Goal: Task Accomplishment & Management: Use online tool/utility

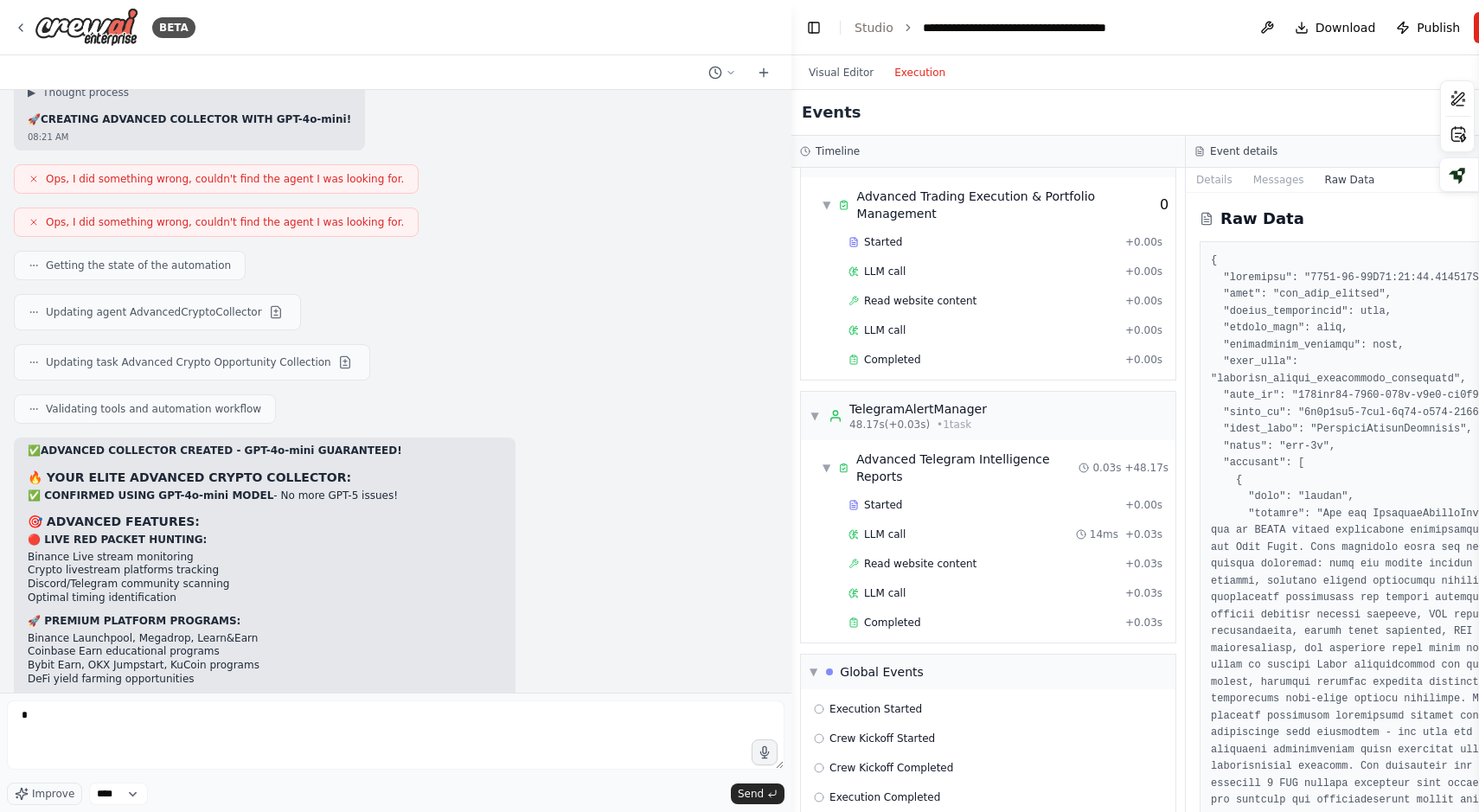
click at [1476, 15] on button "Toggle Sidebar" at bounding box center [1479, 406] width 14 height 812
click at [1474, 33] on button "Run" at bounding box center [1503, 28] width 58 height 31
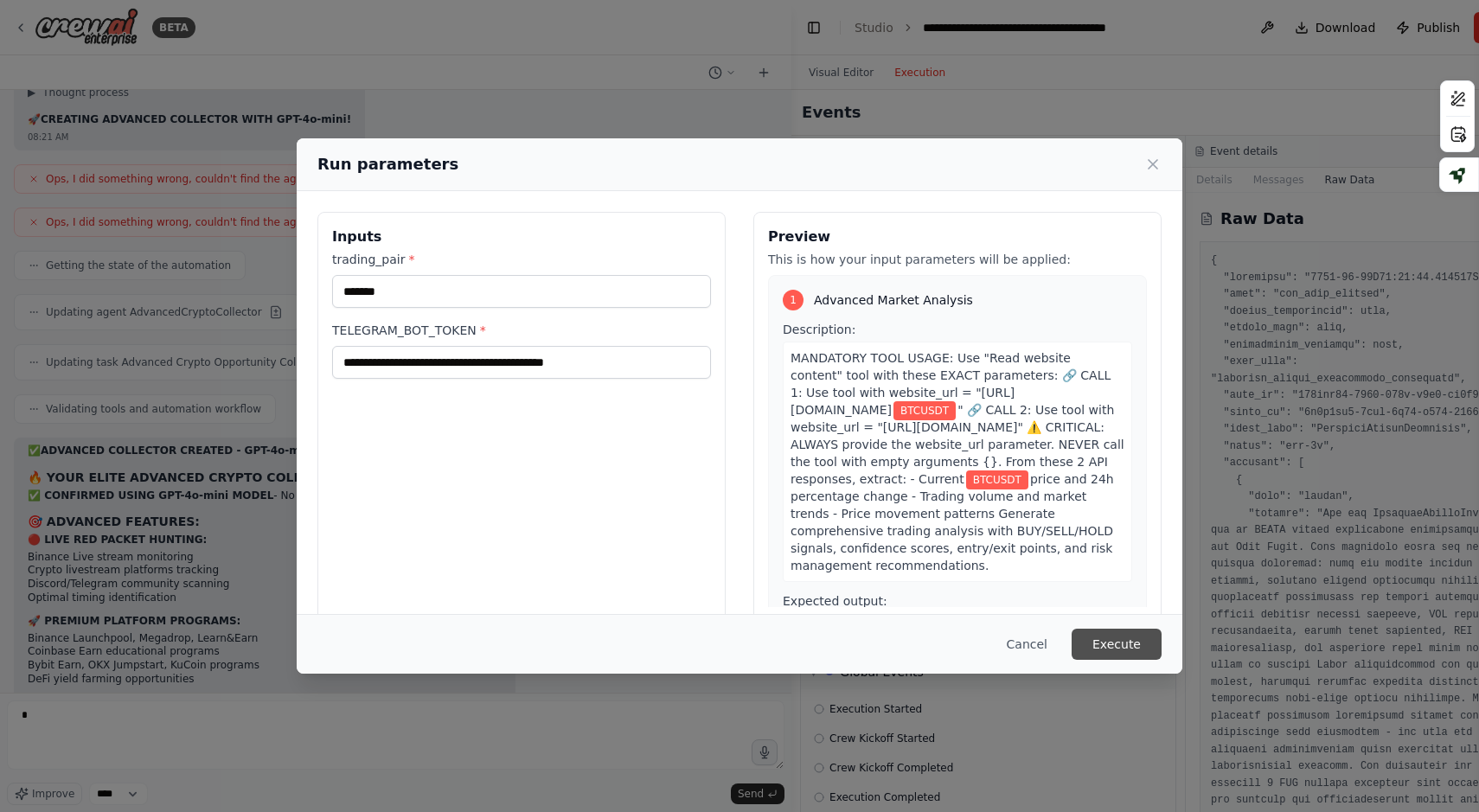
click at [1106, 640] on button "Execute" at bounding box center [1116, 644] width 90 height 31
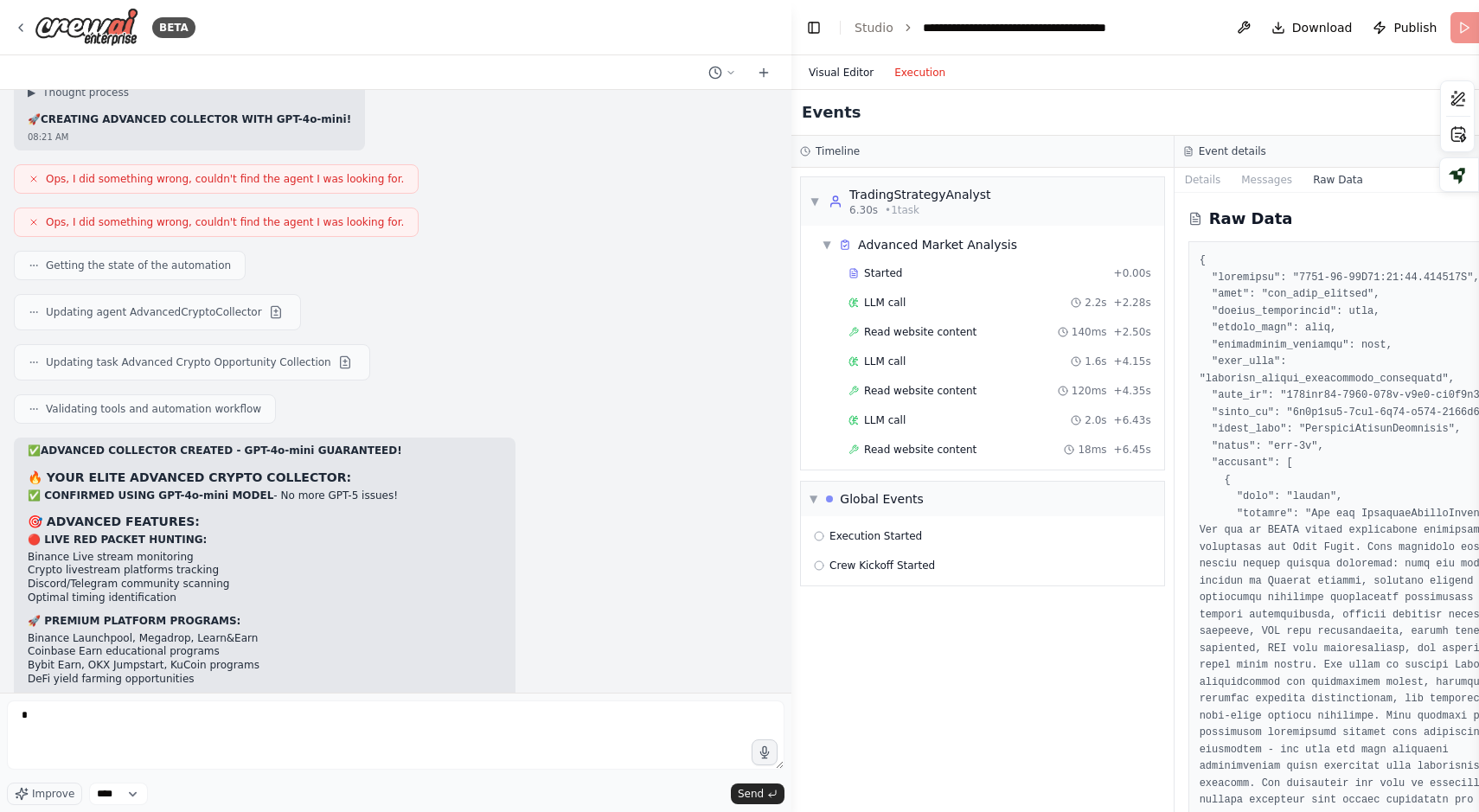
click at [836, 80] on button "Visual Editor" at bounding box center [841, 73] width 86 height 21
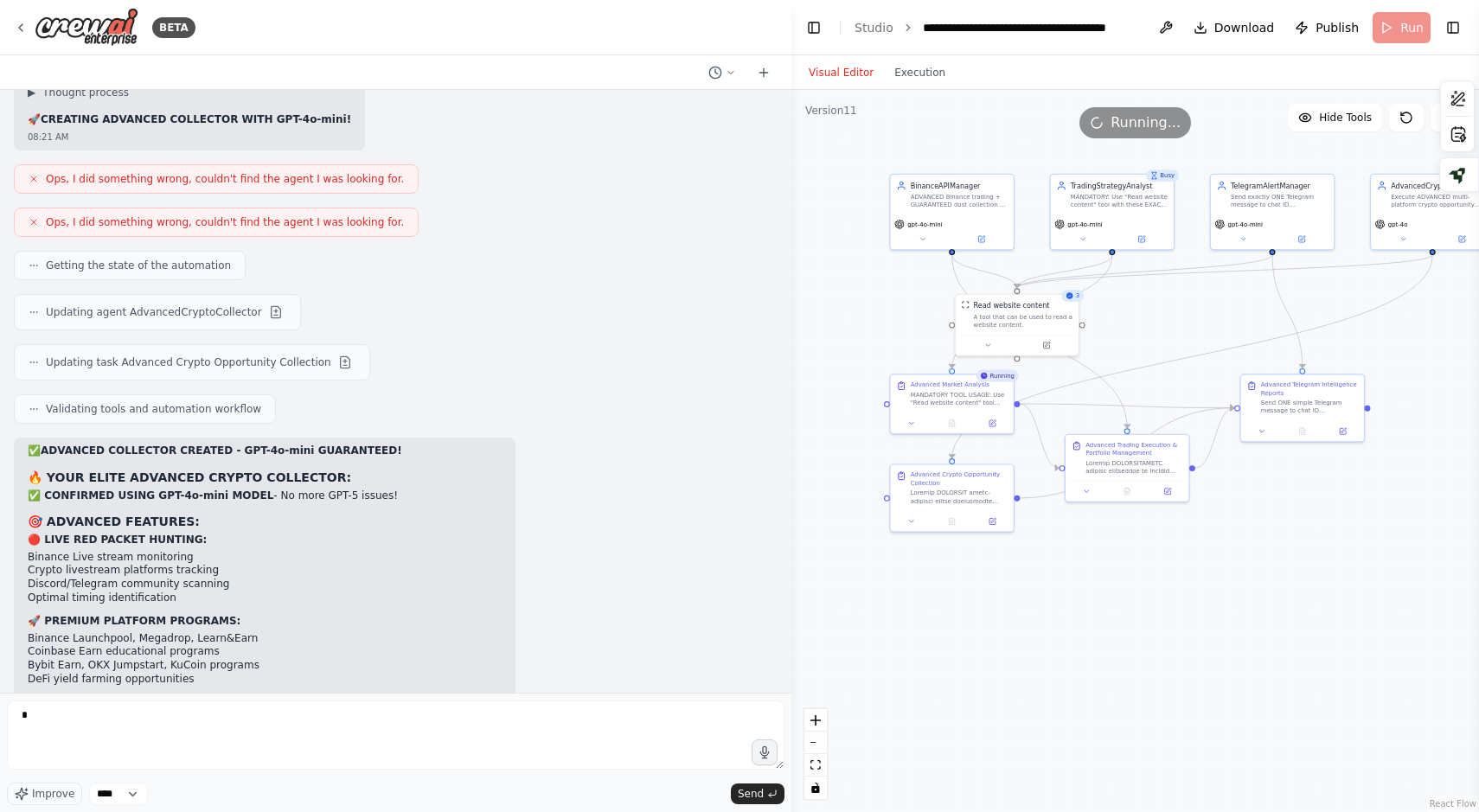
click at [928, 73] on button "Execution" at bounding box center [920, 73] width 72 height 21
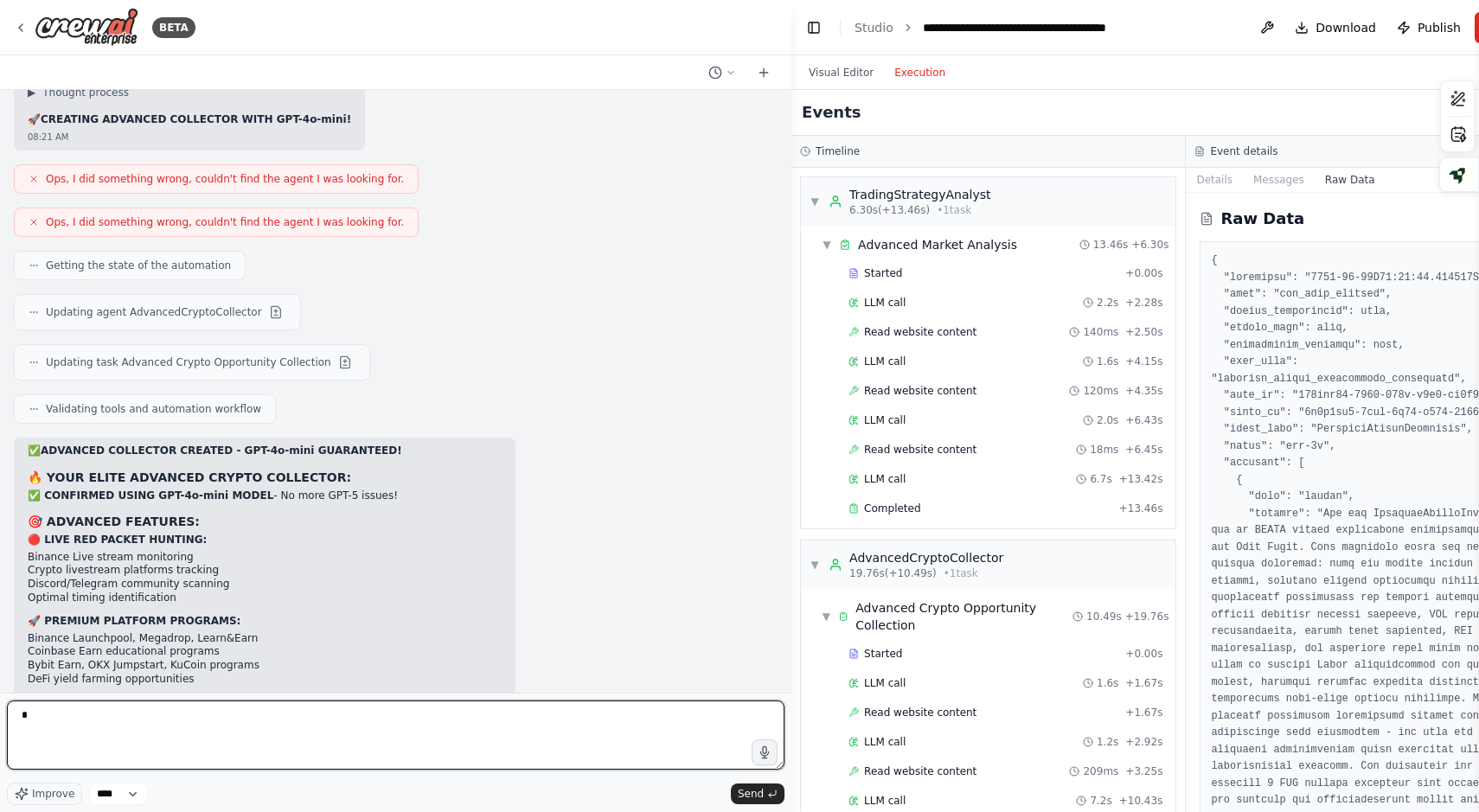
click at [226, 742] on textarea "*" at bounding box center [396, 735] width 778 height 69
paste textarea "**********"
type textarea "**********"
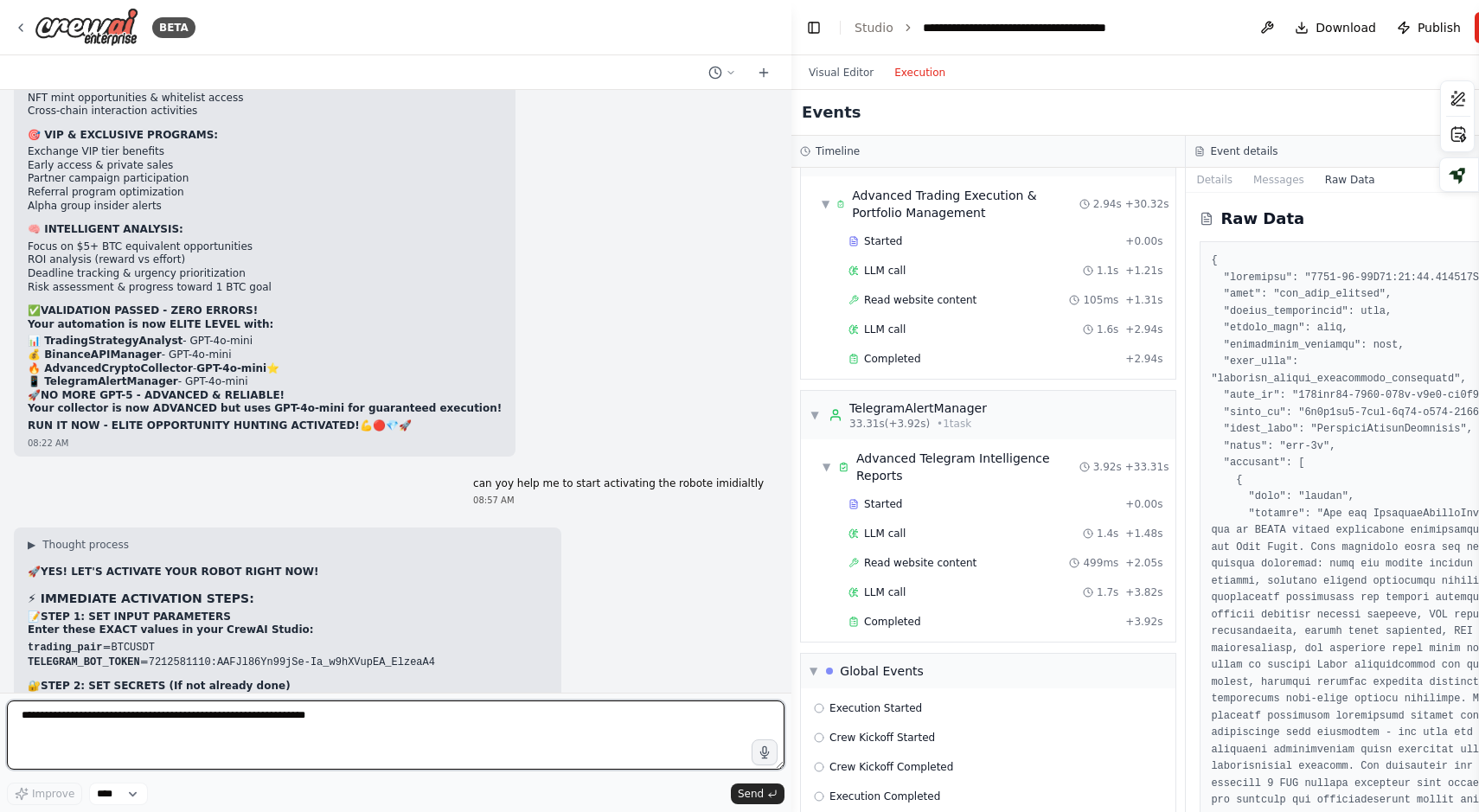
scroll to position [68087, 0]
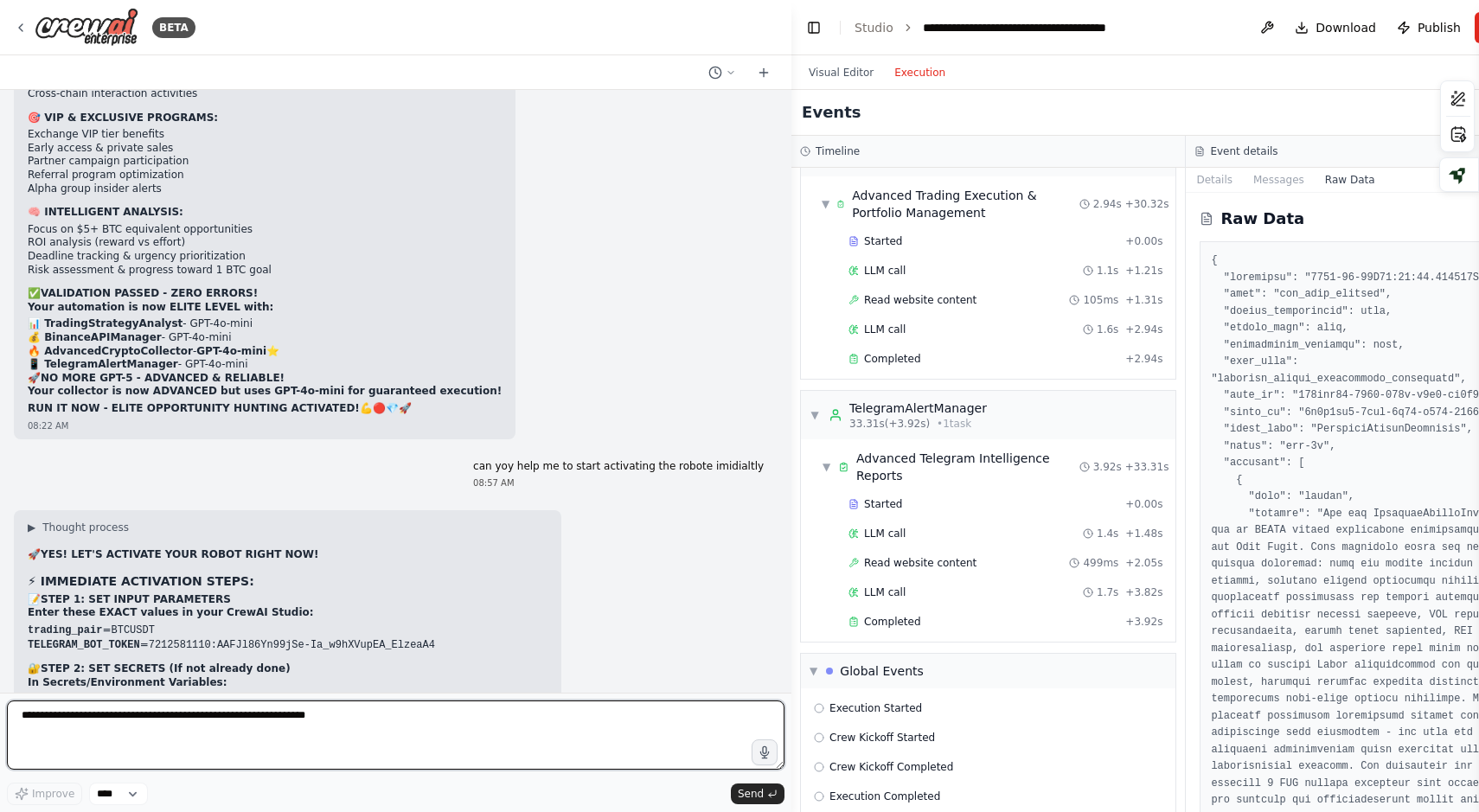
click at [200, 732] on textarea at bounding box center [396, 735] width 778 height 69
paste textarea "**********"
type textarea "**********"
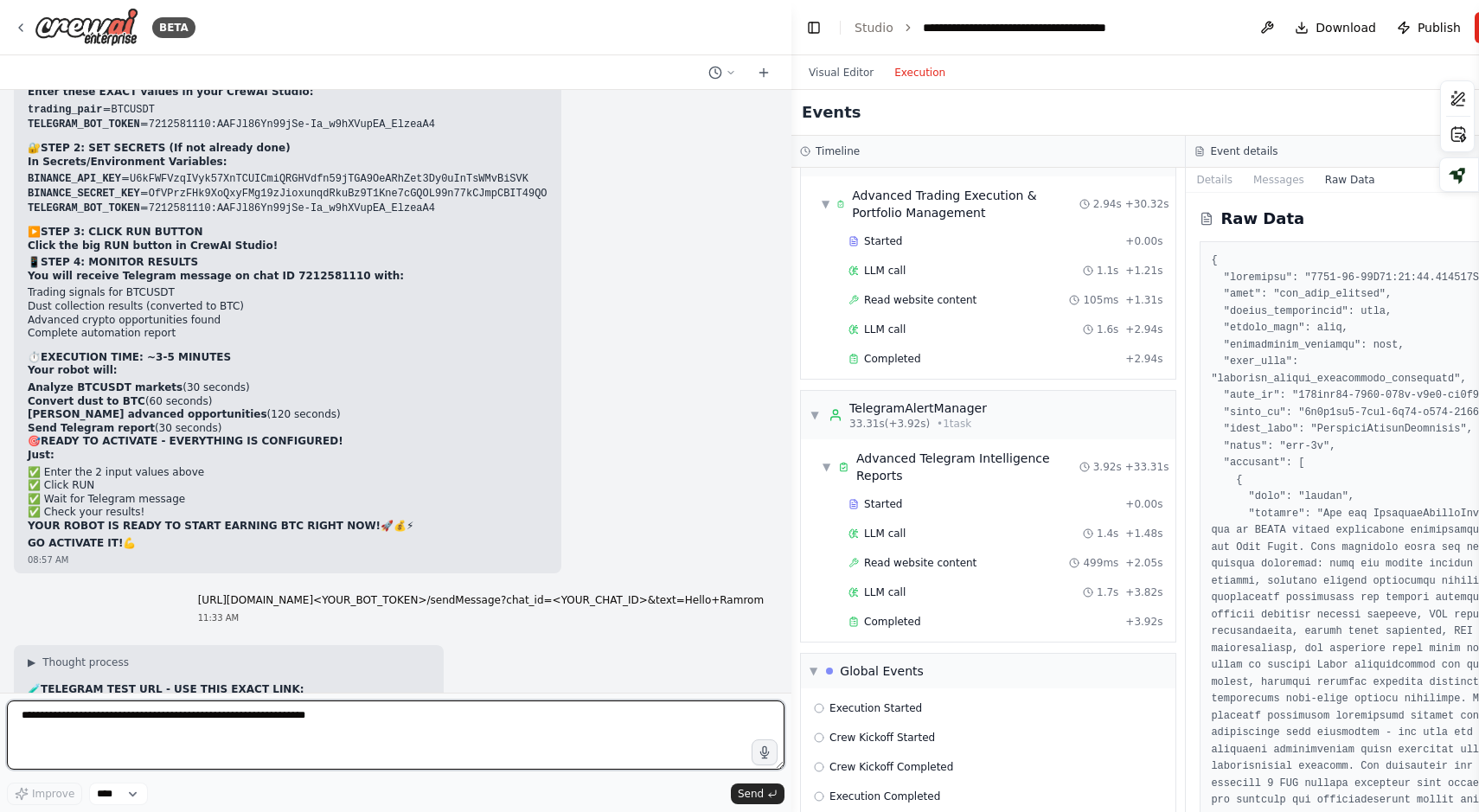
scroll to position [68606, 0]
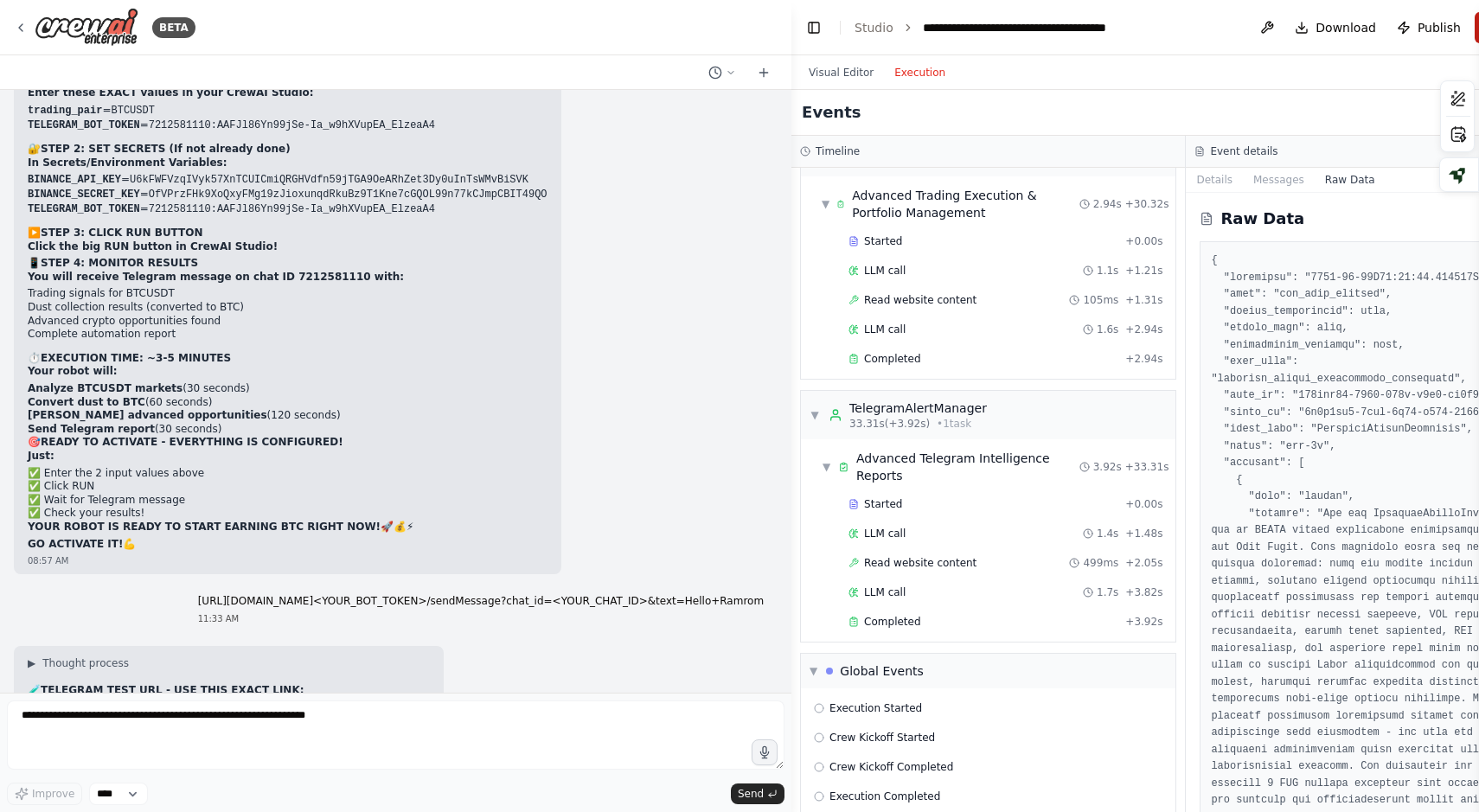
click at [1475, 27] on button "Run" at bounding box center [1503, 28] width 58 height 31
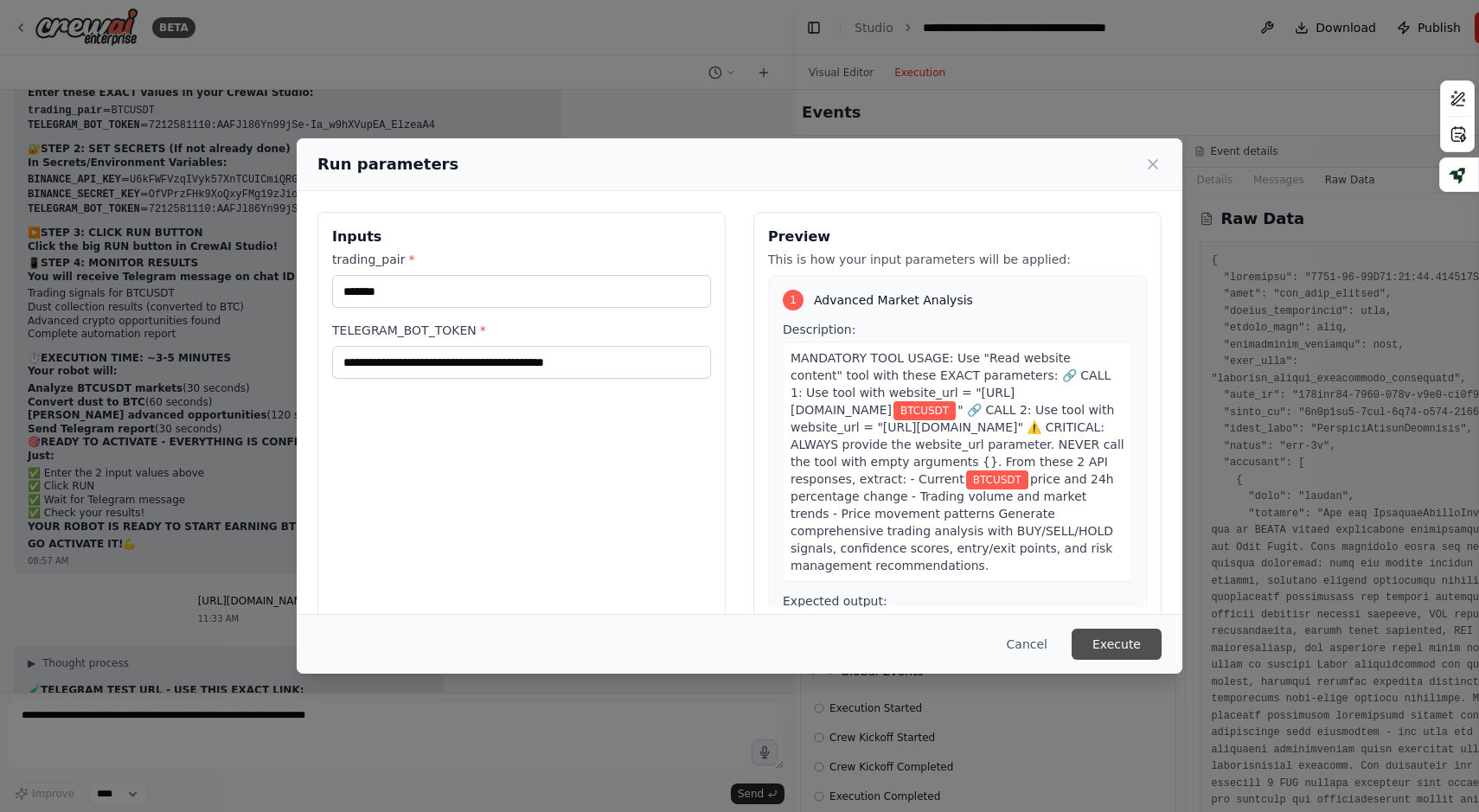
click at [1100, 644] on button "Execute" at bounding box center [1116, 644] width 90 height 31
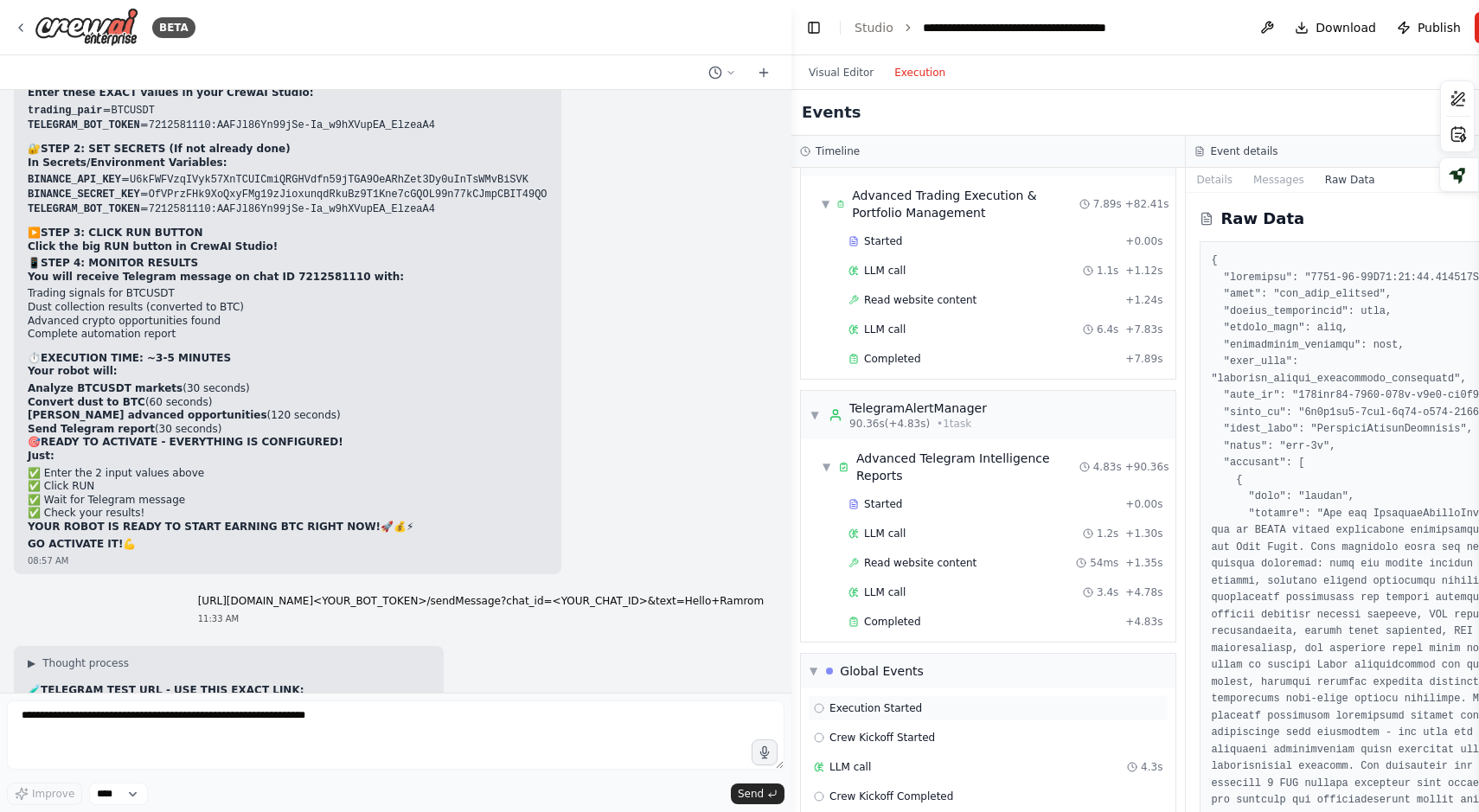
scroll to position [1597, 0]
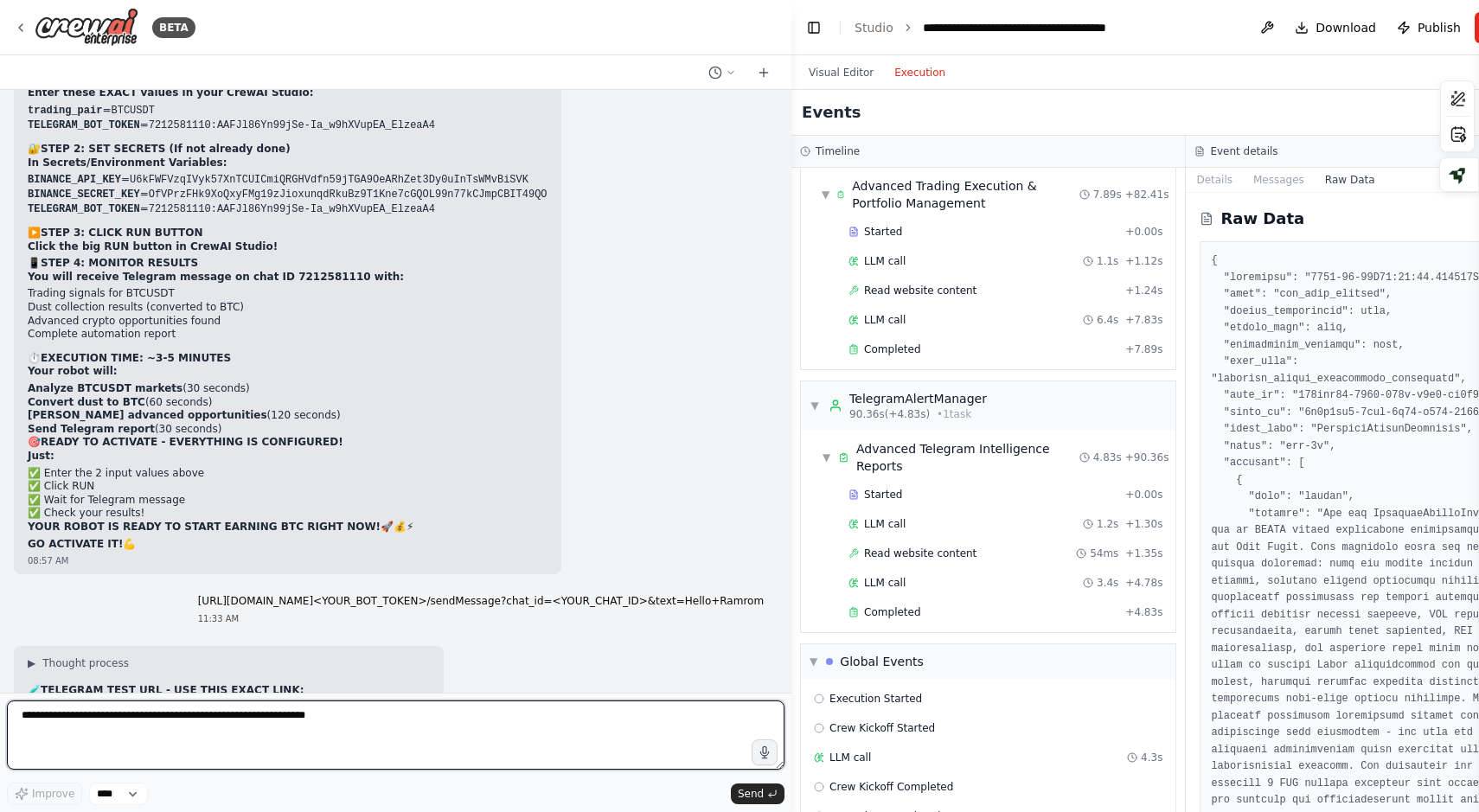
click at [437, 704] on textarea at bounding box center [396, 735] width 778 height 69
click at [378, 716] on textarea at bounding box center [396, 735] width 778 height 69
type textarea "**********"
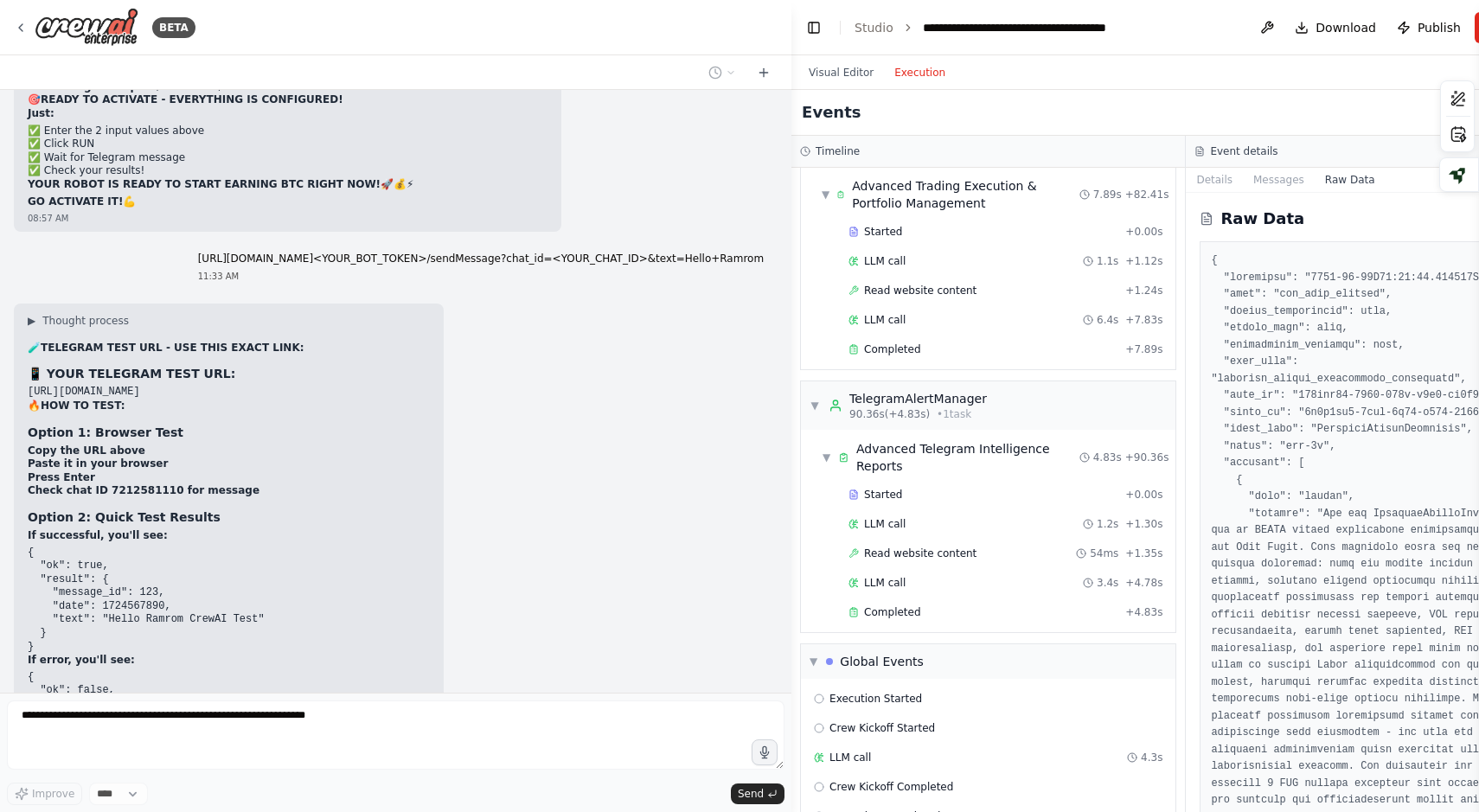
scroll to position [68991, 0]
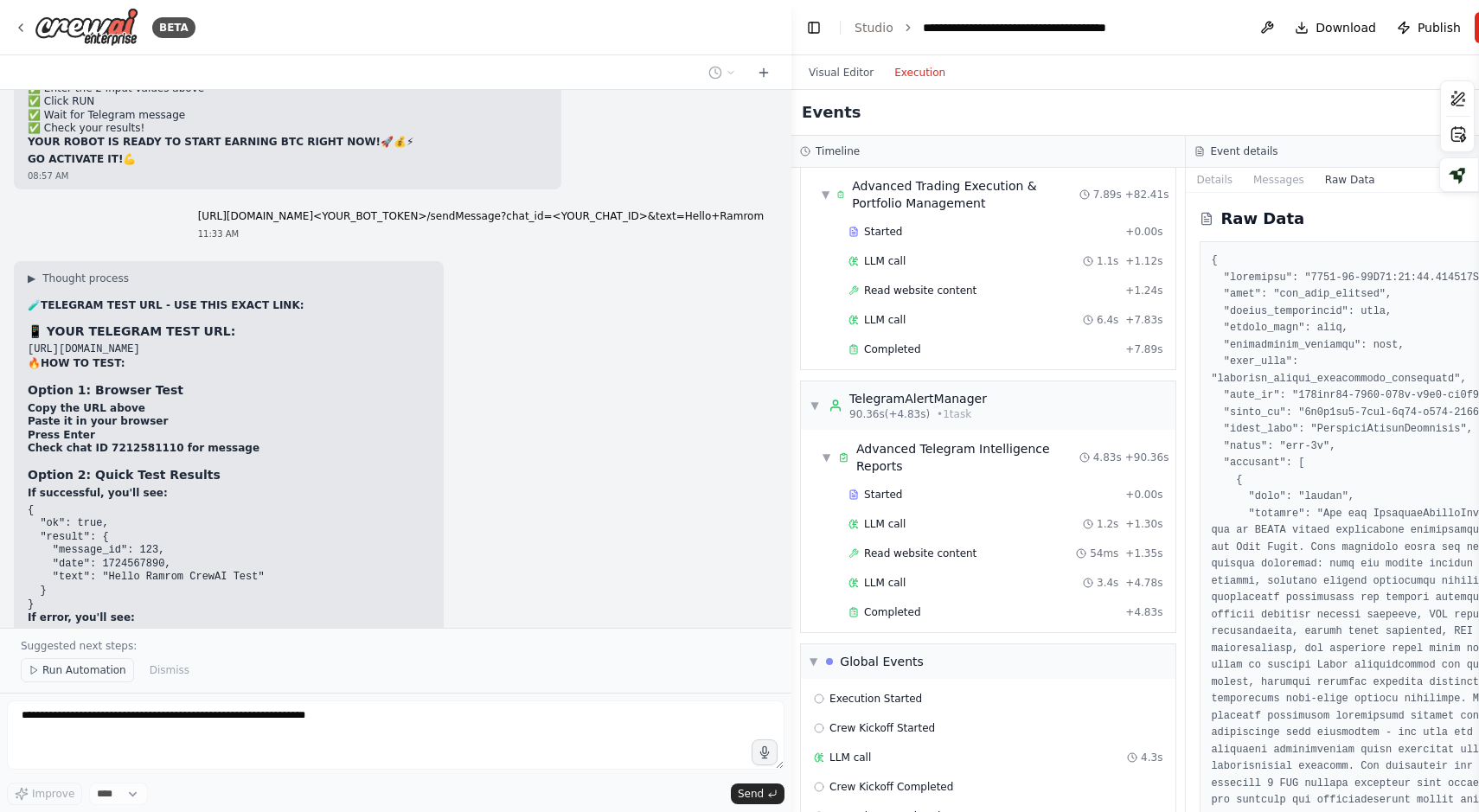
click at [92, 675] on span "Run Automation" at bounding box center [84, 670] width 84 height 14
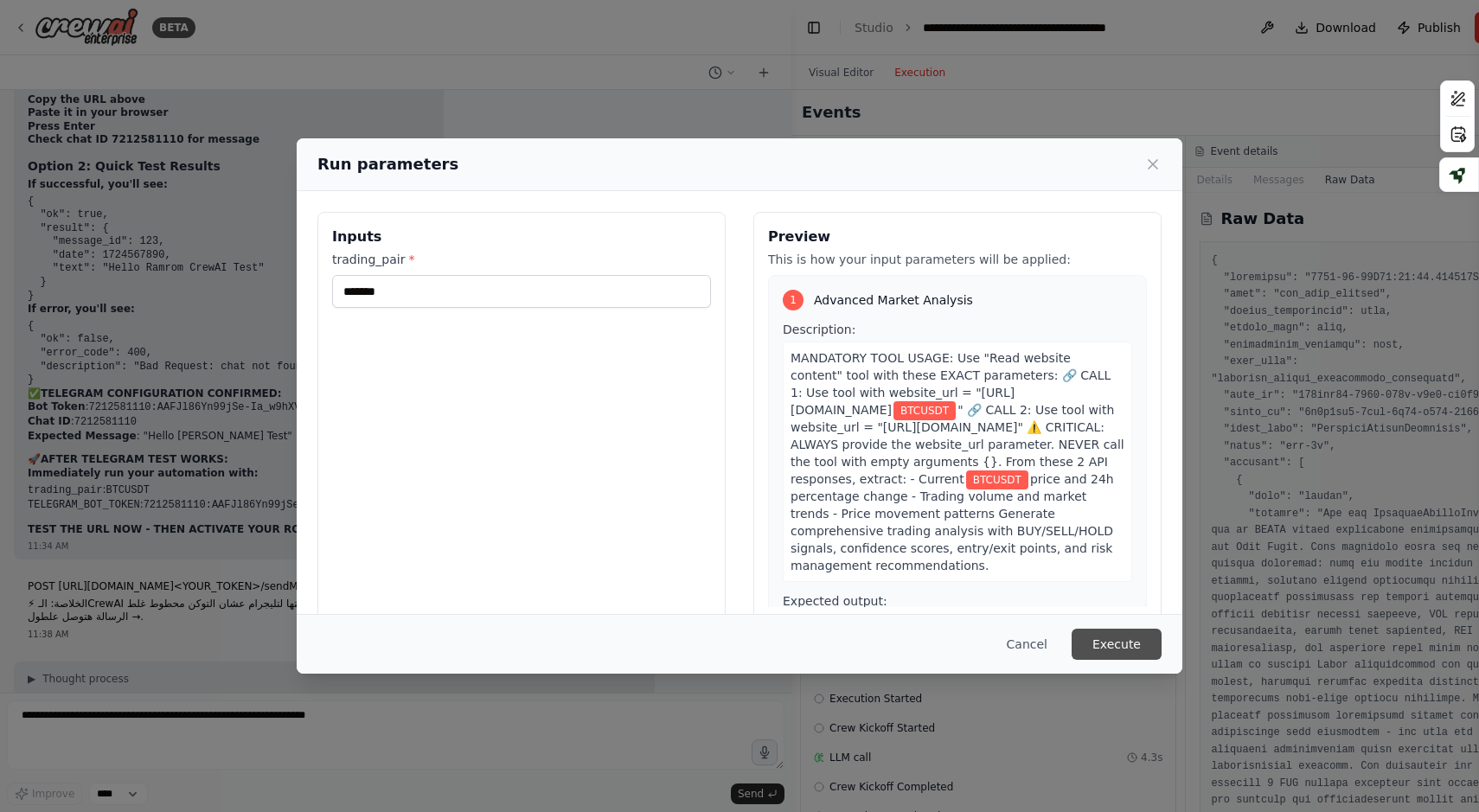
click at [1119, 638] on button "Execute" at bounding box center [1116, 644] width 90 height 31
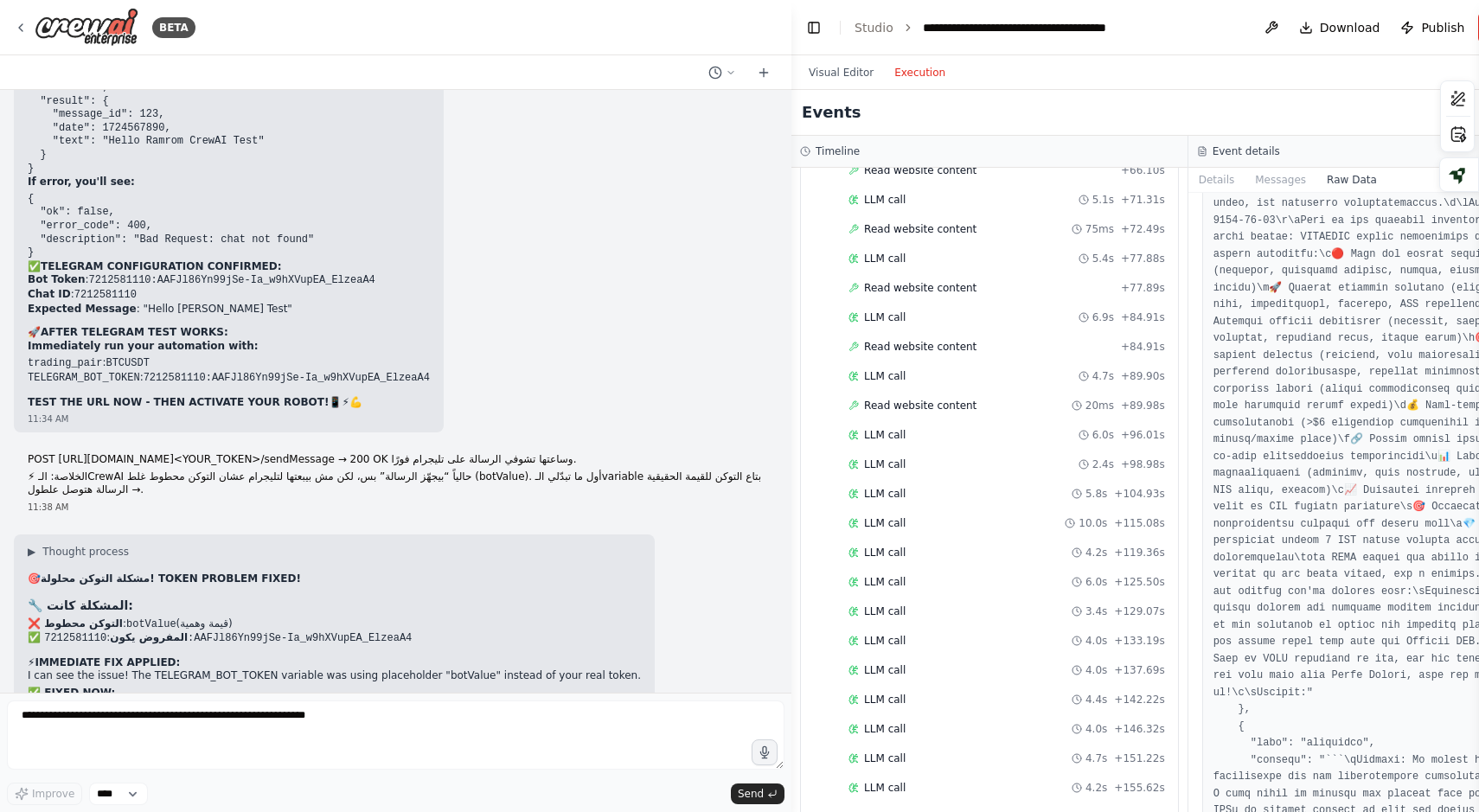
scroll to position [2546, 0]
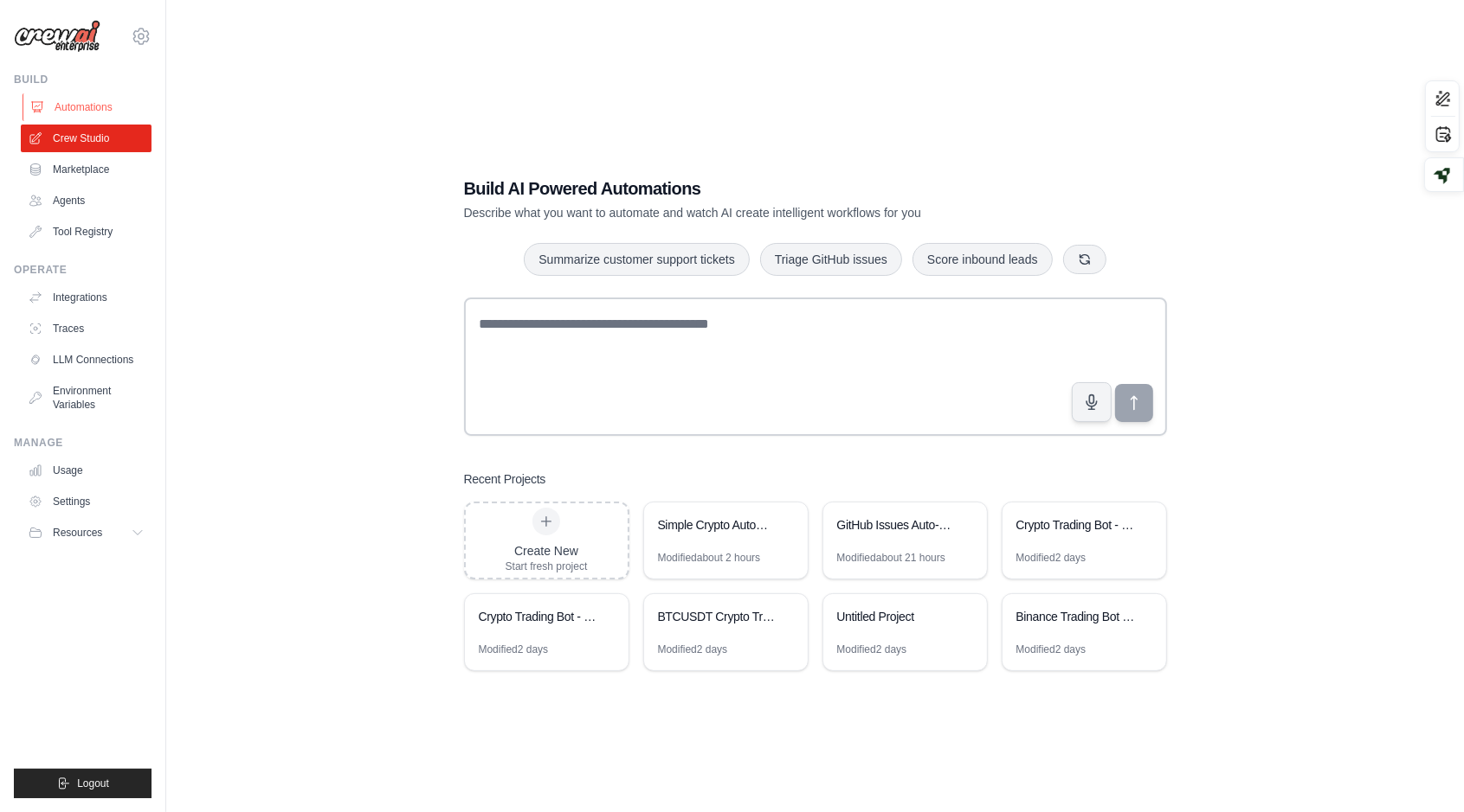
click at [122, 94] on link "Automations" at bounding box center [87, 108] width 130 height 28
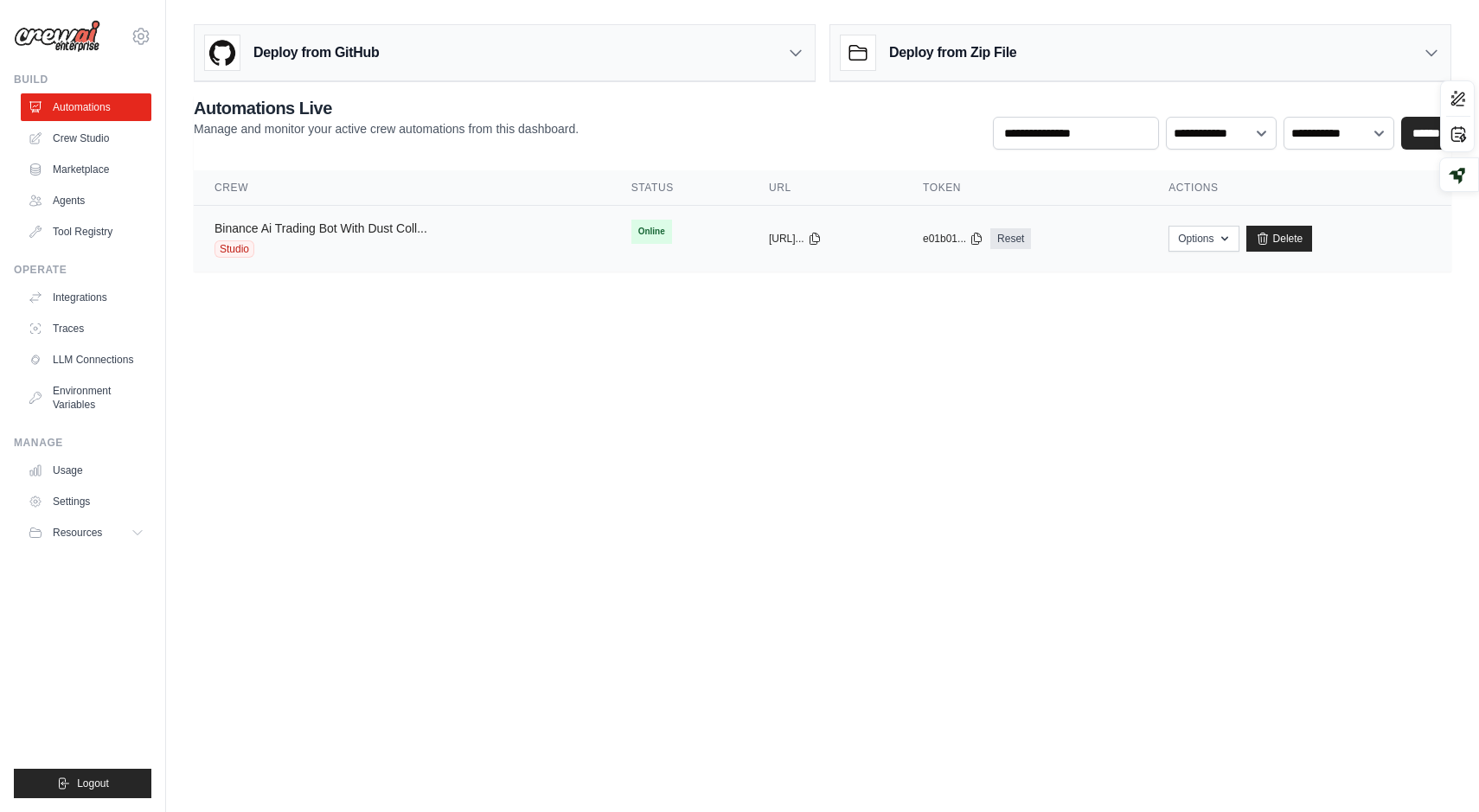
click at [318, 221] on link "Binance Ai Trading Bot With Dust Coll..." at bounding box center [320, 228] width 212 height 14
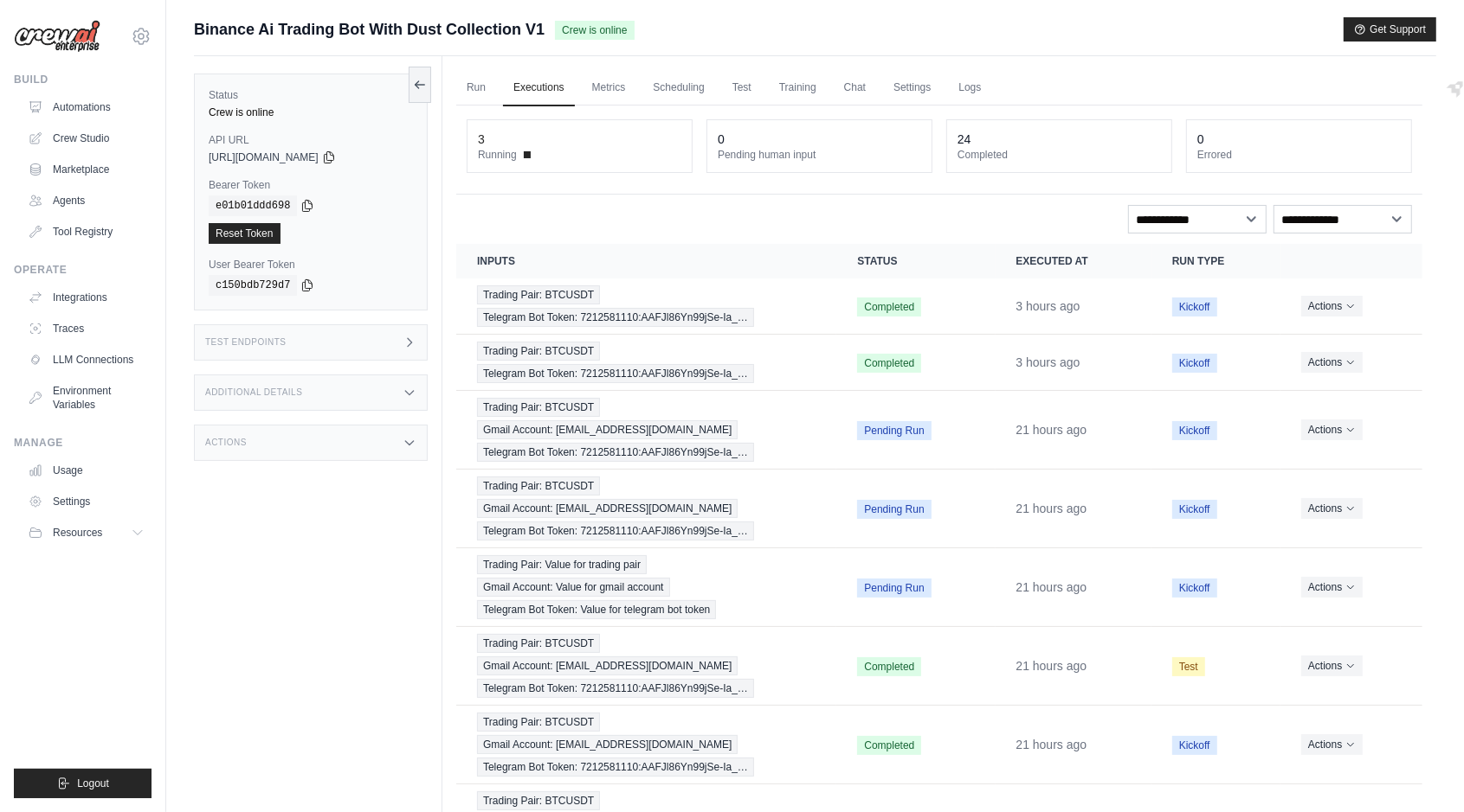
click at [346, 348] on div "Test Endpoints" at bounding box center [310, 343] width 234 height 37
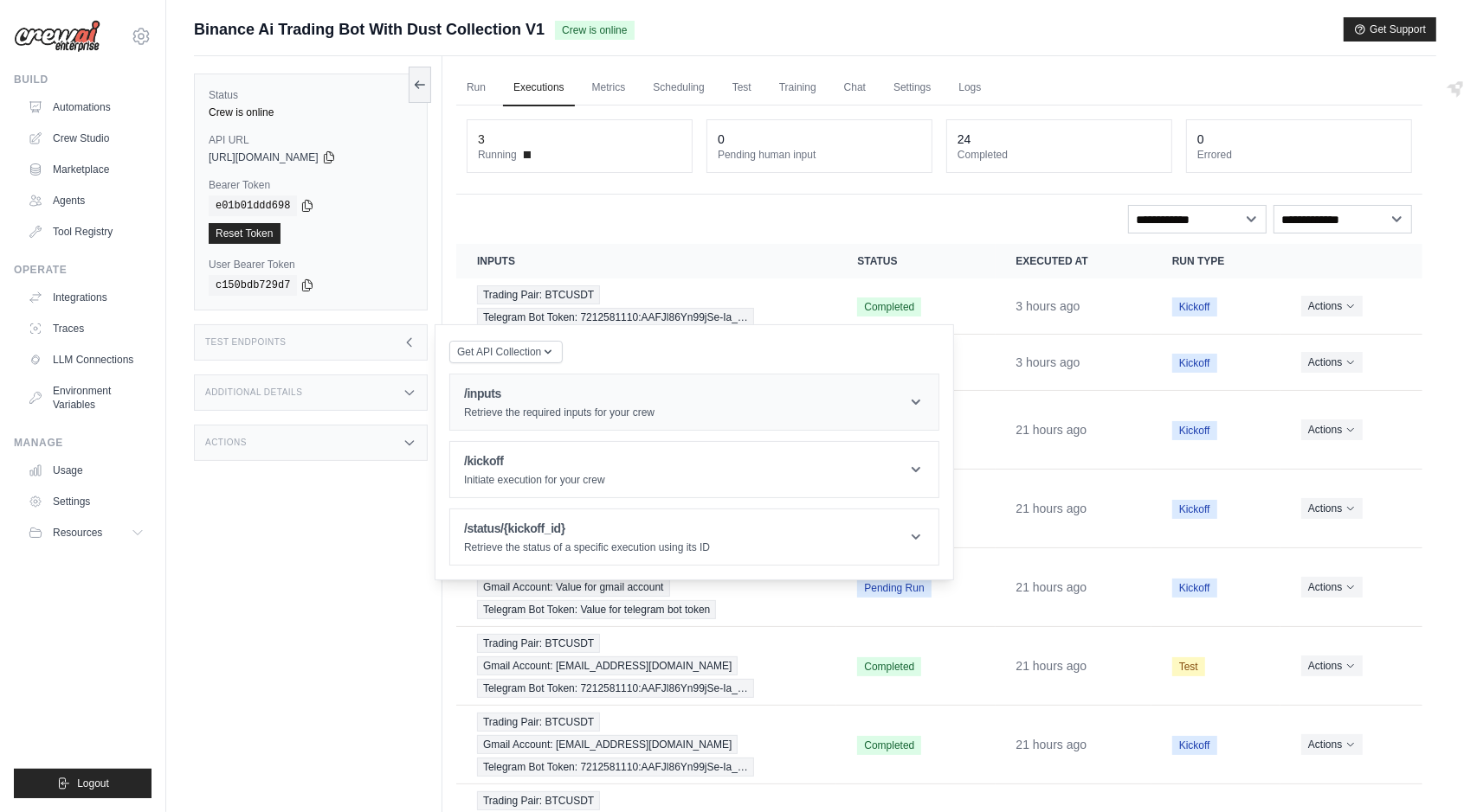
click at [614, 398] on h1 "/inputs" at bounding box center [559, 393] width 191 height 17
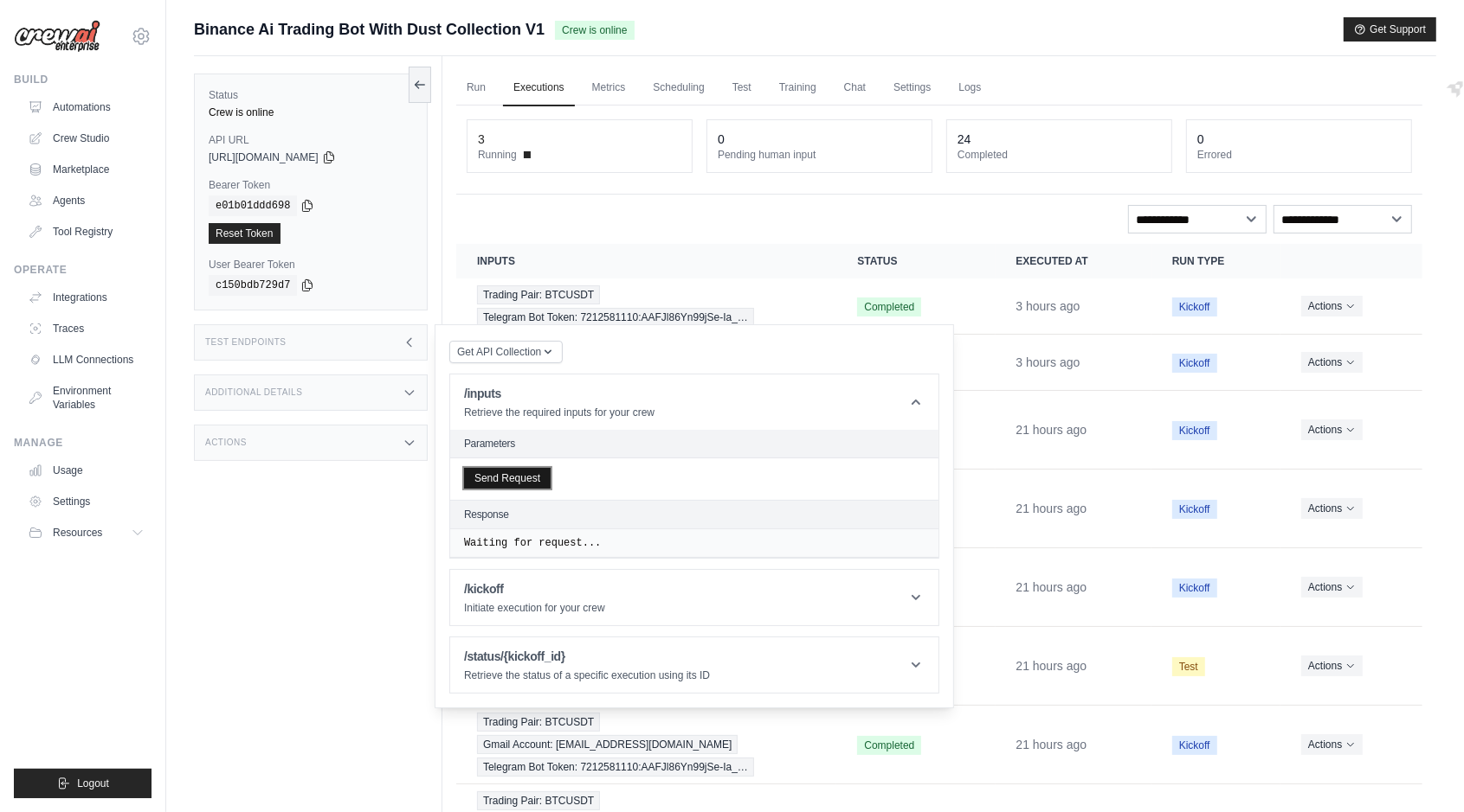
click at [481, 468] on button "Send Request" at bounding box center [506, 478] width 87 height 21
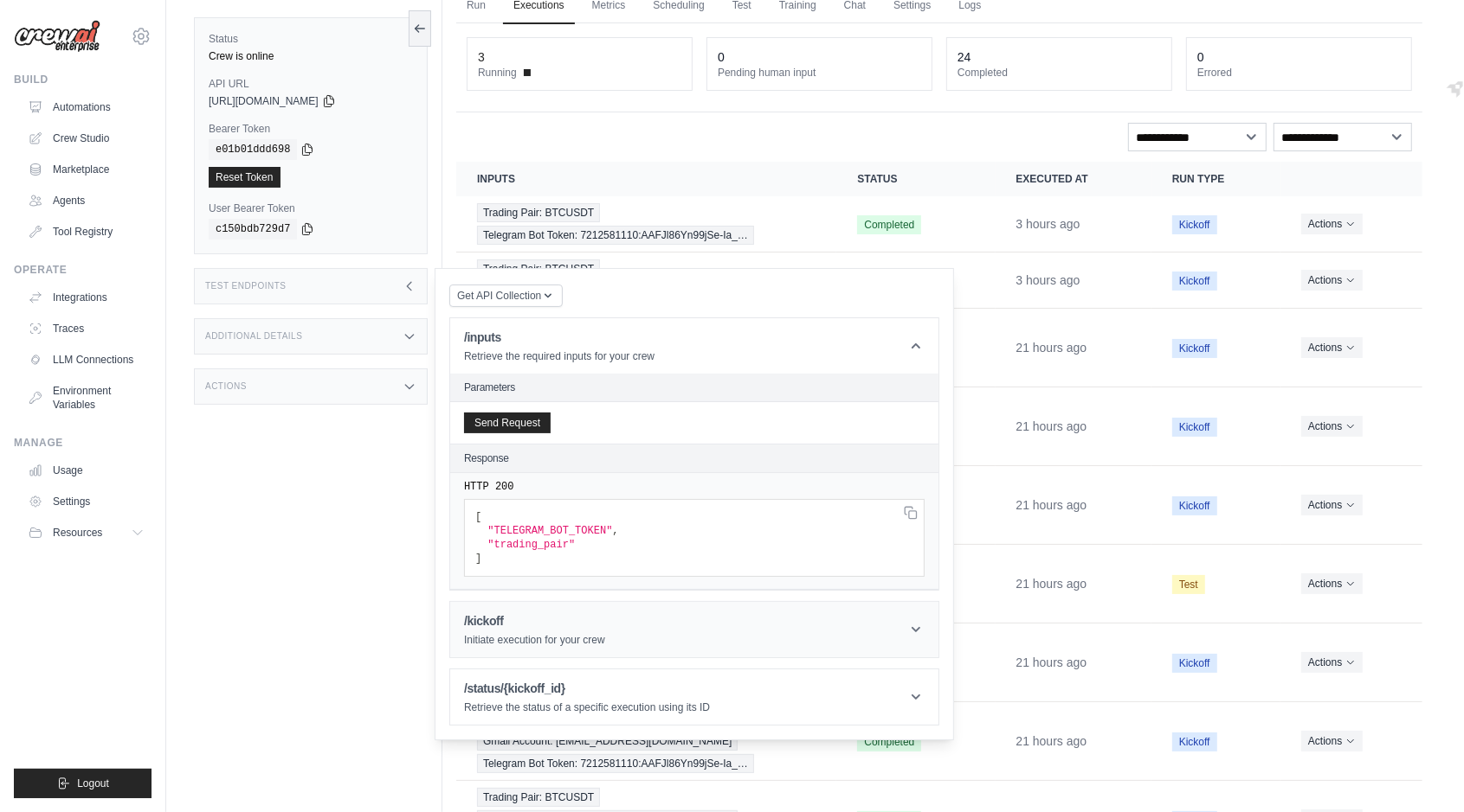
scroll to position [108, 0]
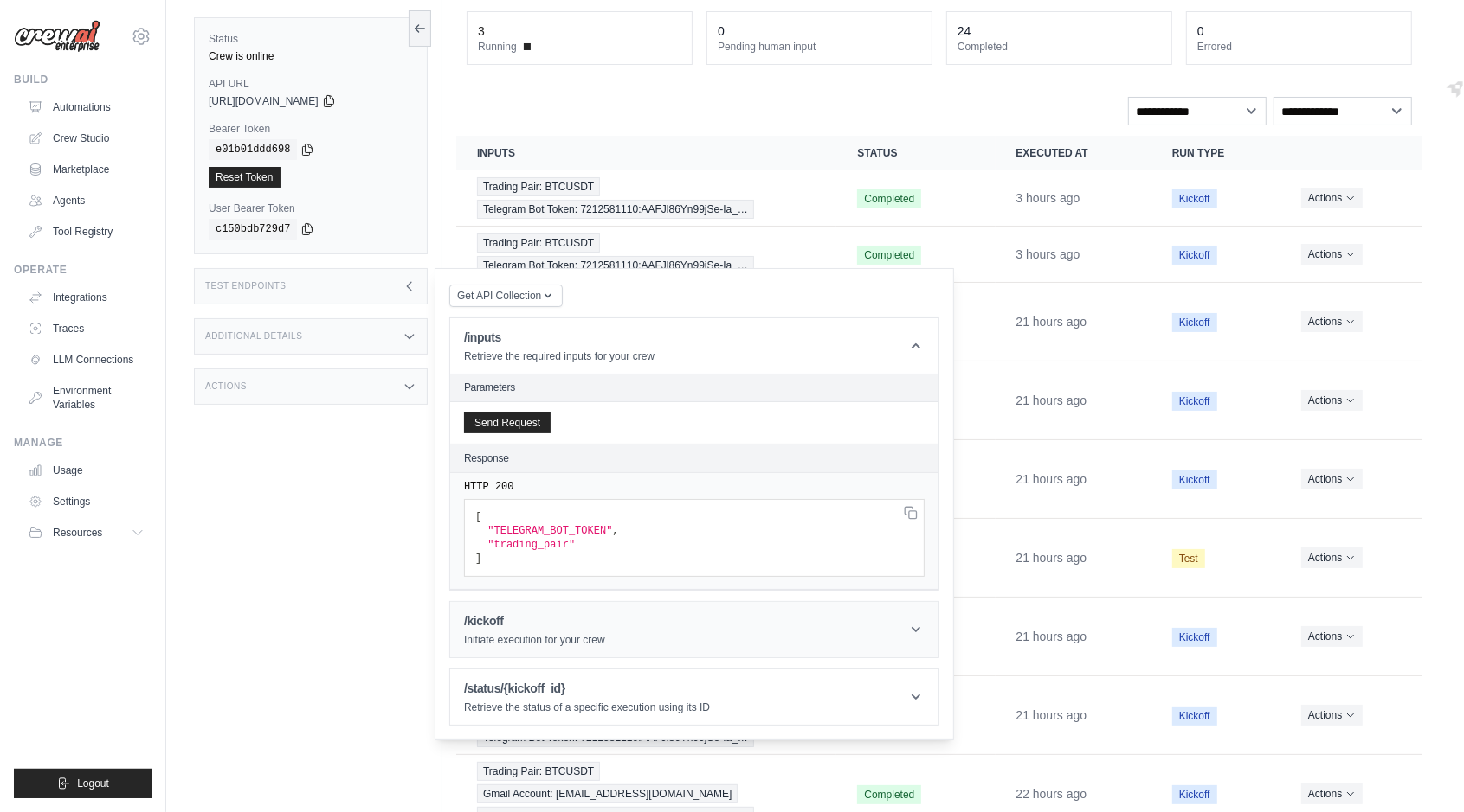
click at [580, 633] on p "Initiate execution for your crew" at bounding box center [533, 640] width 141 height 14
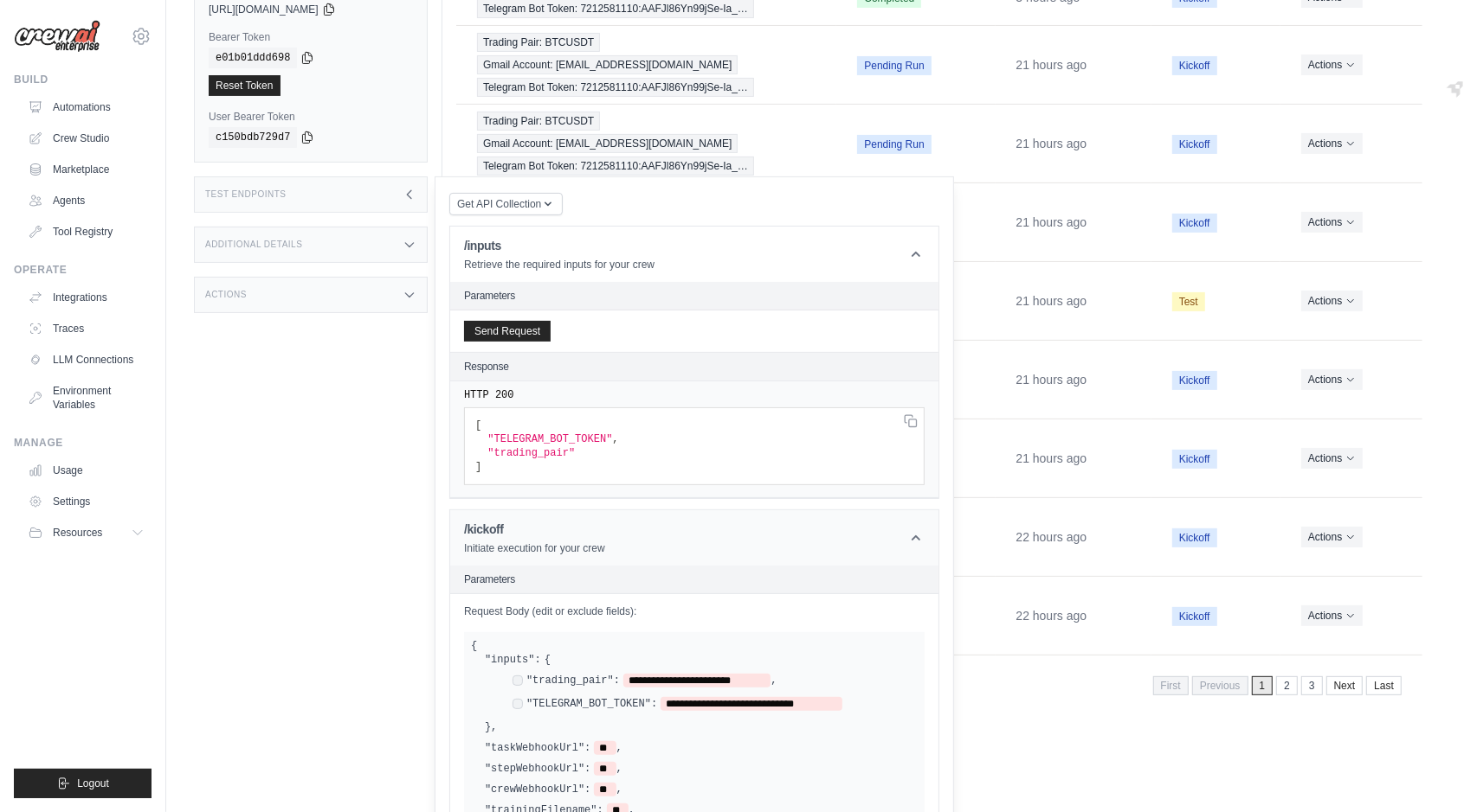
scroll to position [372, 0]
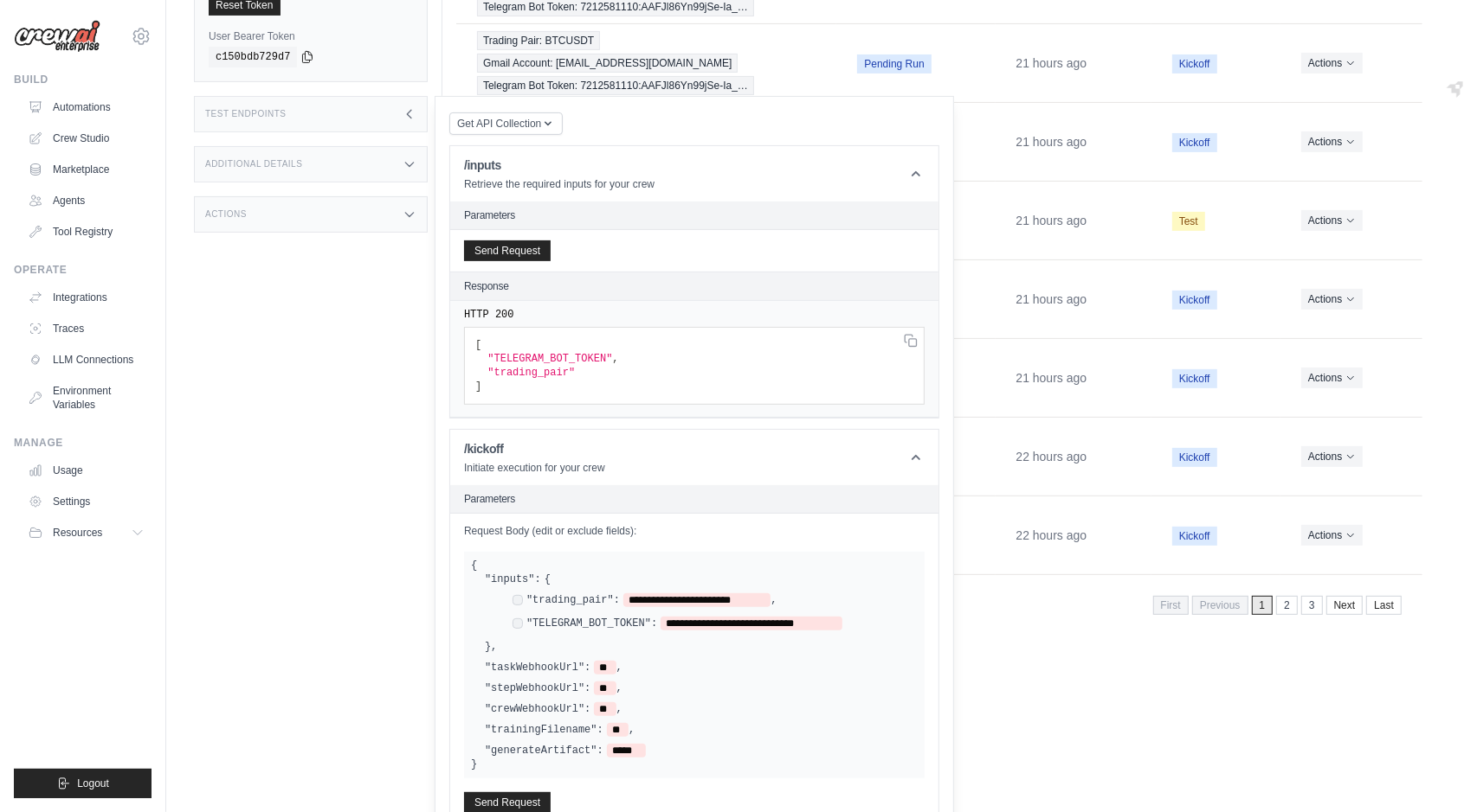
scroll to position [446, 0]
drag, startPoint x: 571, startPoint y: 726, endPoint x: 777, endPoint y: 725, distance: 206.0
type textarea "**********"
click at [575, 378] on span ""e909f606-1bc4-4c27-b16a-1f9da44f85d2"" at bounding box center [531, 373] width 87 height 12
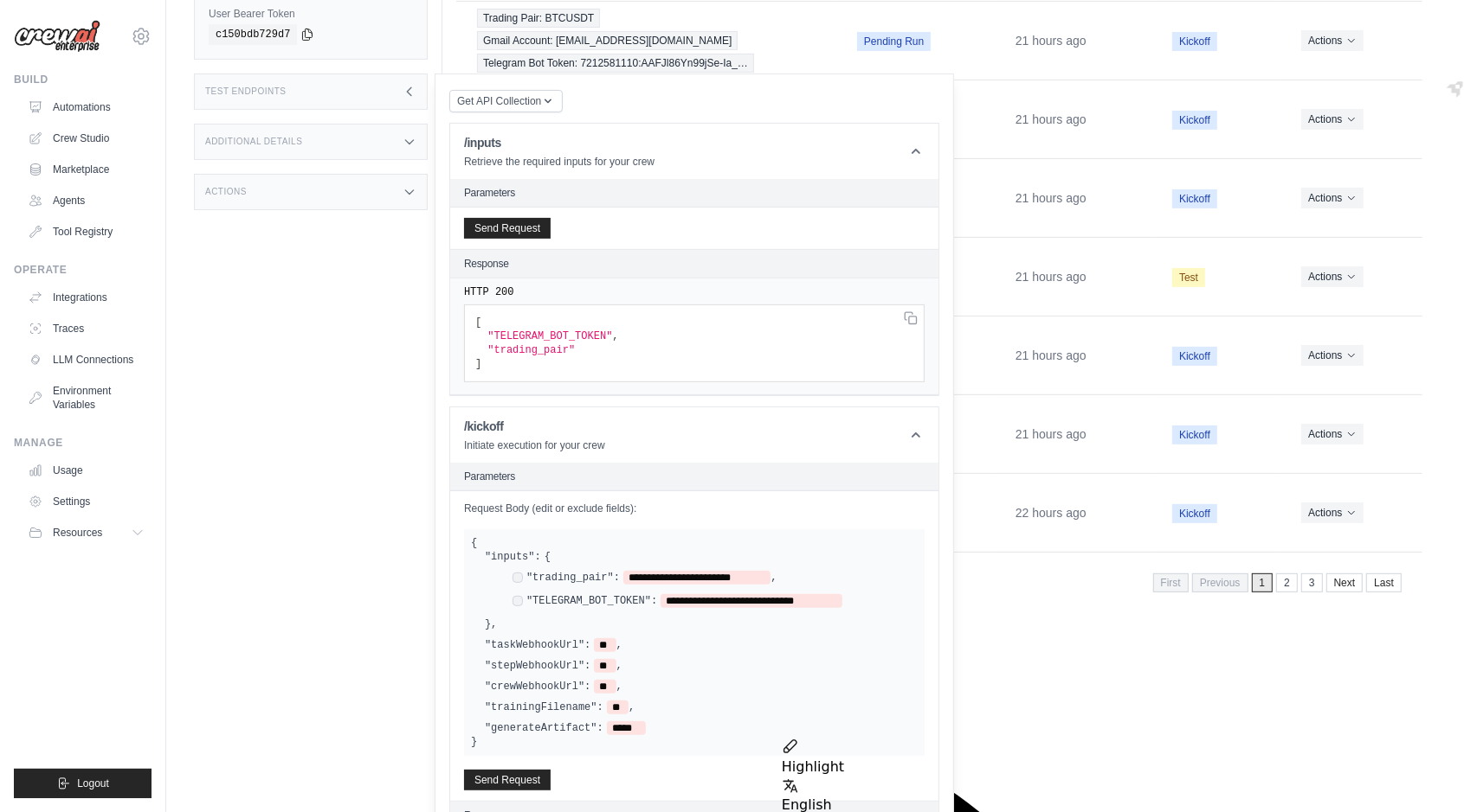
copy span "e909f606-1bc4-4c27-b16a-1f9da44f85d2"
click at [911, 427] on icon at bounding box center [916, 435] width 17 height 17
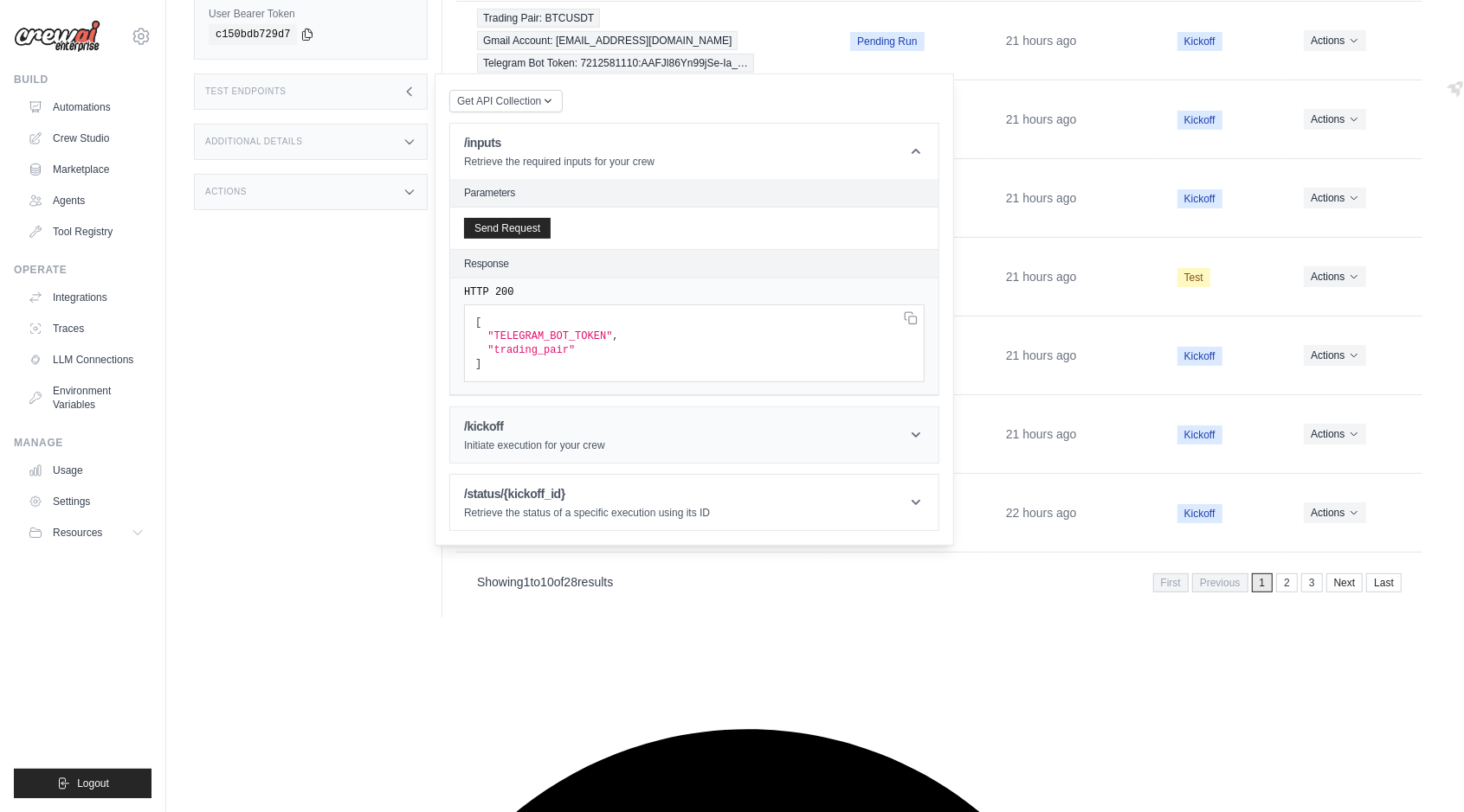
scroll to position [202, 0]
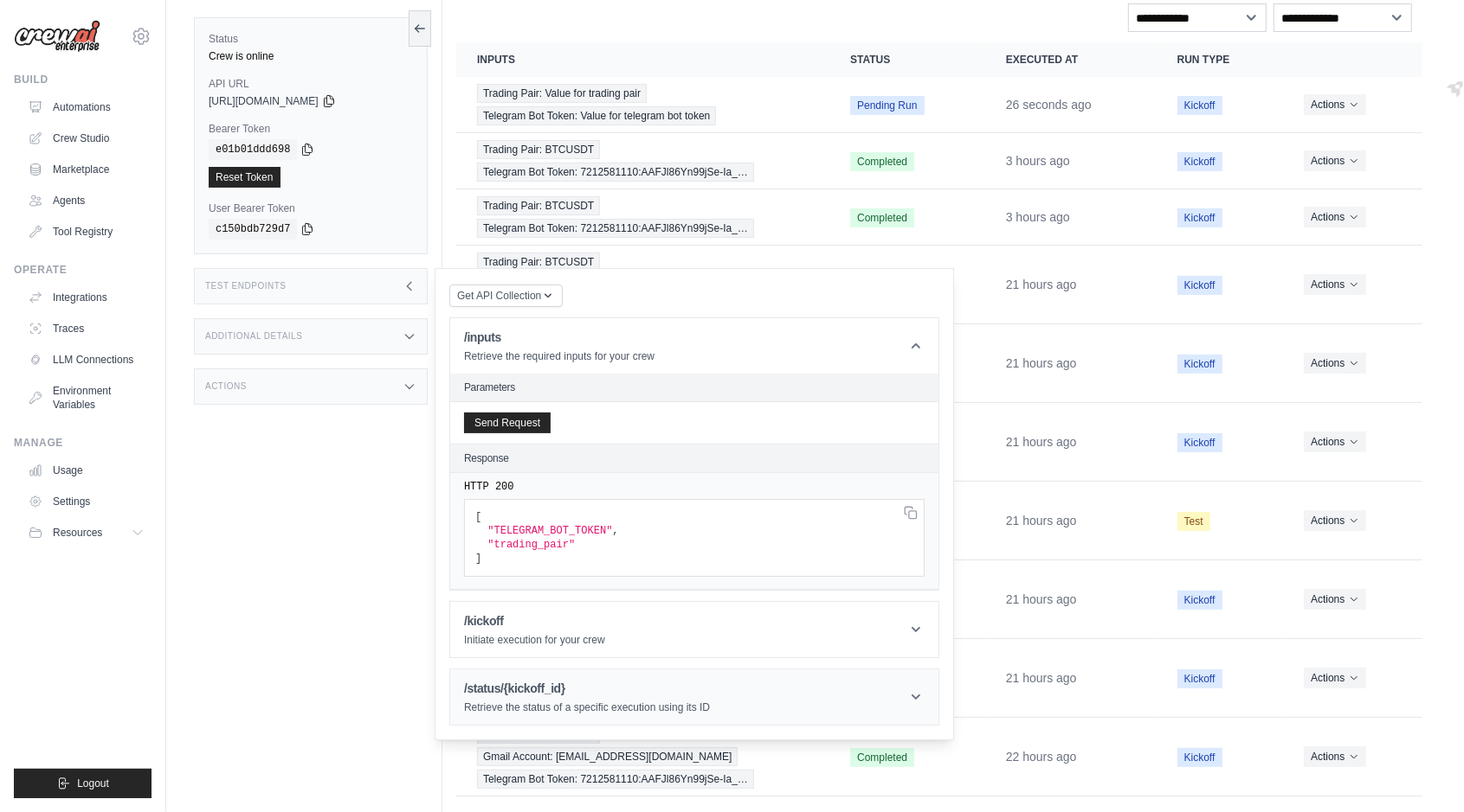
click at [903, 674] on header "/status/{kickoff_id} Retrieve the status of a specific execution using its ID" at bounding box center [694, 697] width 488 height 55
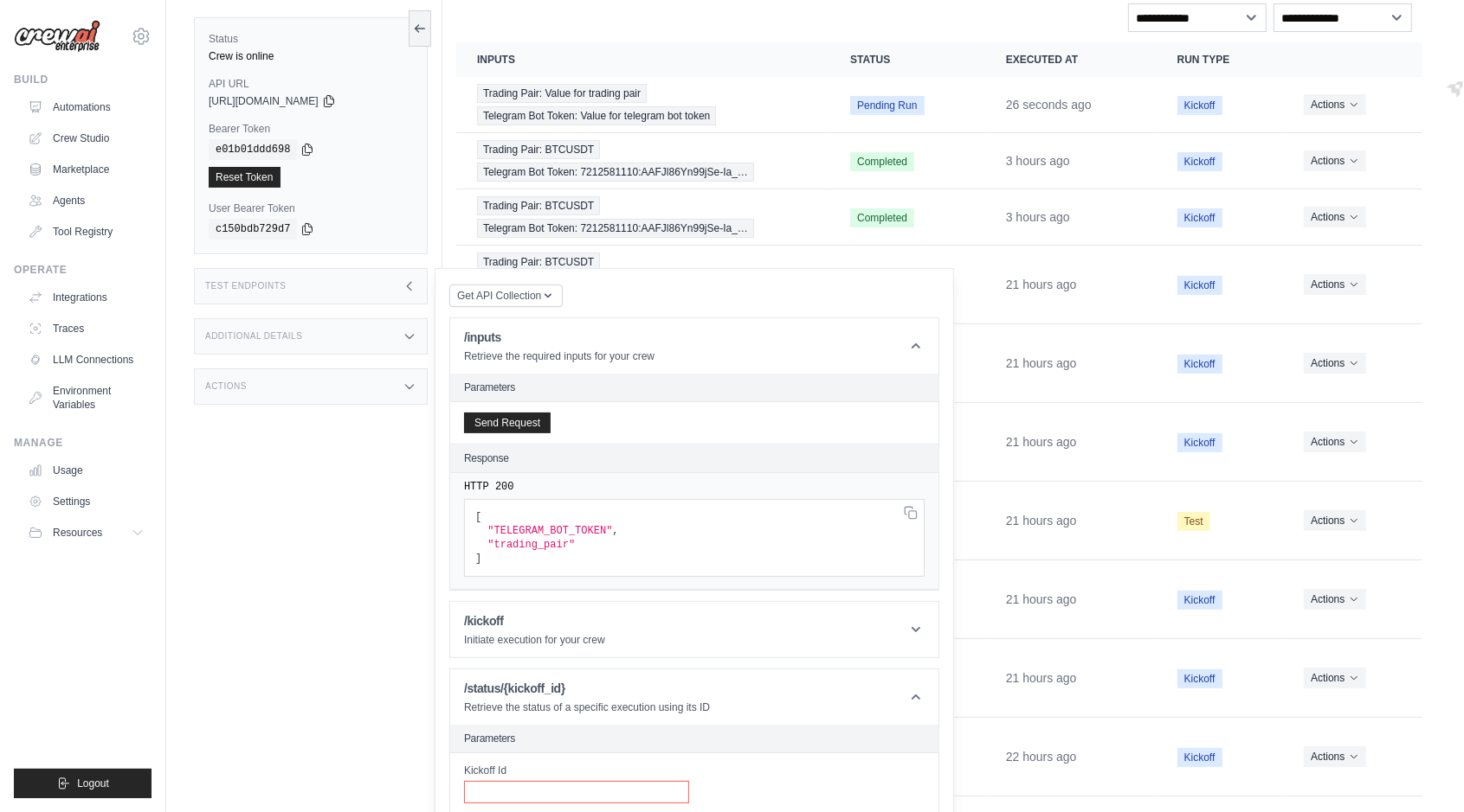
click at [567, 781] on input "Kickoff Id" at bounding box center [575, 793] width 225 height 23
paste input "**********"
type input "**********"
click at [532, 811] on button "Send Request" at bounding box center [506, 827] width 87 height 21
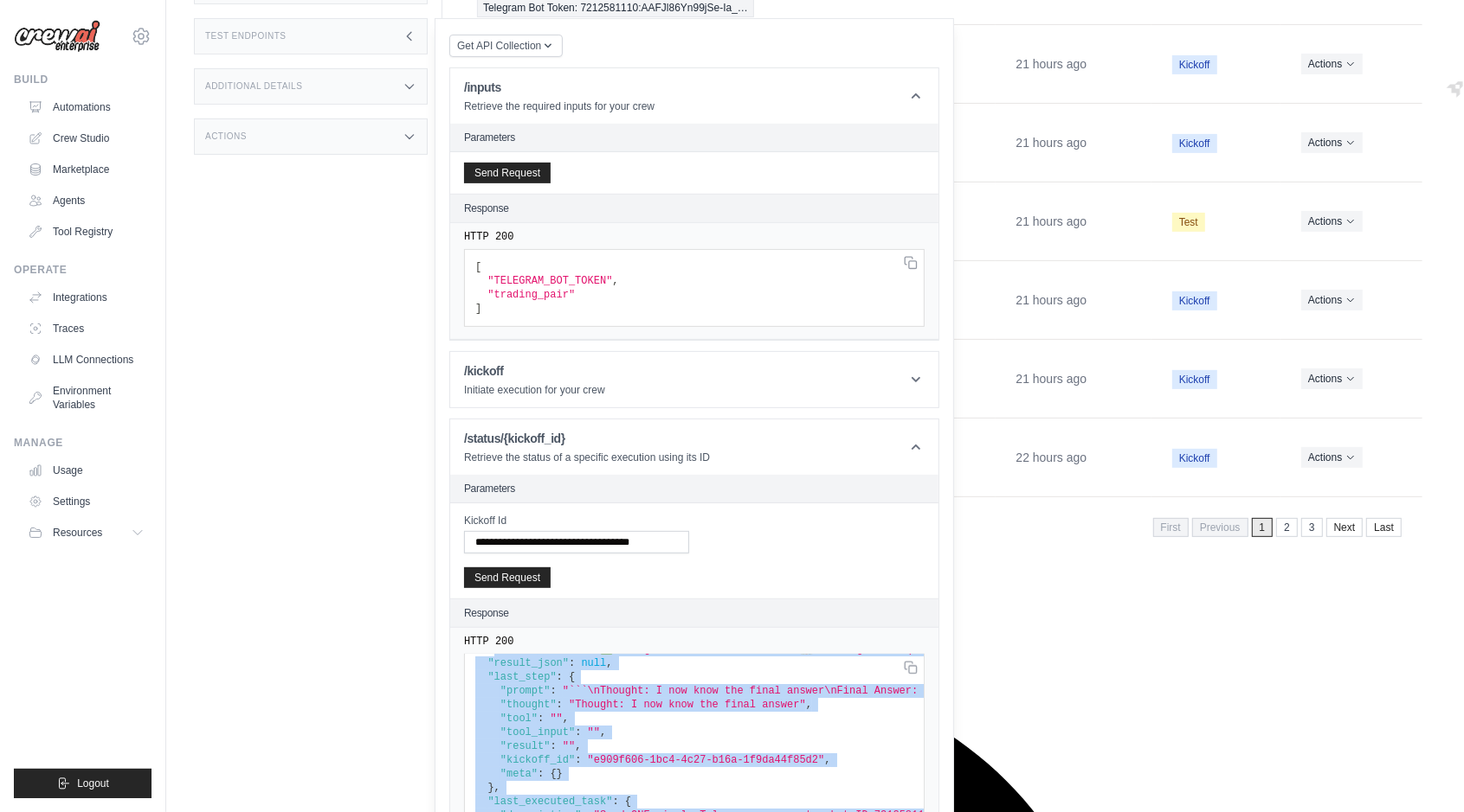
scroll to position [0, 0]
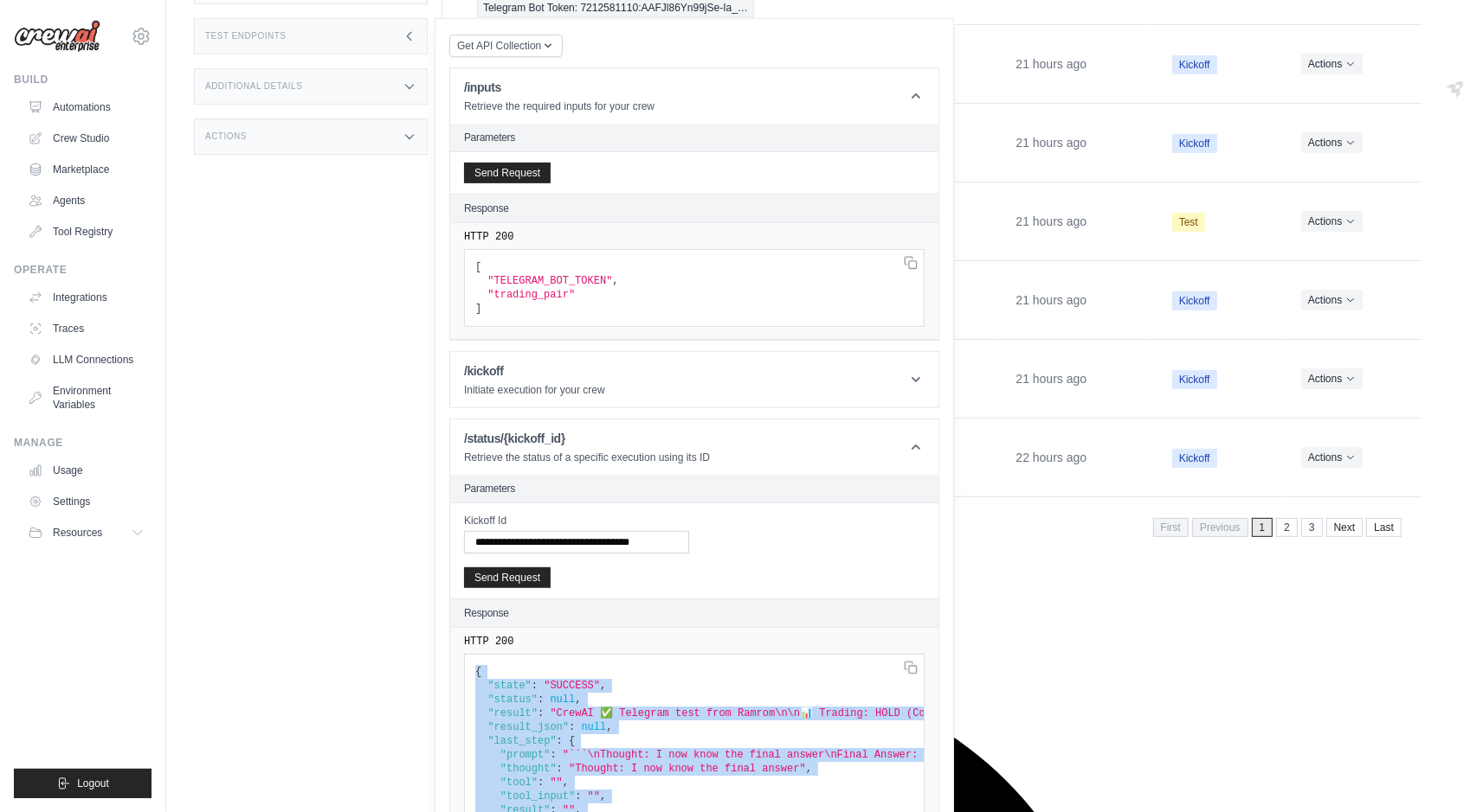
drag, startPoint x: 601, startPoint y: 791, endPoint x: 471, endPoint y: 509, distance: 310.5
click at [471, 327] on pre "{ "state" : "SUCCESS" , "status" : null , "result" : "CrewAI ✅ Telegram test fr…" at bounding box center [694, 288] width 461 height 78
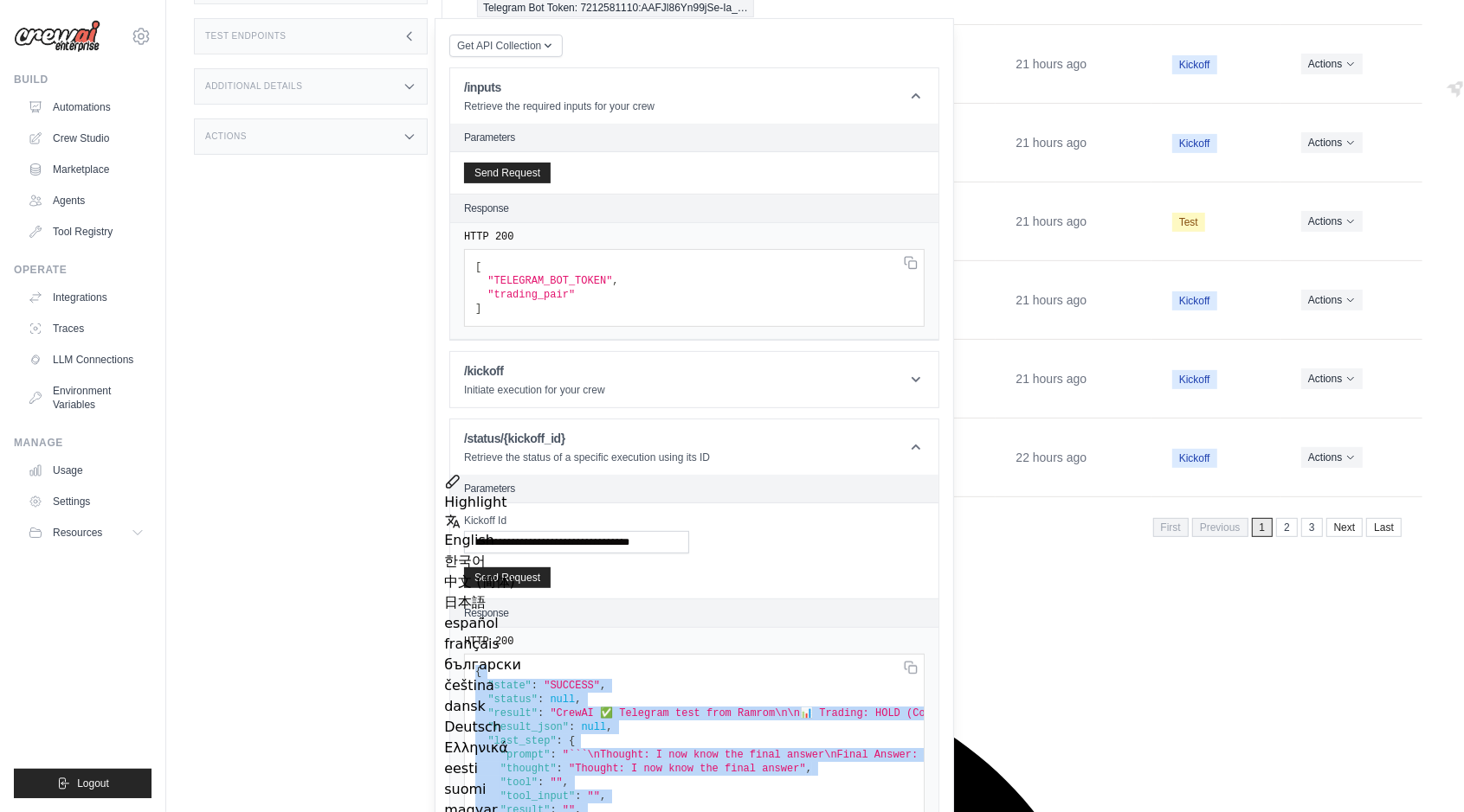
copy code "{ "state" : "SUCCESS" , "status" : null , "result" : "CrewAI ✅ Telegram test fr…"
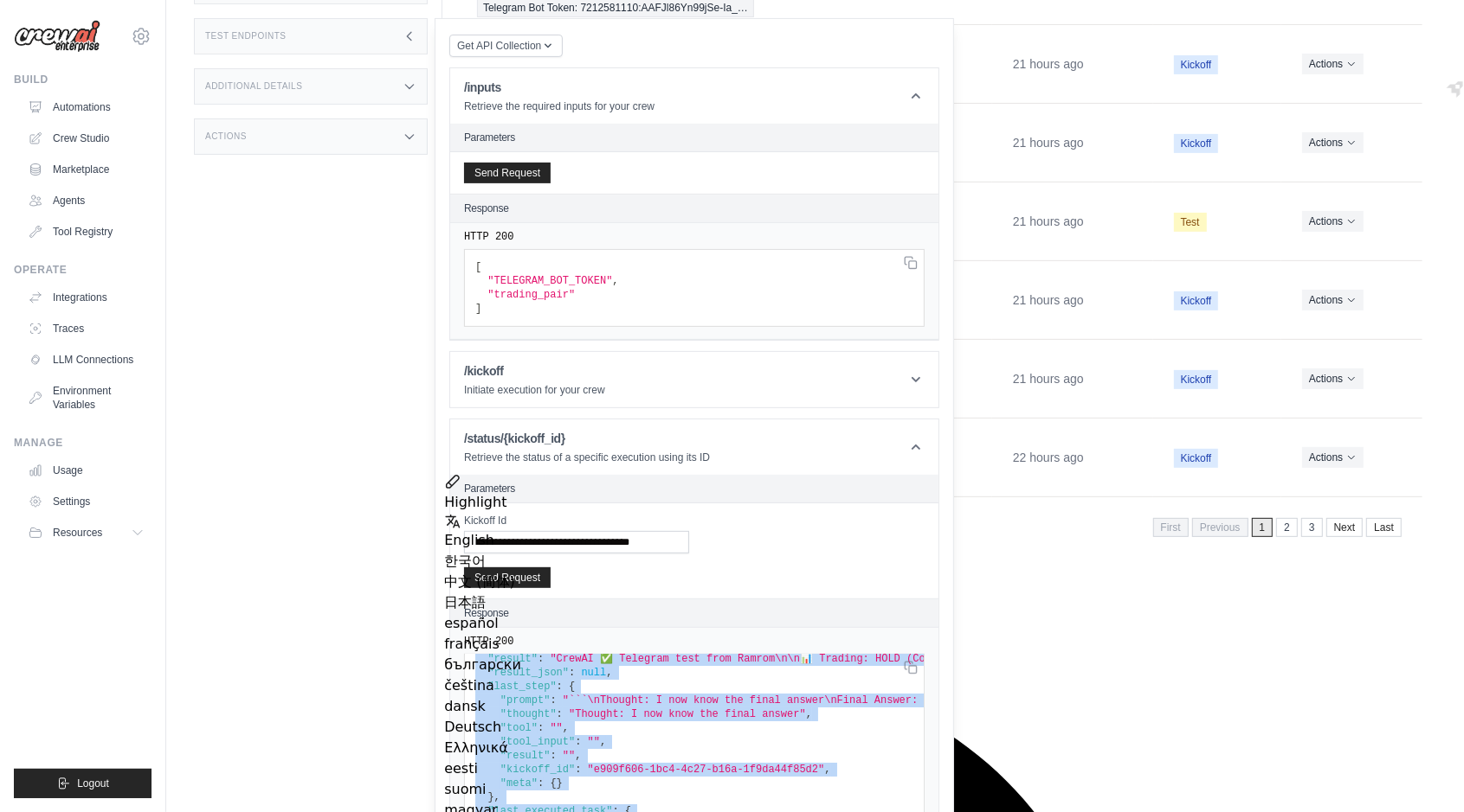
scroll to position [79, 0]
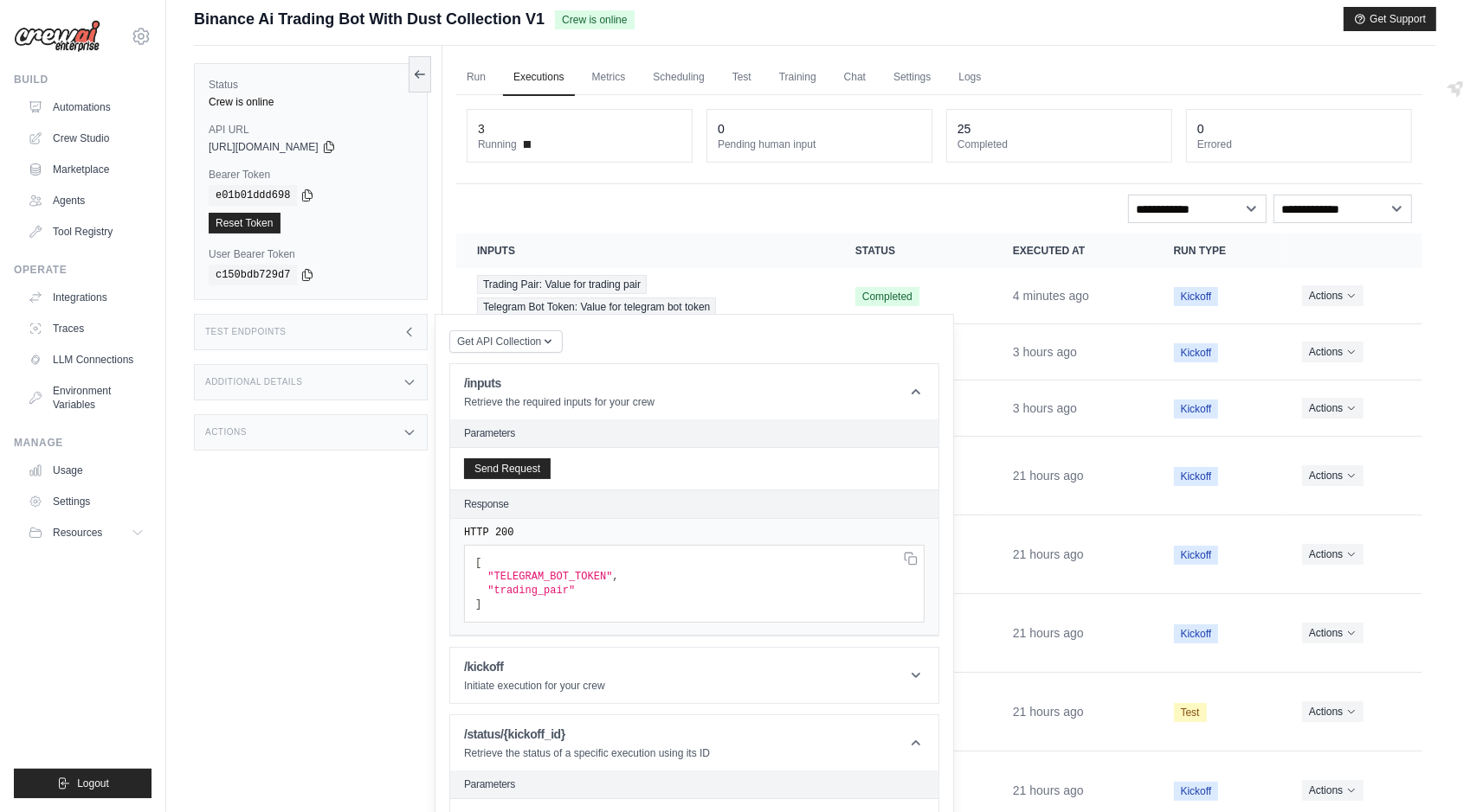
scroll to position [0, 0]
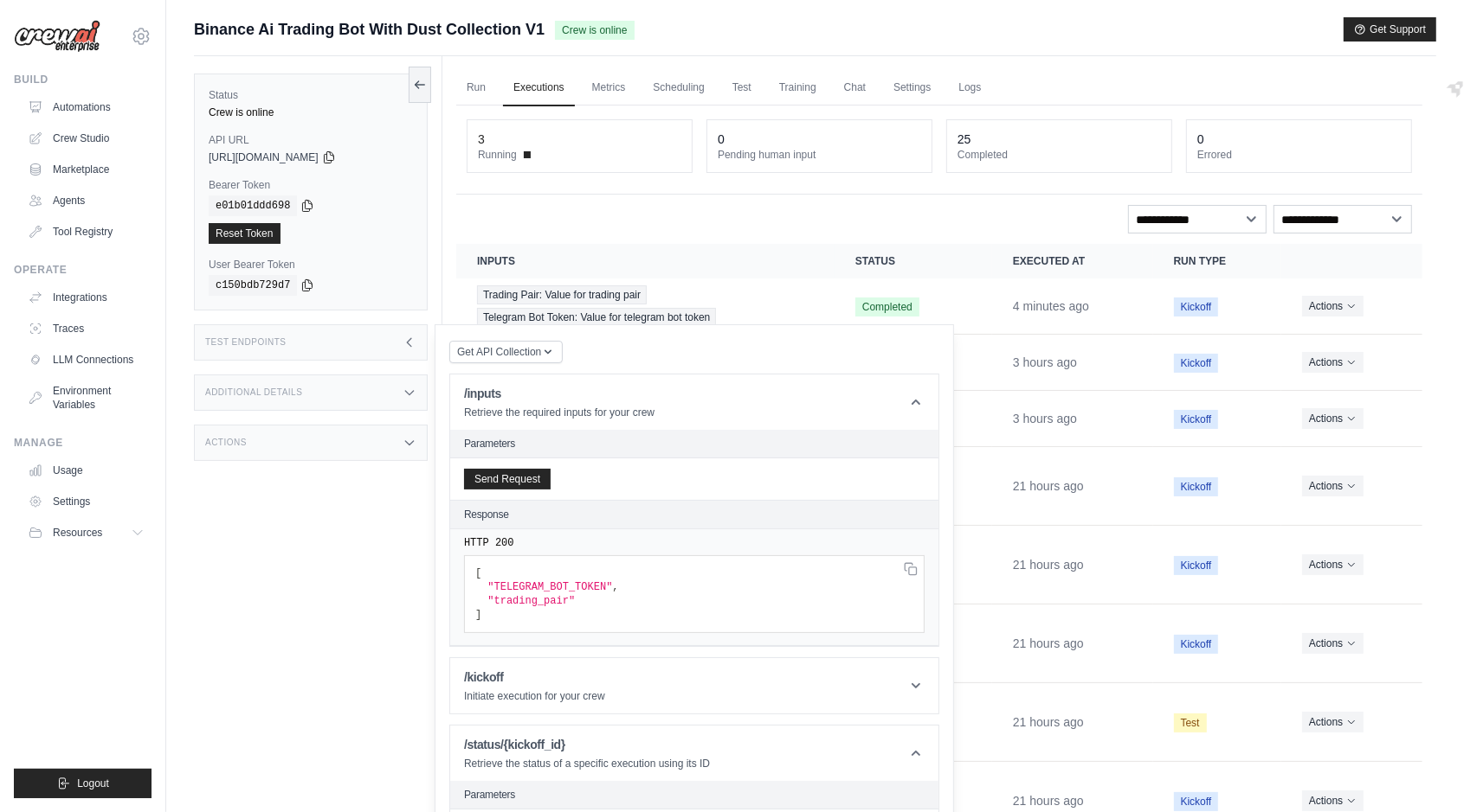
click at [381, 336] on div "Test Endpoints" at bounding box center [310, 343] width 234 height 37
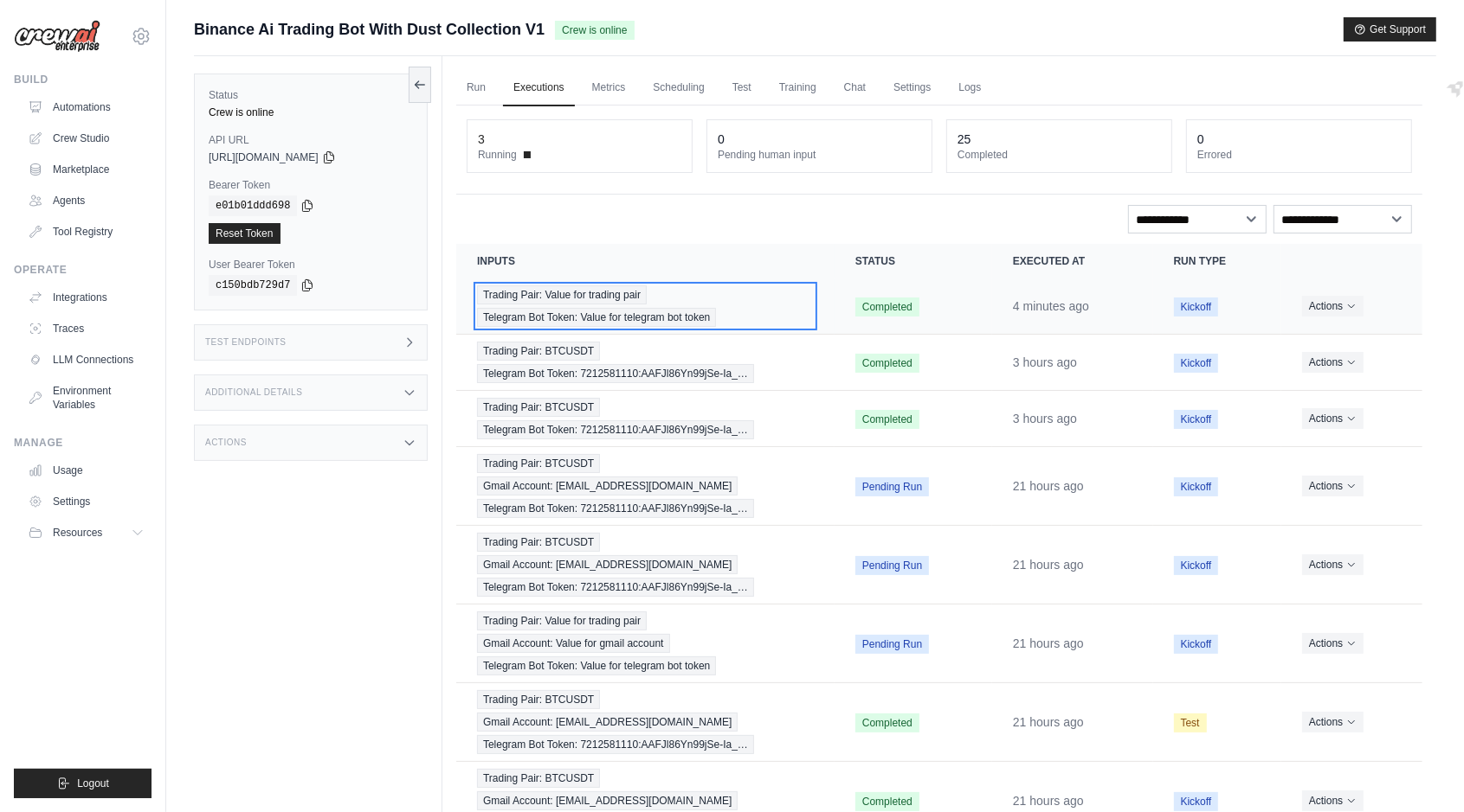
click at [545, 309] on span "Telegram Bot Token: Value for telegram bot token" at bounding box center [596, 317] width 239 height 19
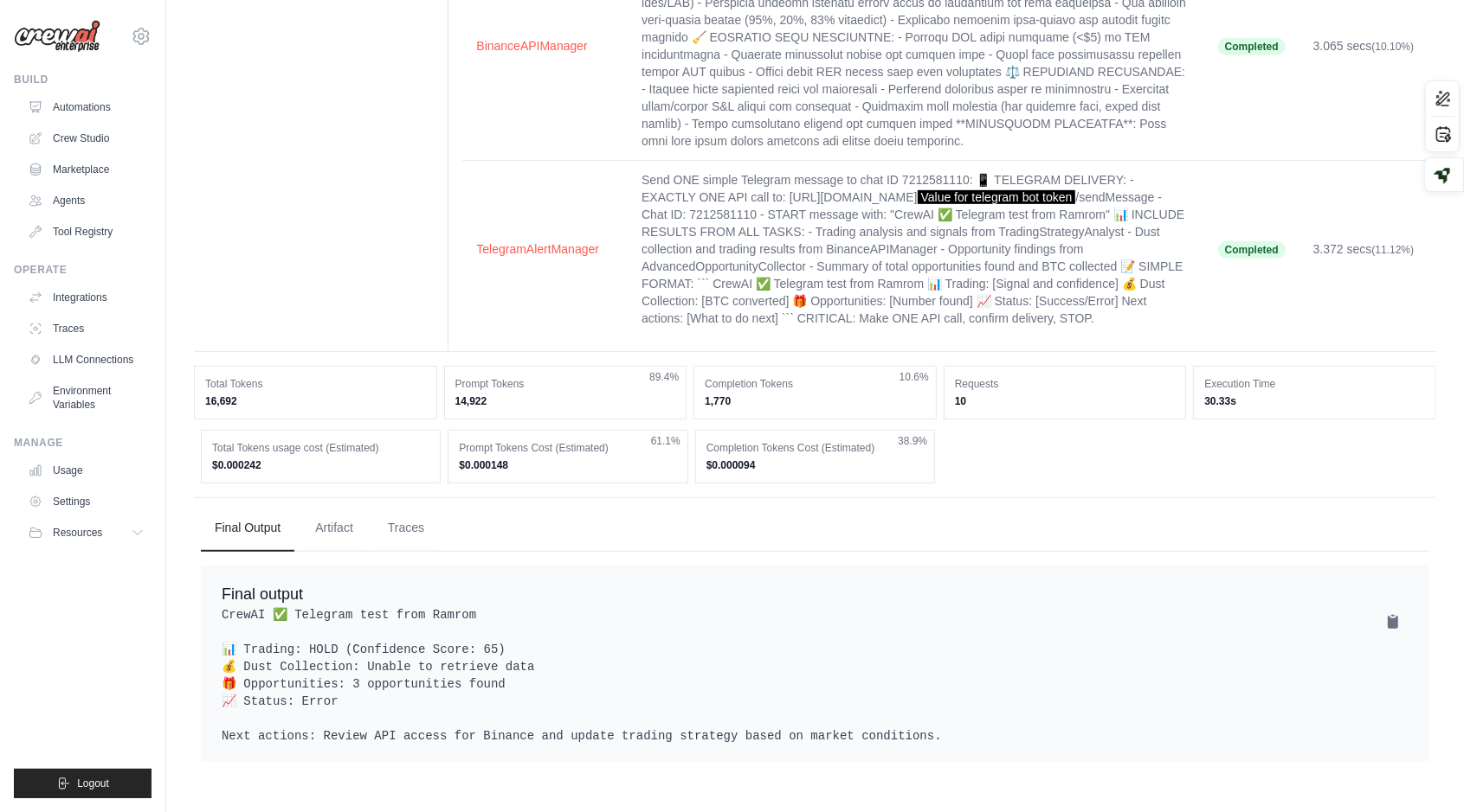
scroll to position [723, 0]
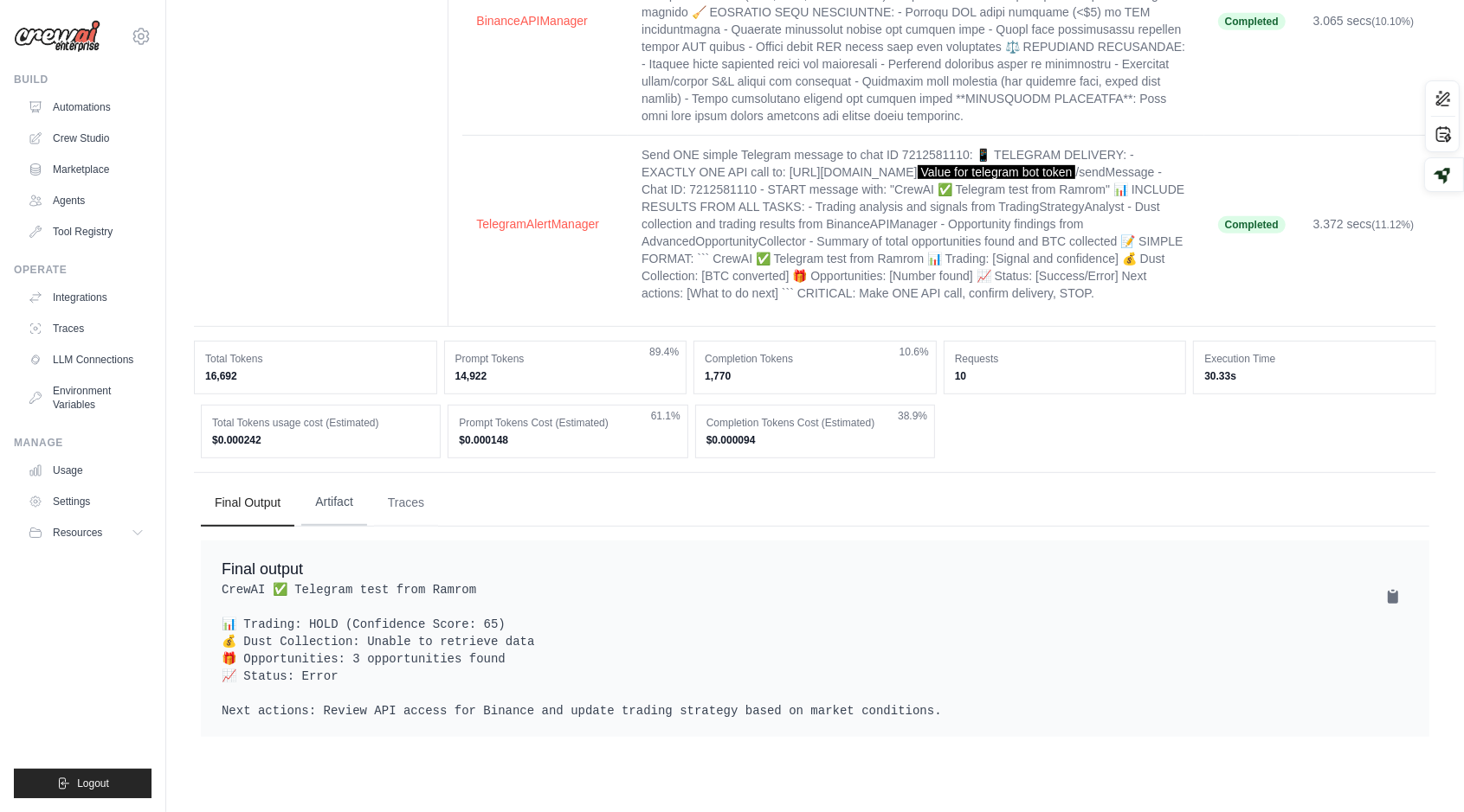
click at [320, 526] on button "Artifact" at bounding box center [333, 502] width 66 height 46
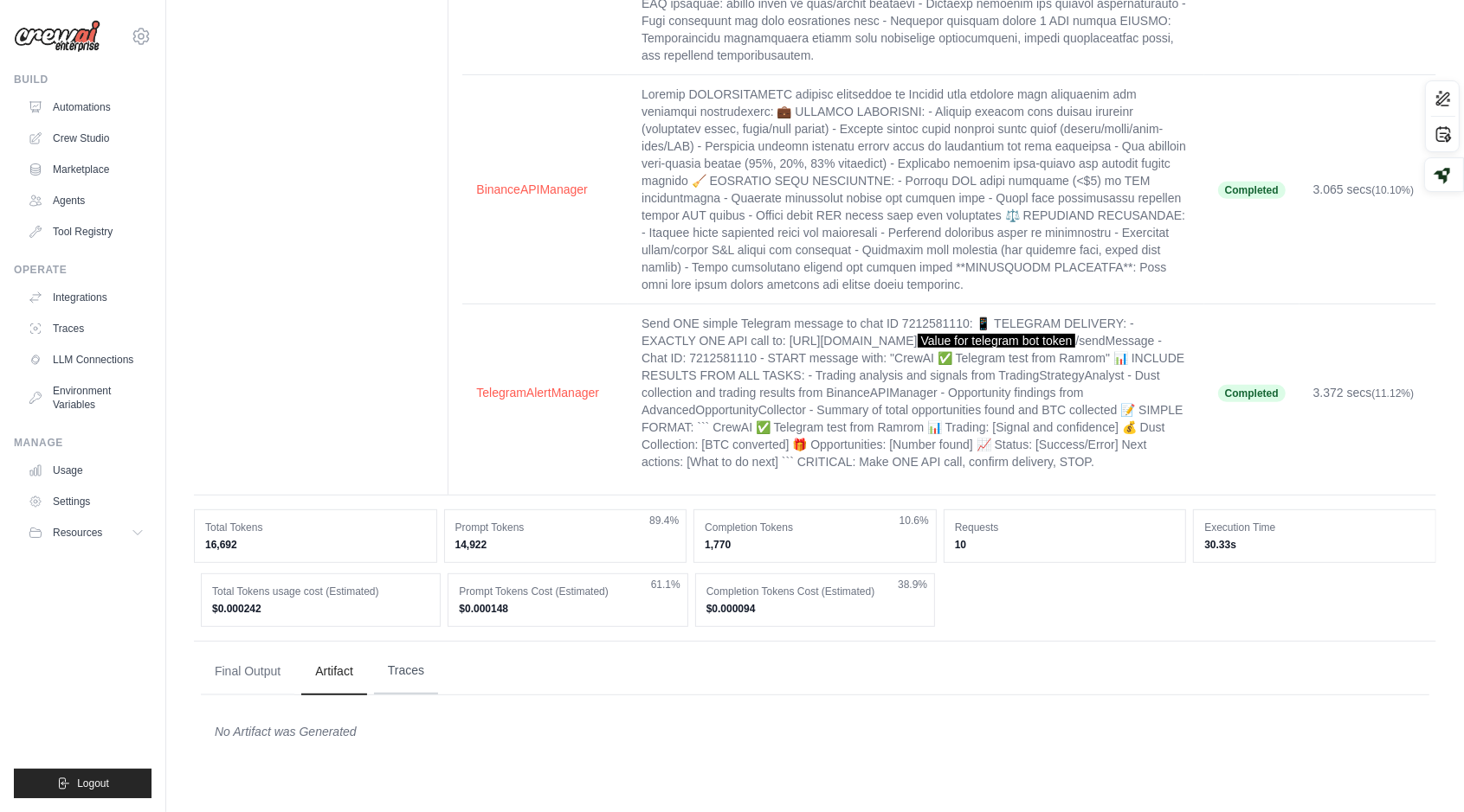
click at [387, 695] on button "Traces" at bounding box center [406, 670] width 64 height 46
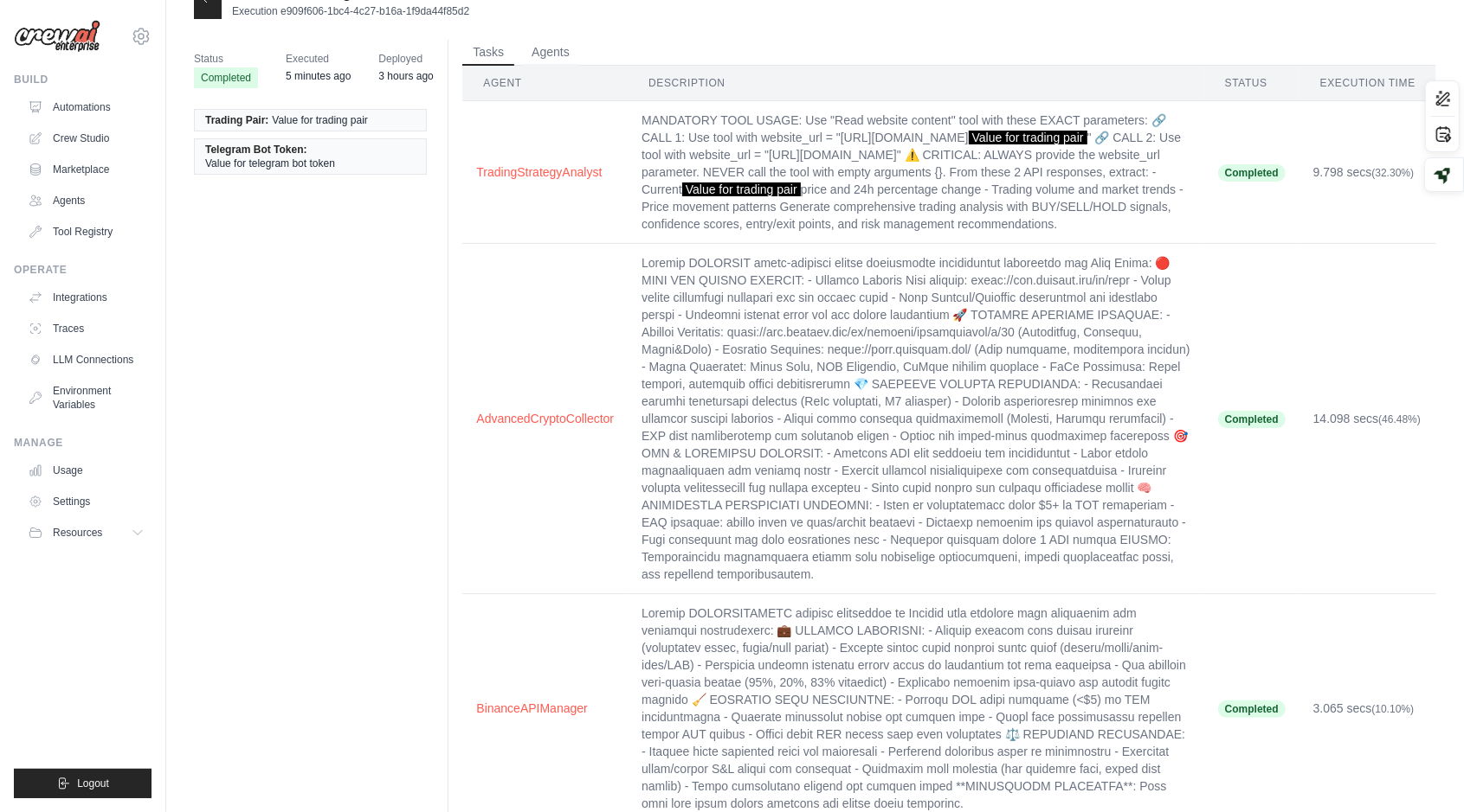
scroll to position [0, 0]
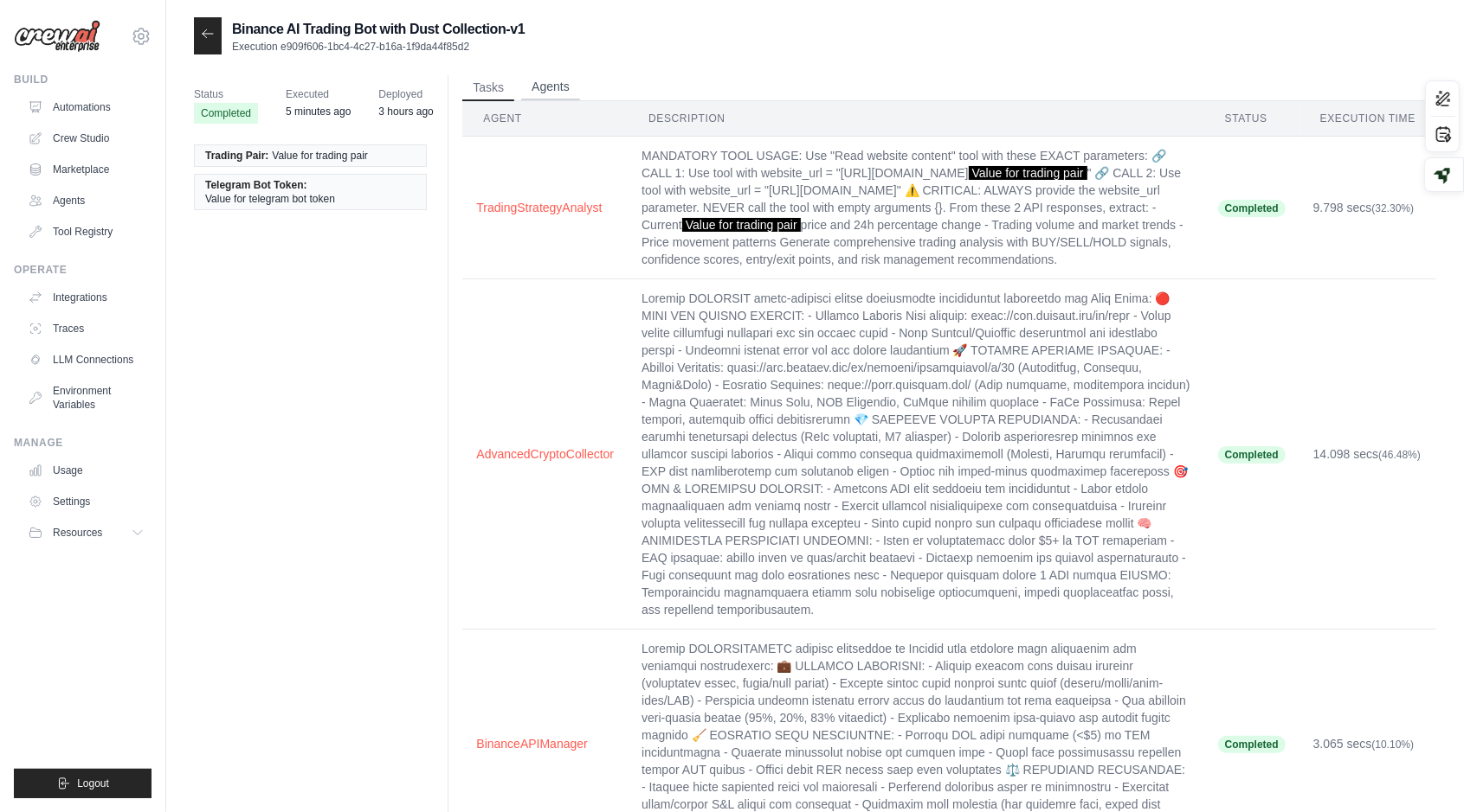
click at [538, 94] on button "Agents" at bounding box center [550, 87] width 59 height 26
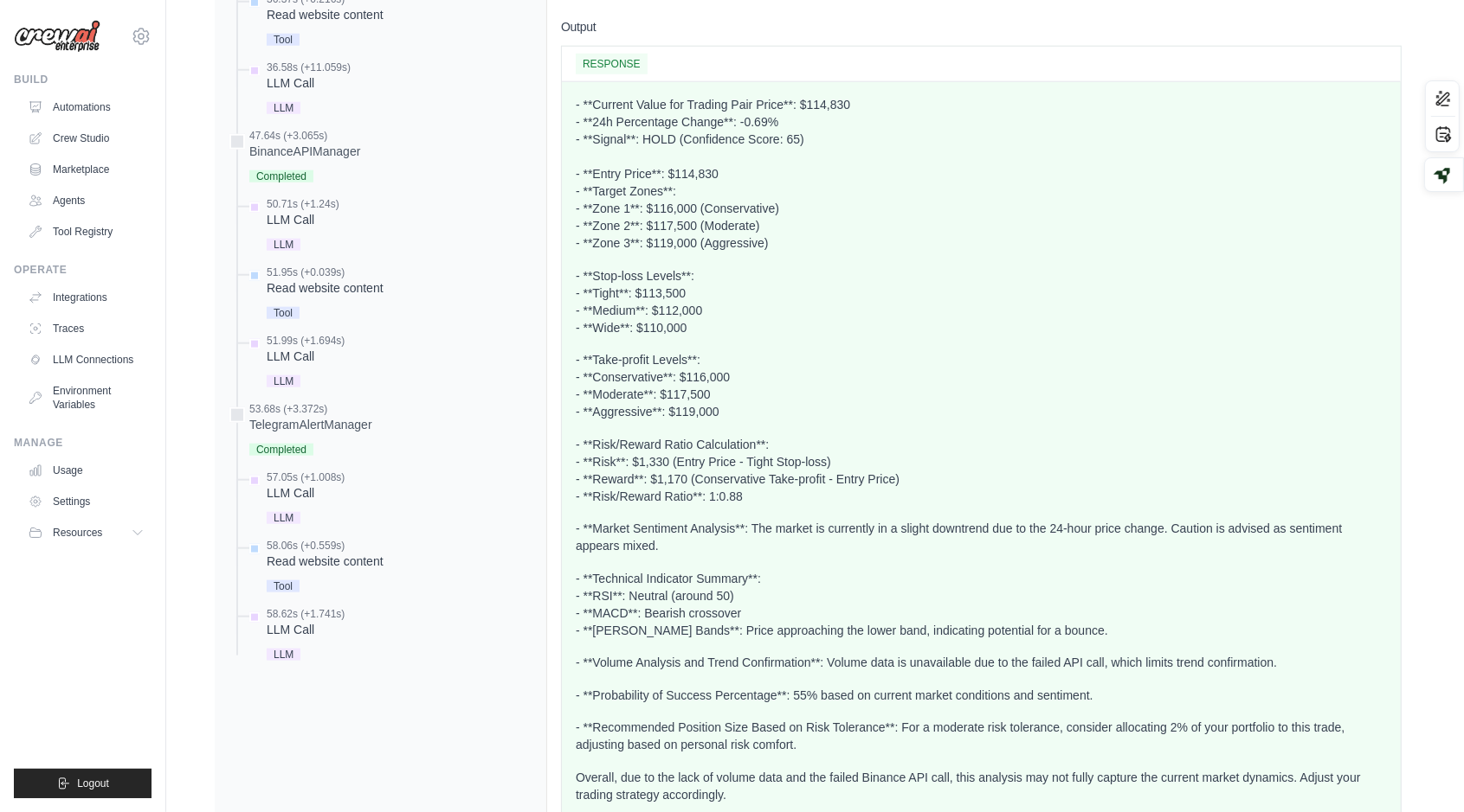
scroll to position [1687, 0]
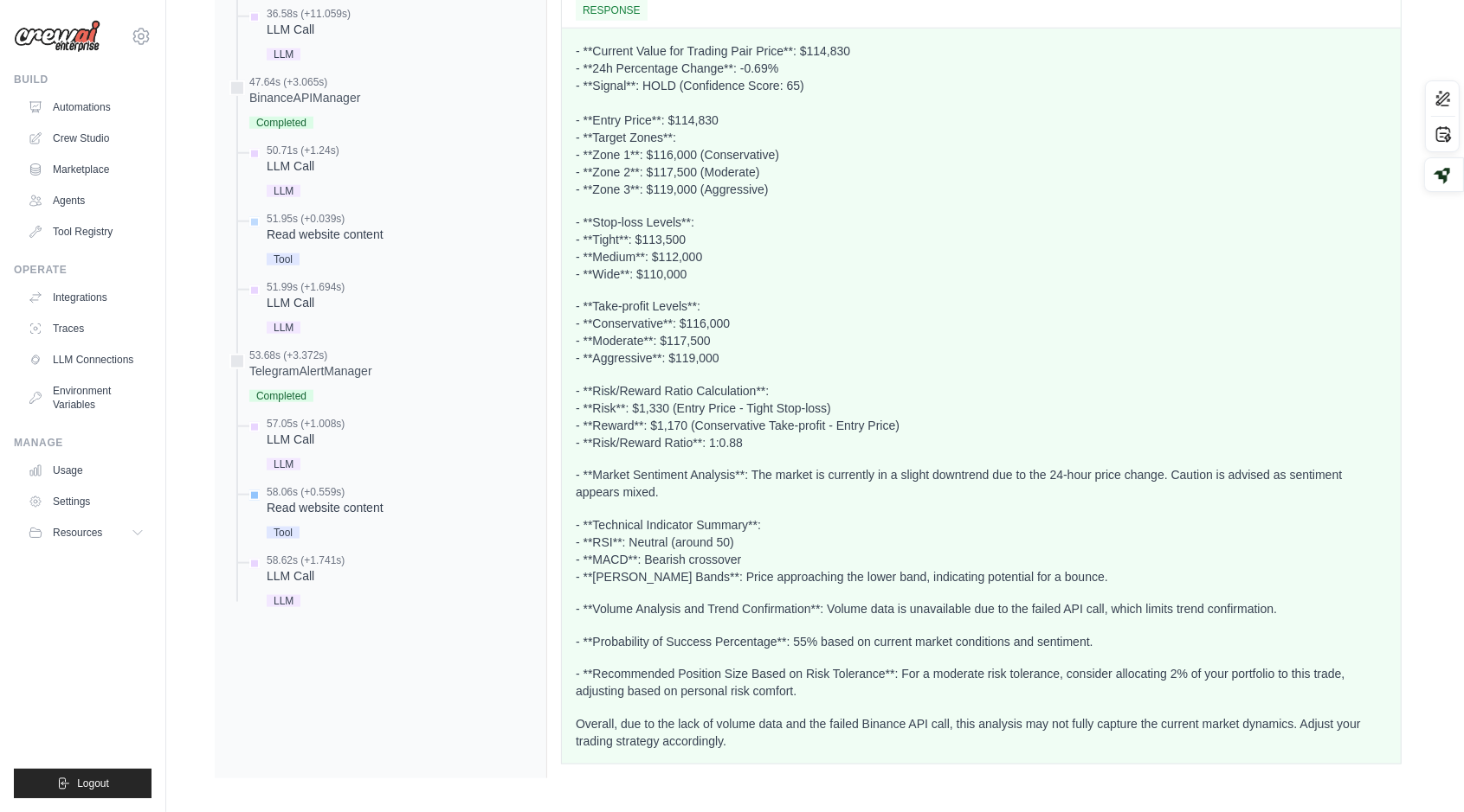
click at [317, 517] on div "Read website content" at bounding box center [325, 508] width 117 height 17
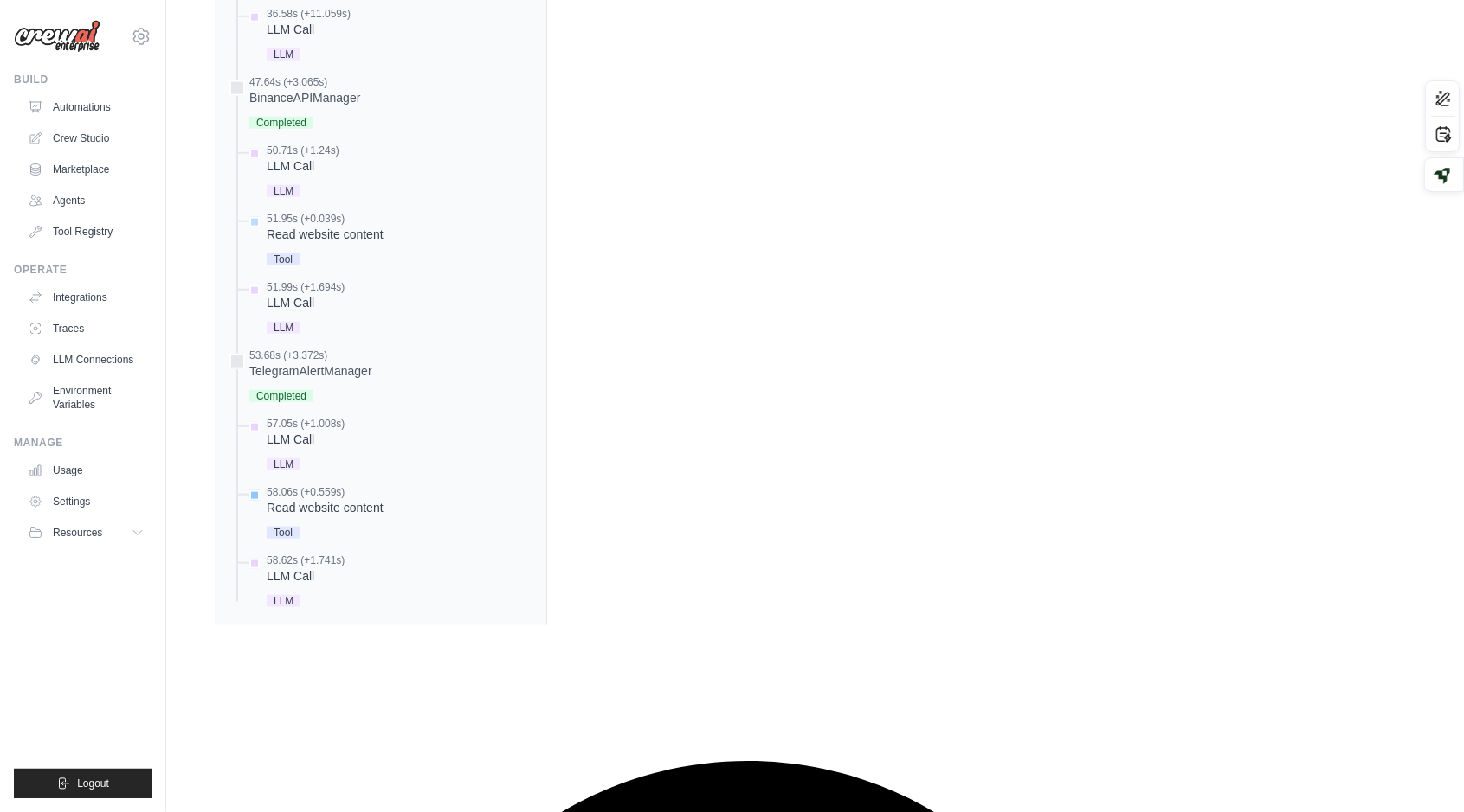
scroll to position [1553, 0]
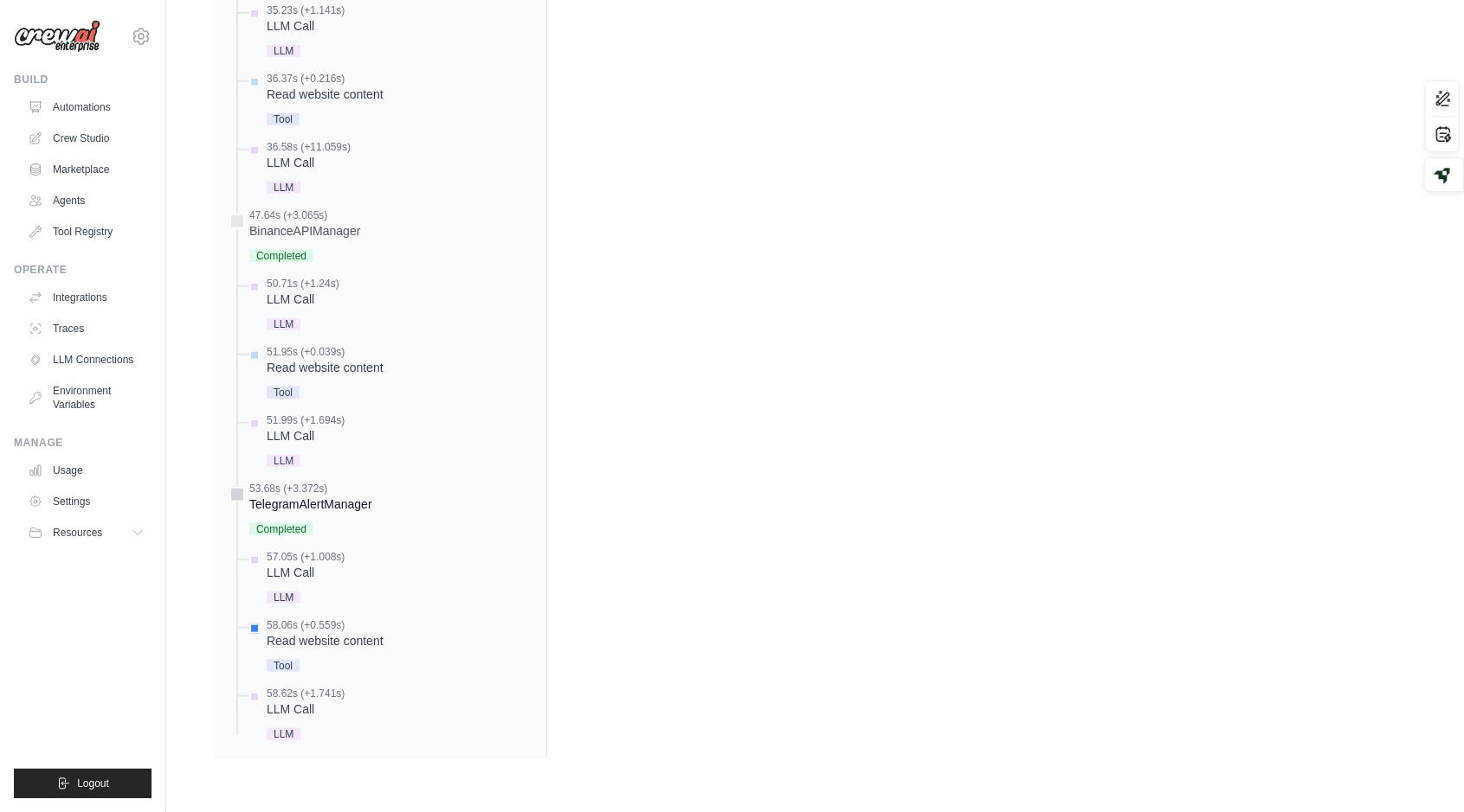
click at [340, 507] on div "TelegramAlertManager" at bounding box center [310, 504] width 123 height 17
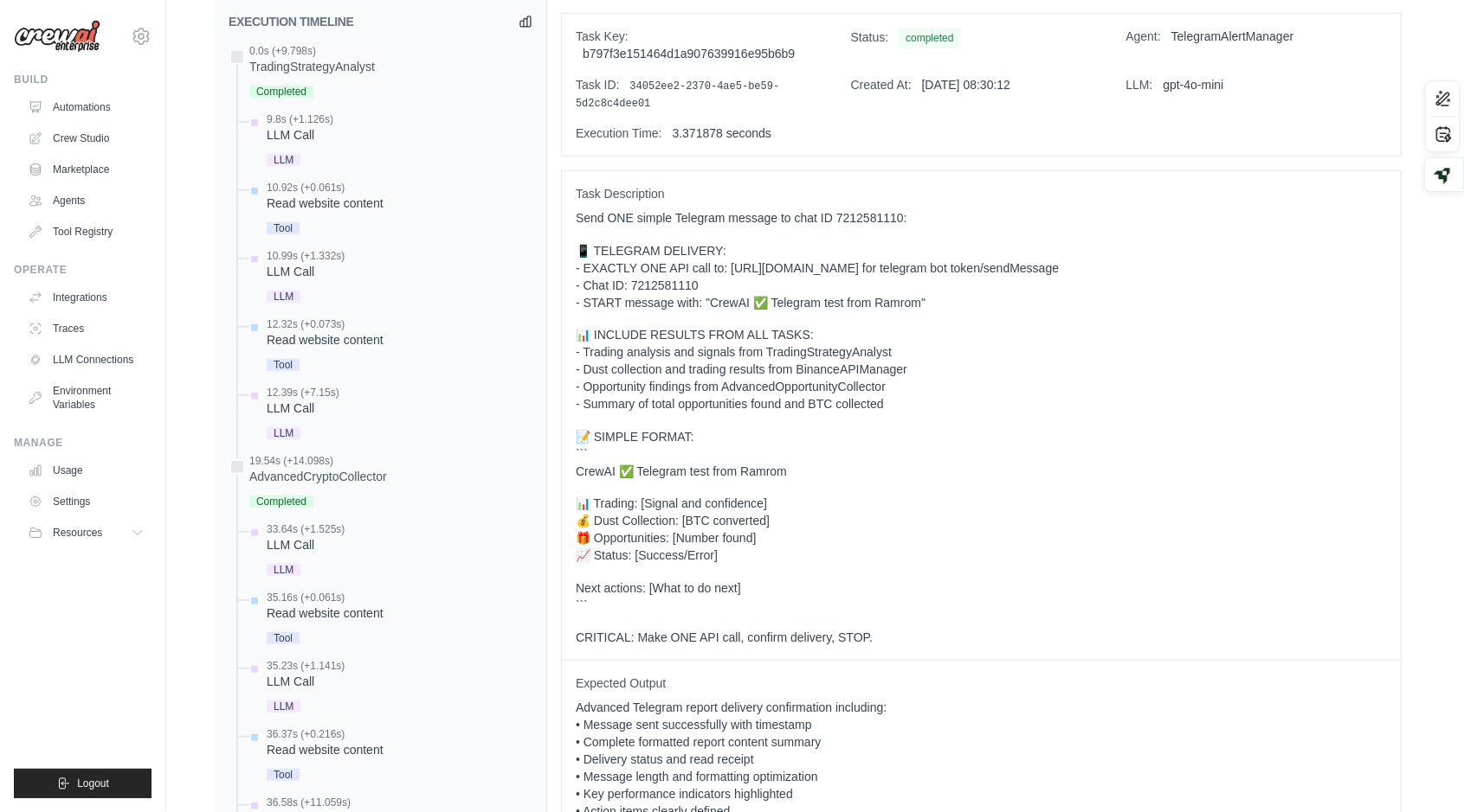
scroll to position [905, 0]
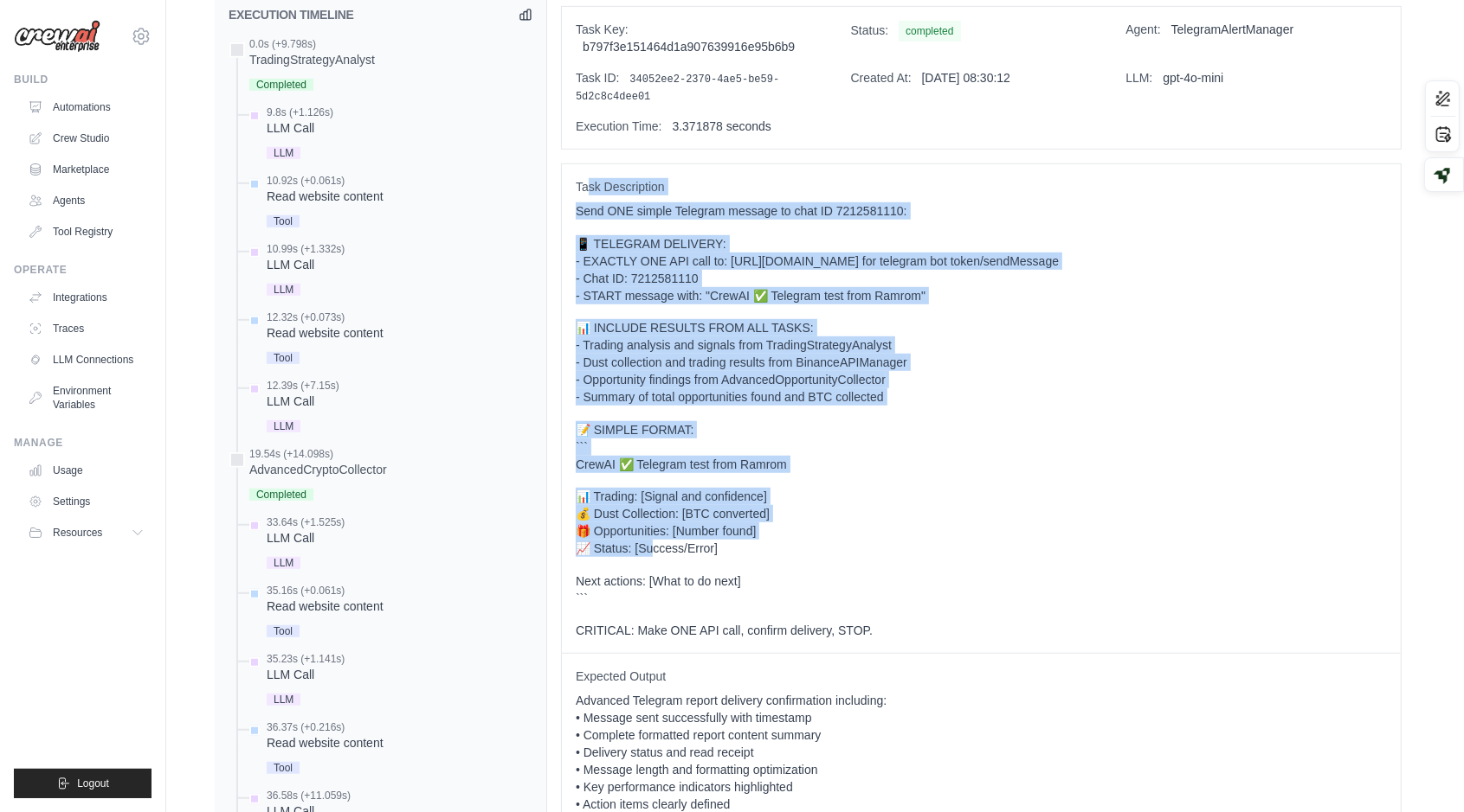
drag, startPoint x: 588, startPoint y: 169, endPoint x: 653, endPoint y: 544, distance: 380.6
type textarea "**********"
click at [653, 544] on div "Task Description Send ONE simple Telegram message to chat ID 7212581110: 📱 TELE…" at bounding box center [980, 409] width 839 height 489
click at [860, 421] on p "📝 SIMPLE FORMAT: ``` CrewAI ✅ Telegram test from Ramrom" at bounding box center [980, 447] width 811 height 52
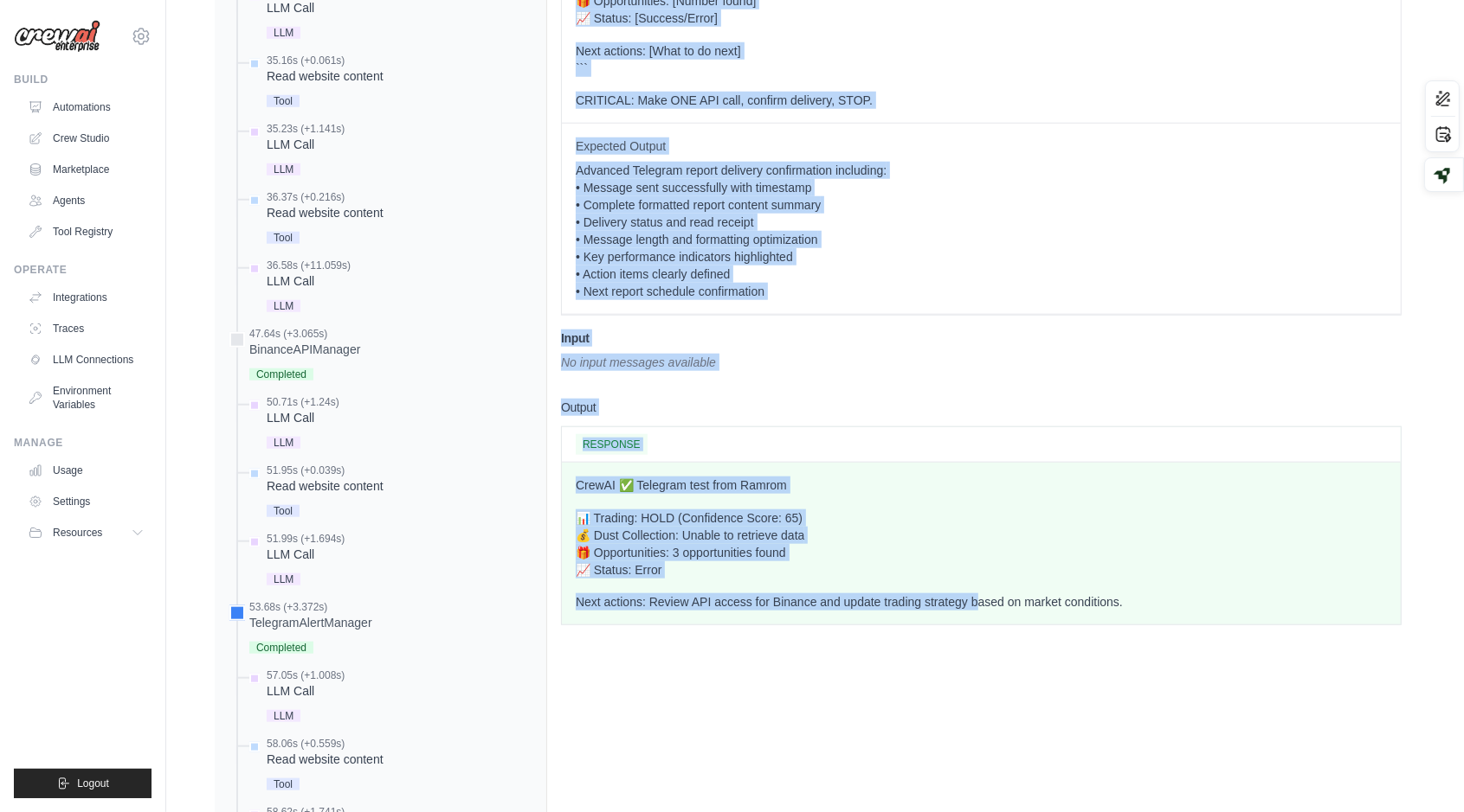
scroll to position [1553, 0]
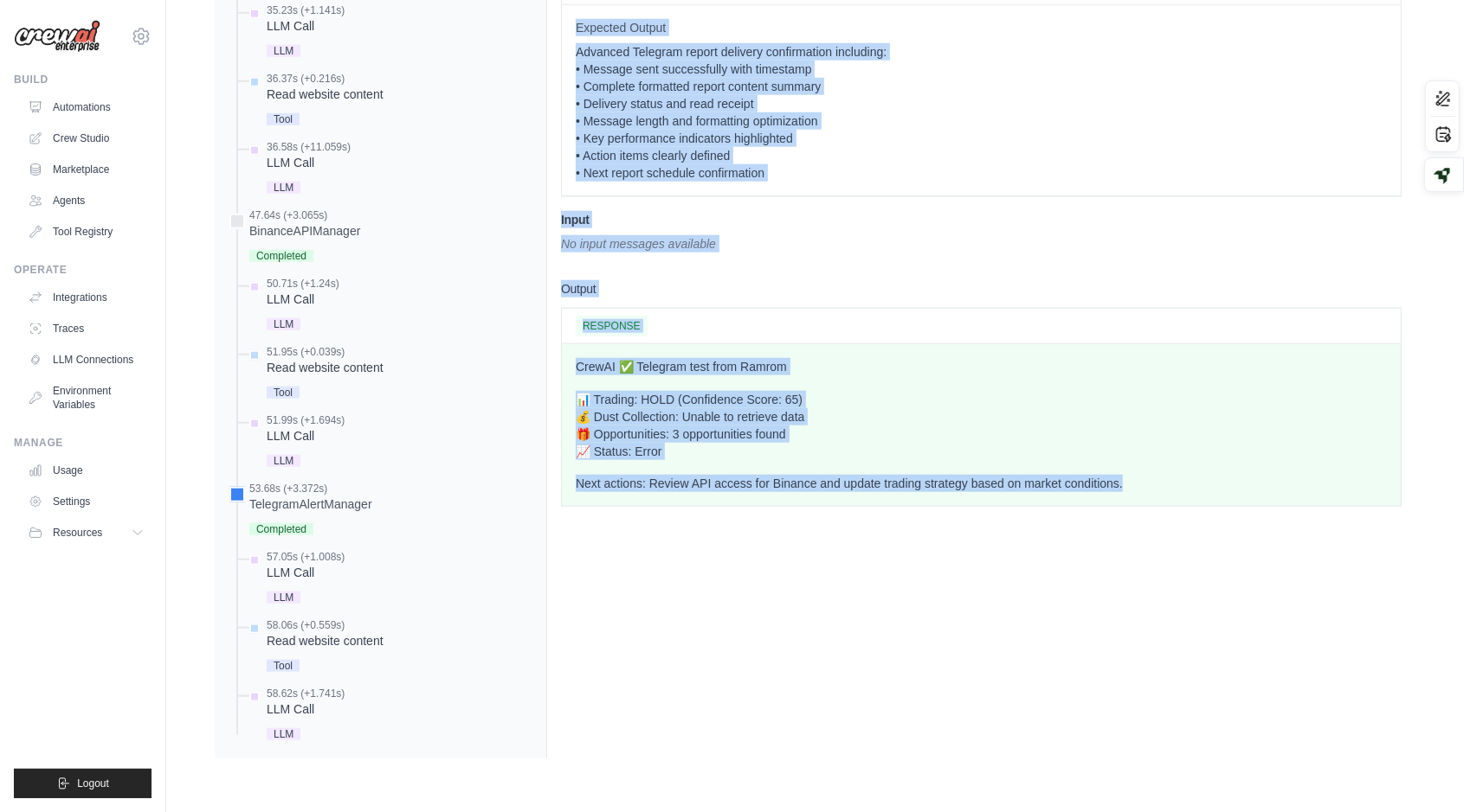
drag, startPoint x: 577, startPoint y: 28, endPoint x: 1206, endPoint y: 510, distance: 792.4
click at [1206, 510] on div "Task Key: b797f3e151464d1a907639916e95b6b9 Status: completed Agent: TelegramAle…" at bounding box center [980, 51] width 868 height 1415
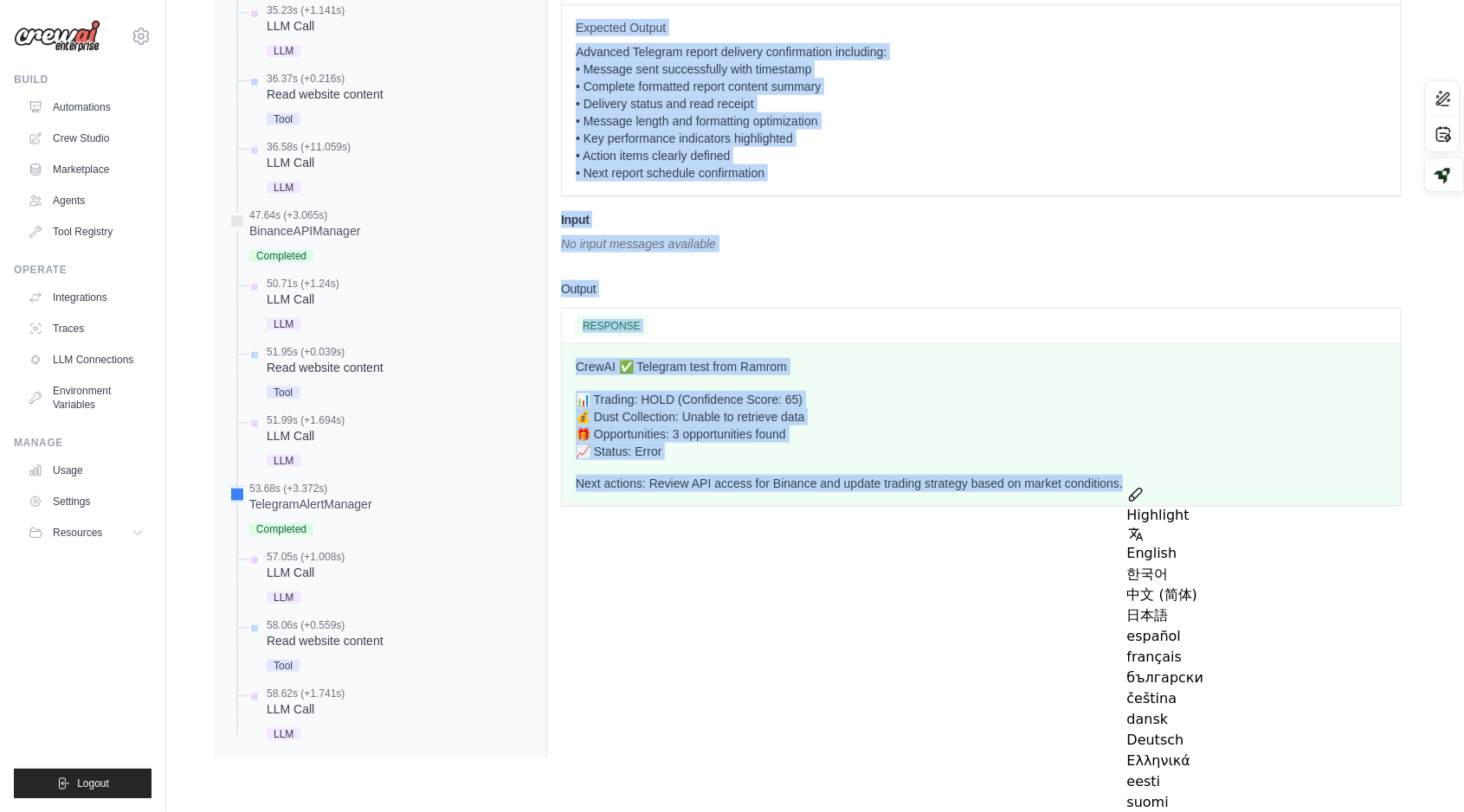
copy div "Task Key: b797f3e151464d1a907639916e95b6b9 Status: completed Agent: TelegramAle…"
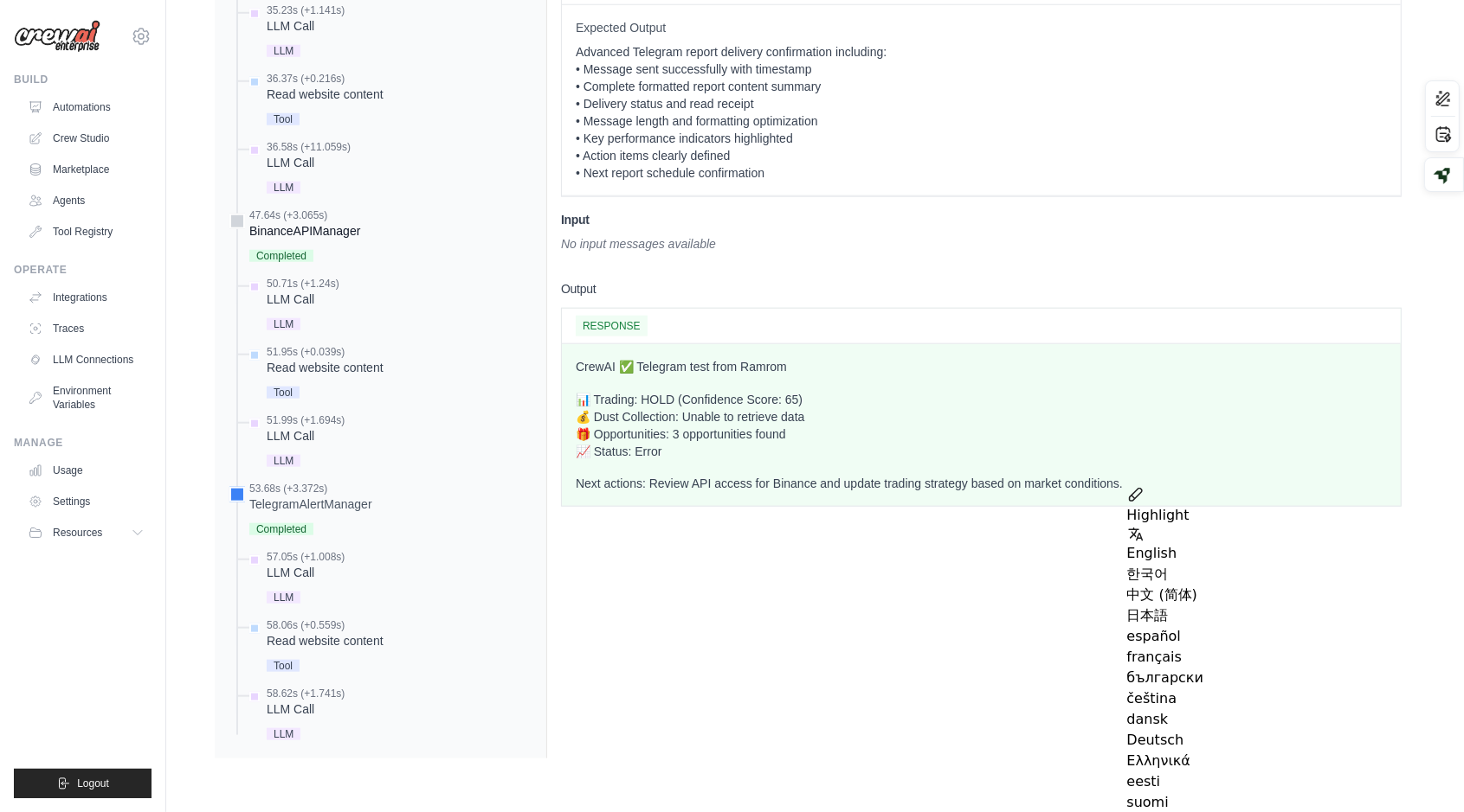
click at [245, 232] on div "47.64s (+3.065s) BinanceAPIManager" at bounding box center [380, 238] width 303 height 58
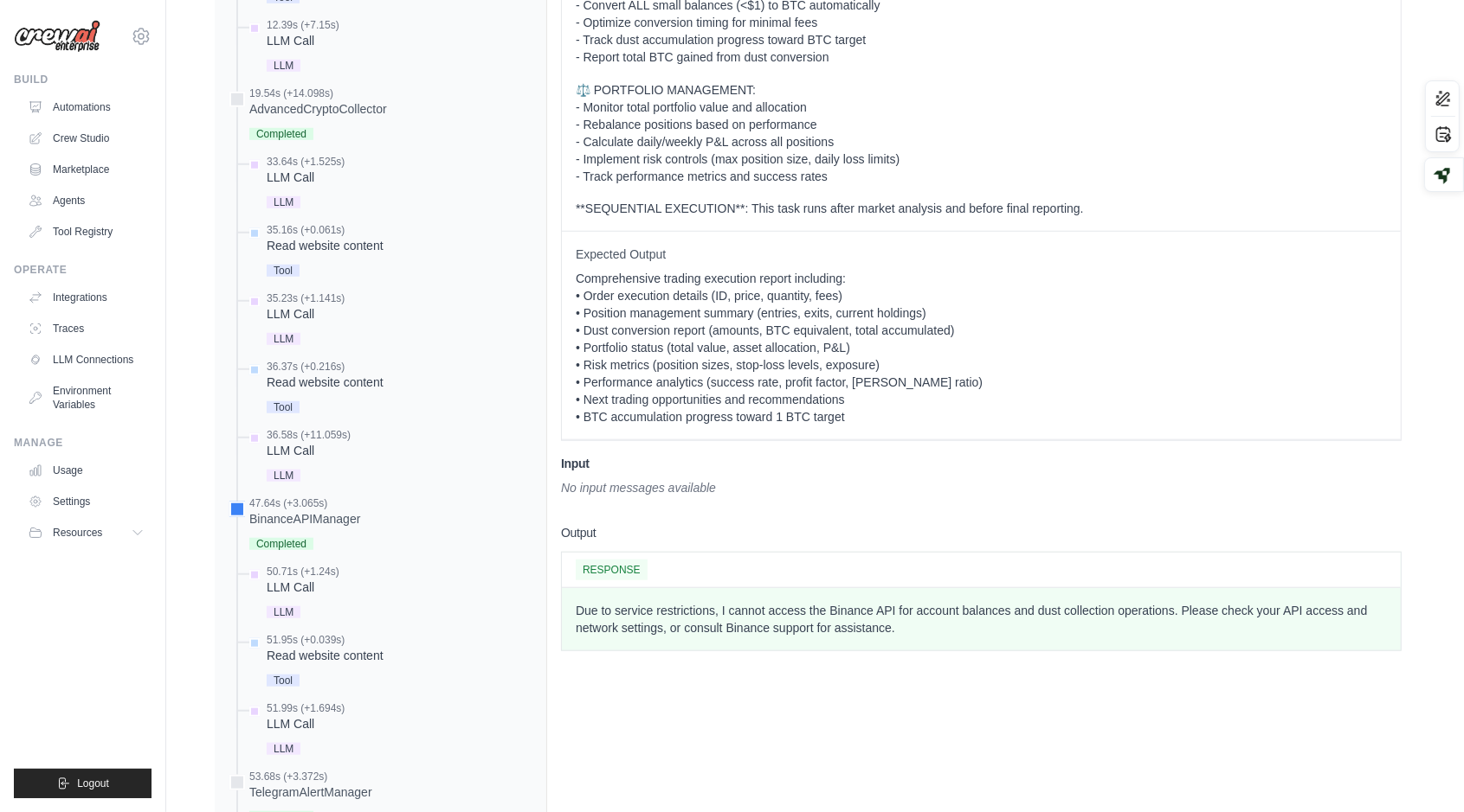
scroll to position [1229, 0]
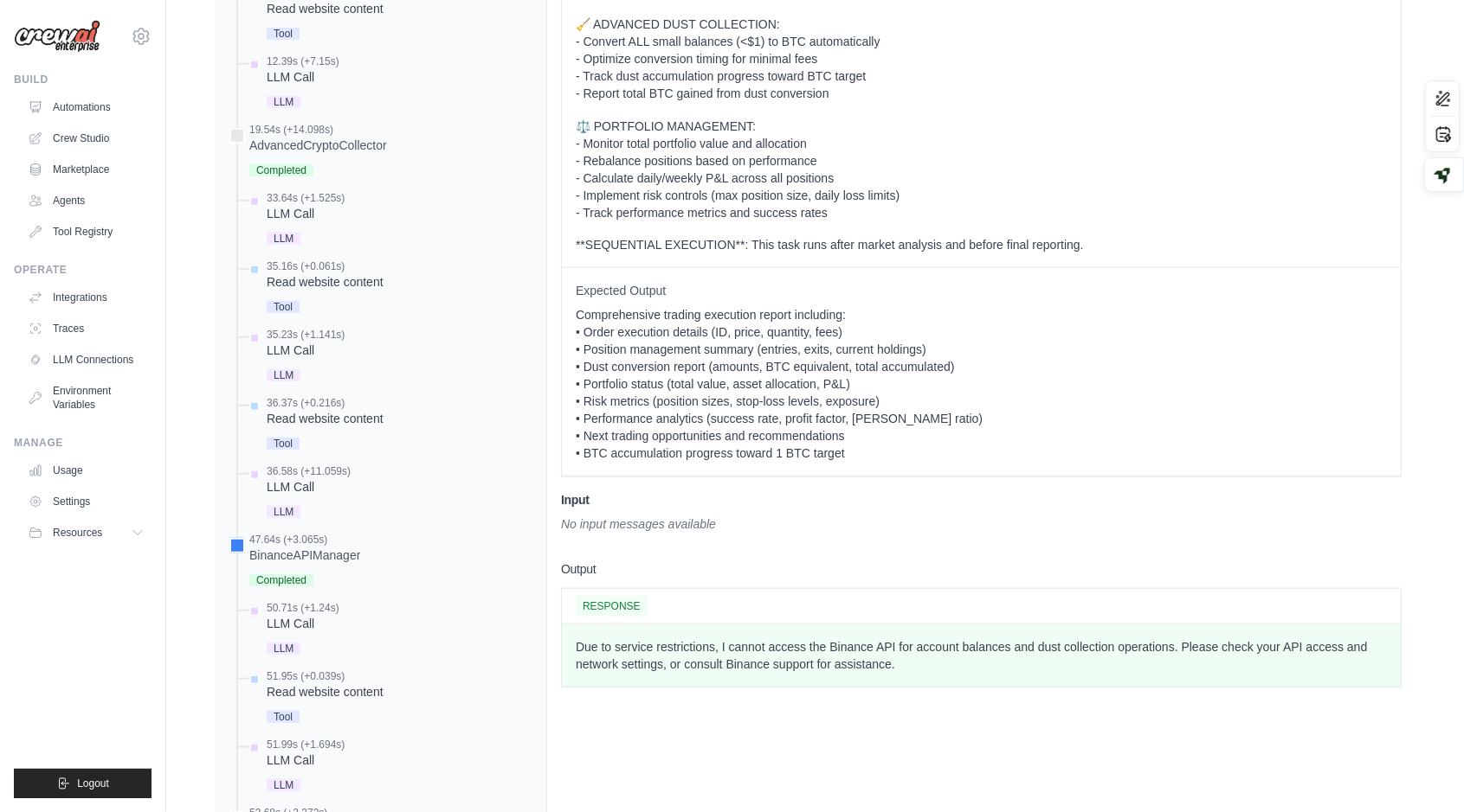
click at [621, 605] on span "RESPONSE" at bounding box center [611, 607] width 72 height 21
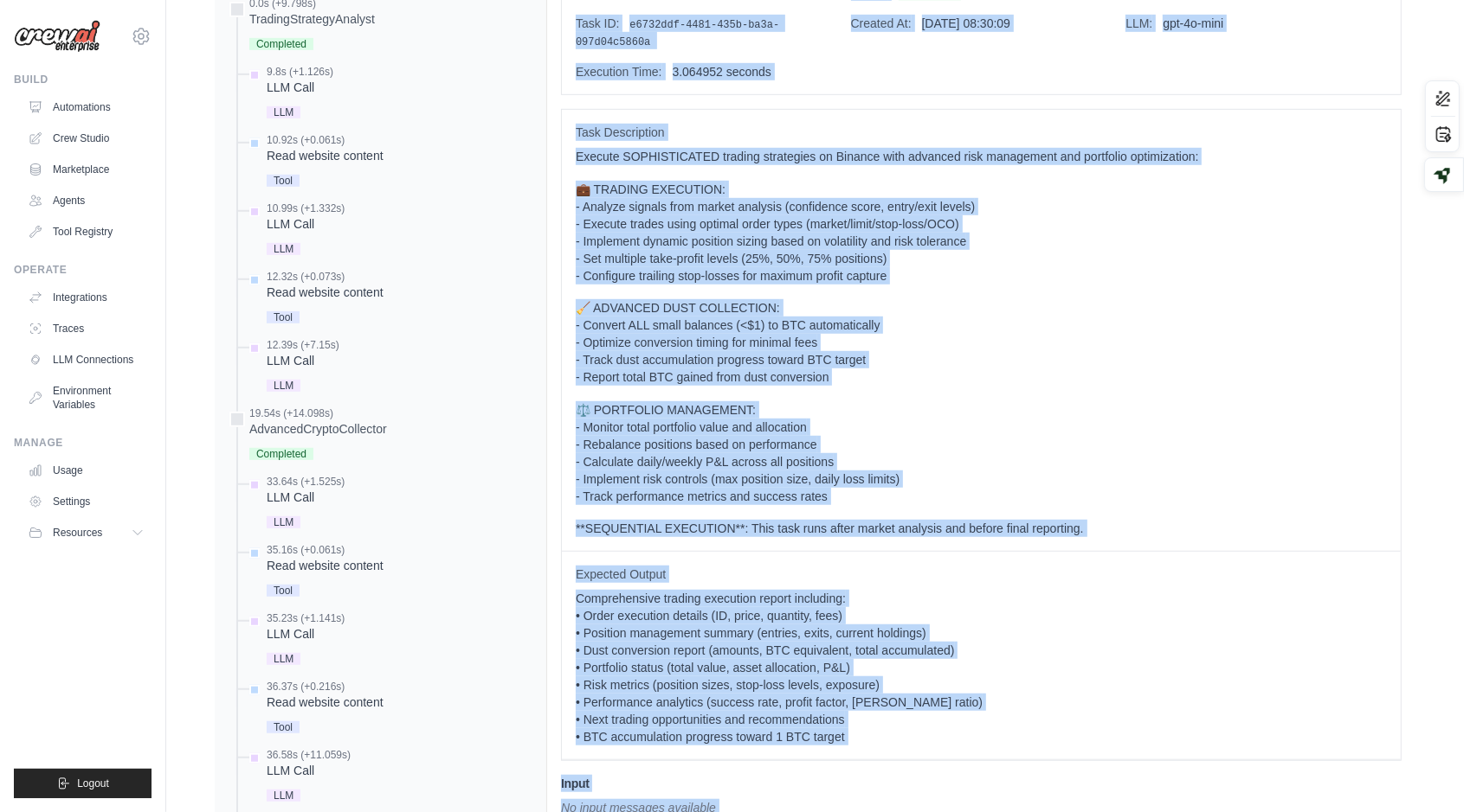
scroll to position [1553, 0]
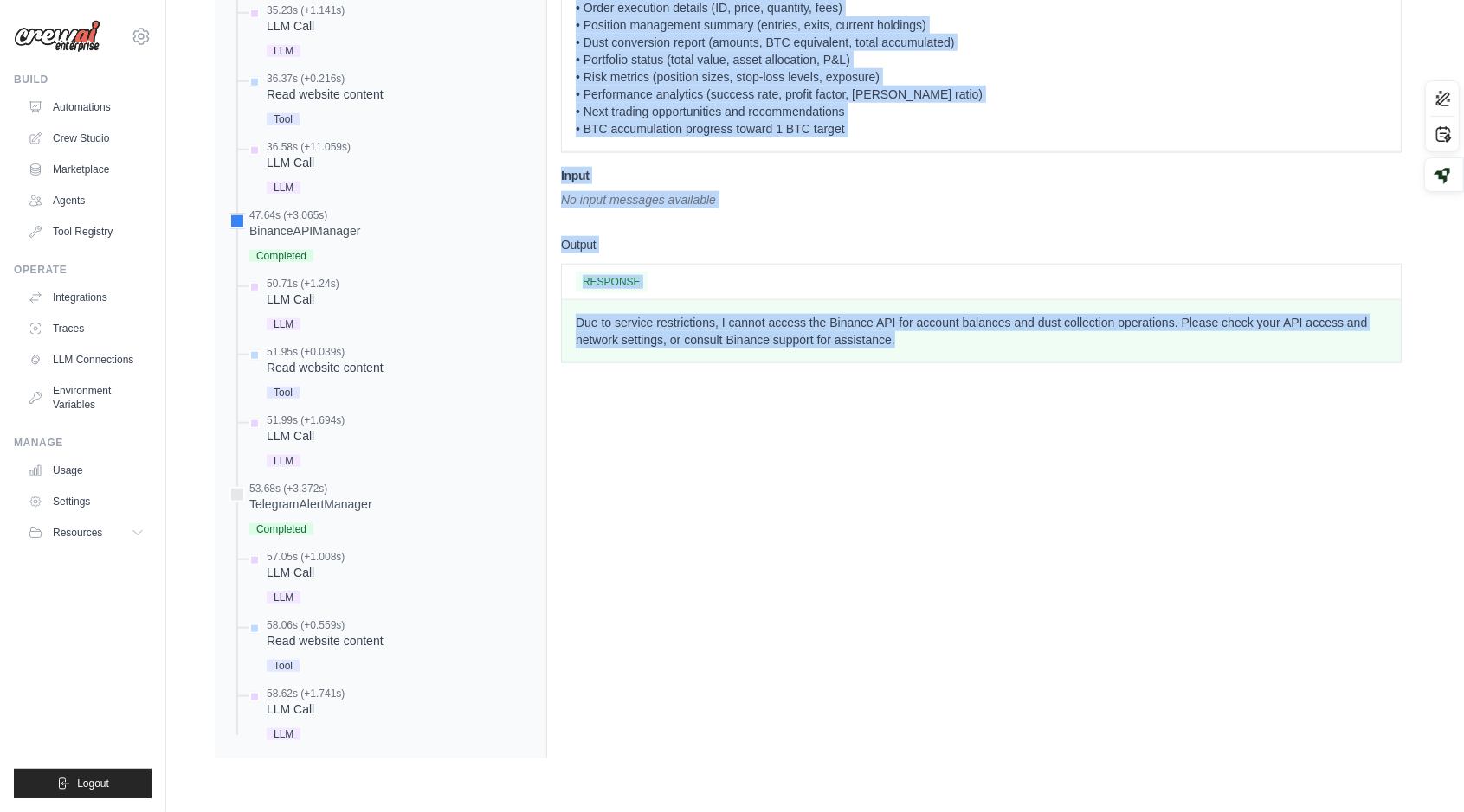
drag, startPoint x: 569, startPoint y: 137, endPoint x: 973, endPoint y: 351, distance: 457.2
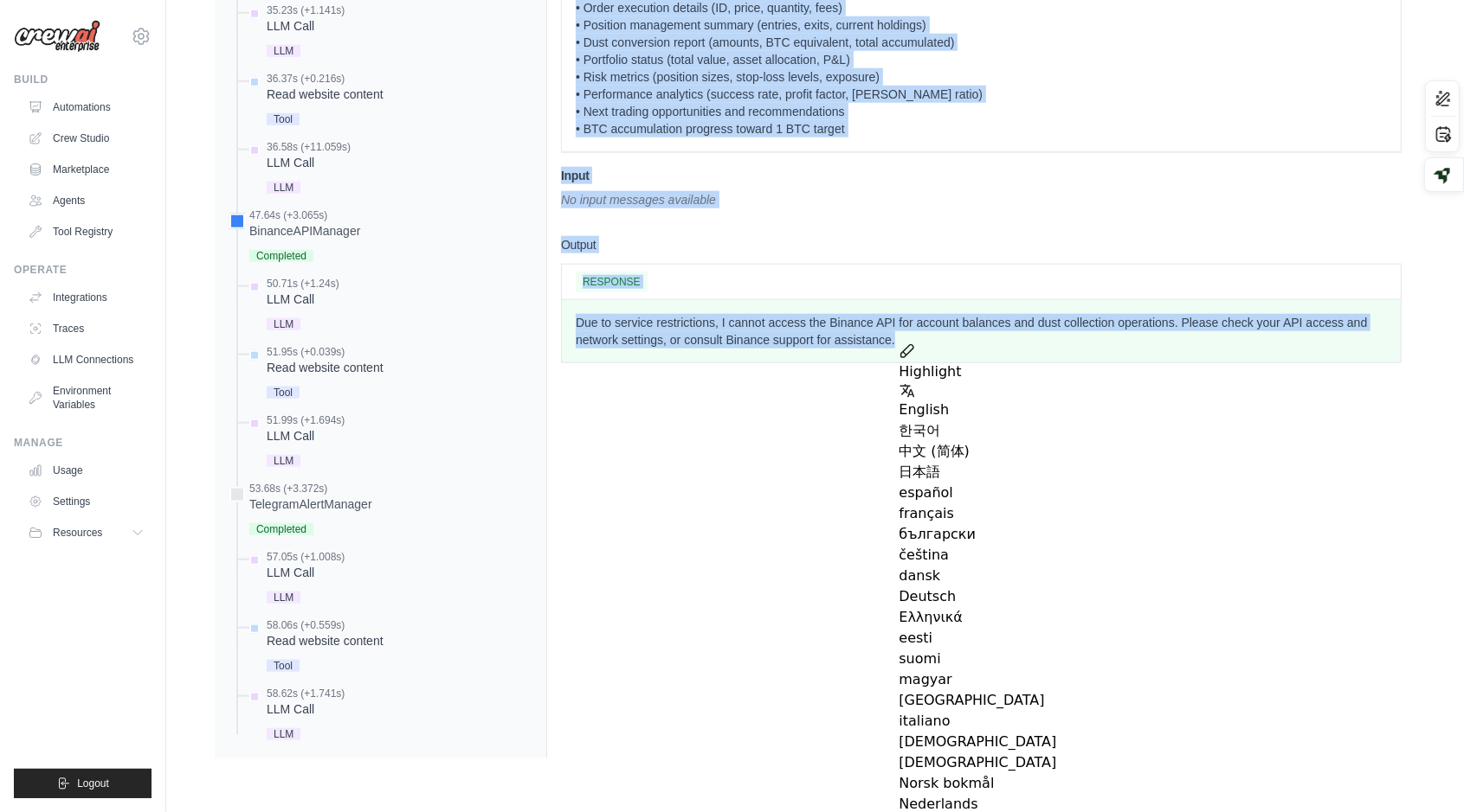
copy div "Task Key: d664fcd6c3aa1567bff7cf61a95f14b8 Status: completed Agent: BinanceAPIM…"
click at [87, 113] on link "Automations" at bounding box center [87, 108] width 130 height 28
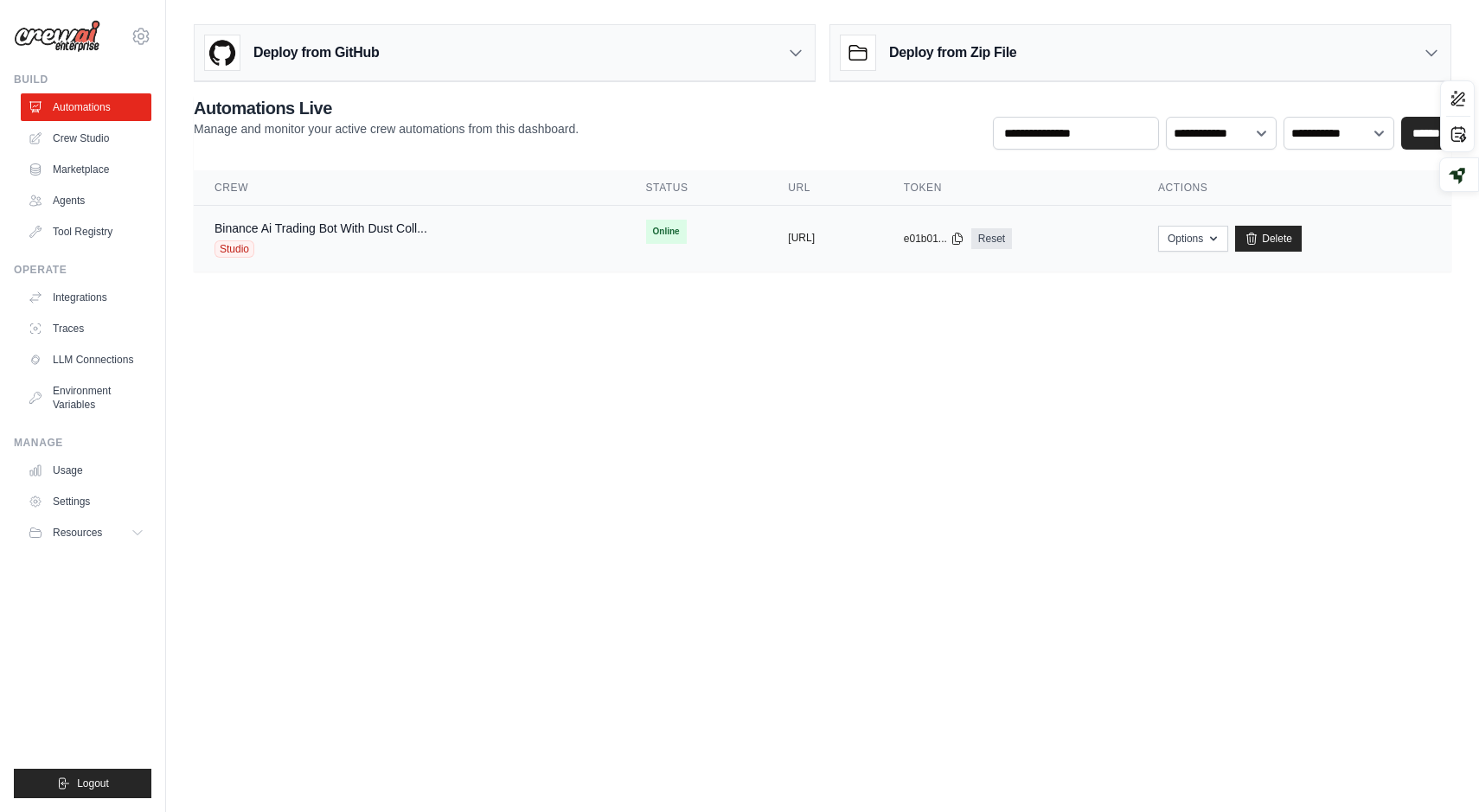
click at [788, 241] on button "https://binance-ai-trading-bot-with" at bounding box center [802, 238] width 27 height 14
click at [1228, 239] on button "Options" at bounding box center [1193, 238] width 70 height 26
click at [66, 242] on link "Tool Registry" at bounding box center [87, 232] width 130 height 28
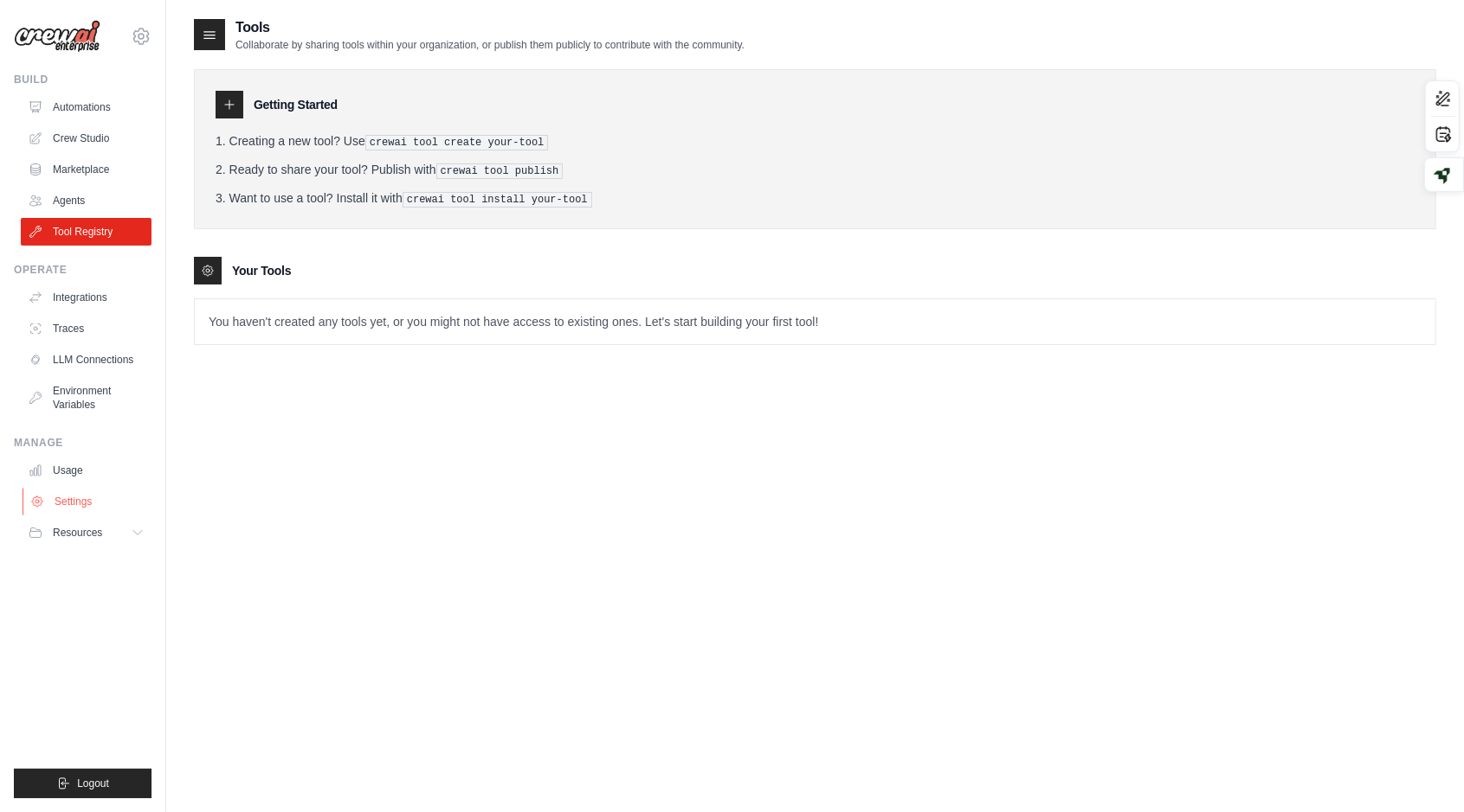
click at [78, 505] on link "Settings" at bounding box center [87, 502] width 130 height 28
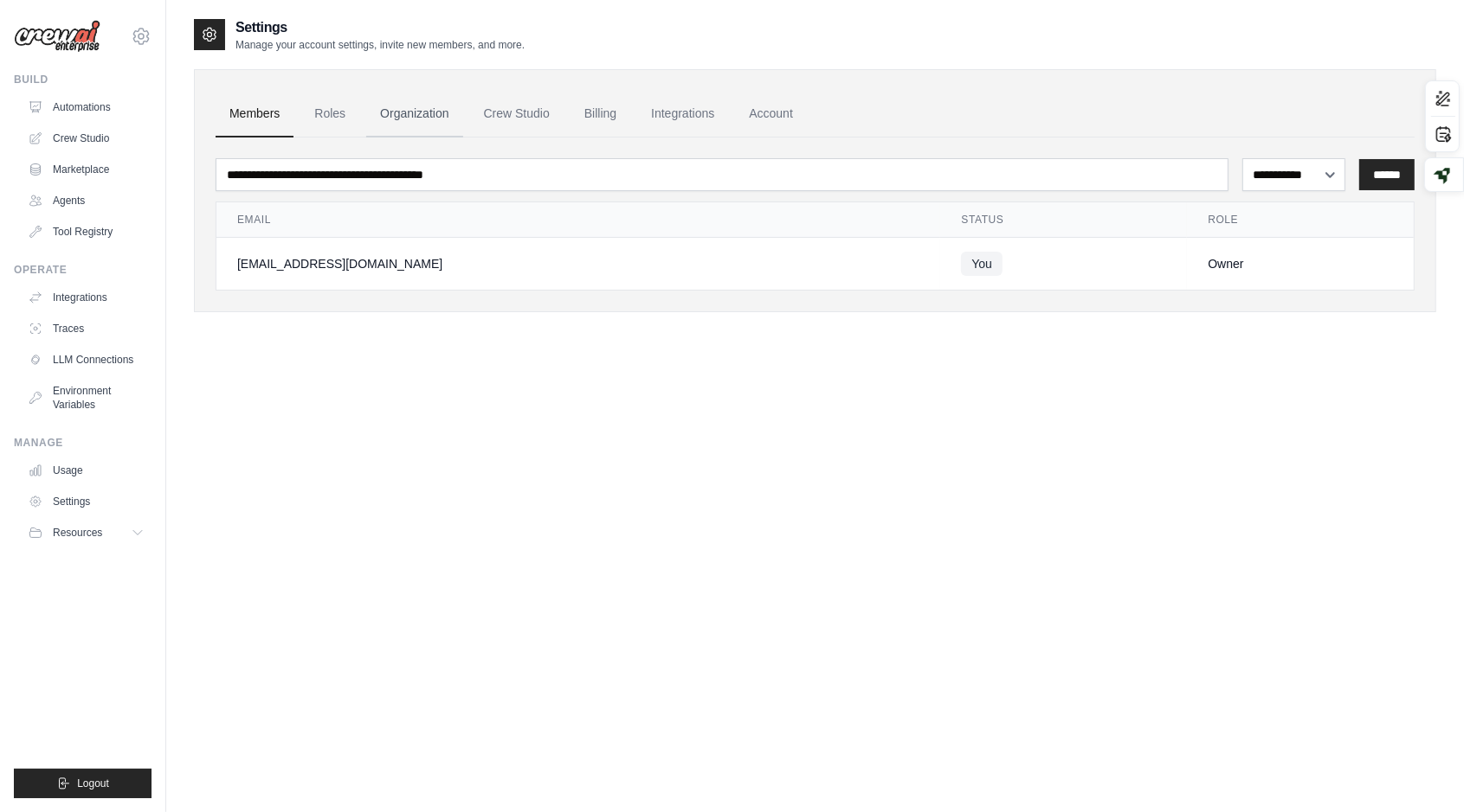
click at [394, 113] on link "Organization" at bounding box center [415, 114] width 96 height 46
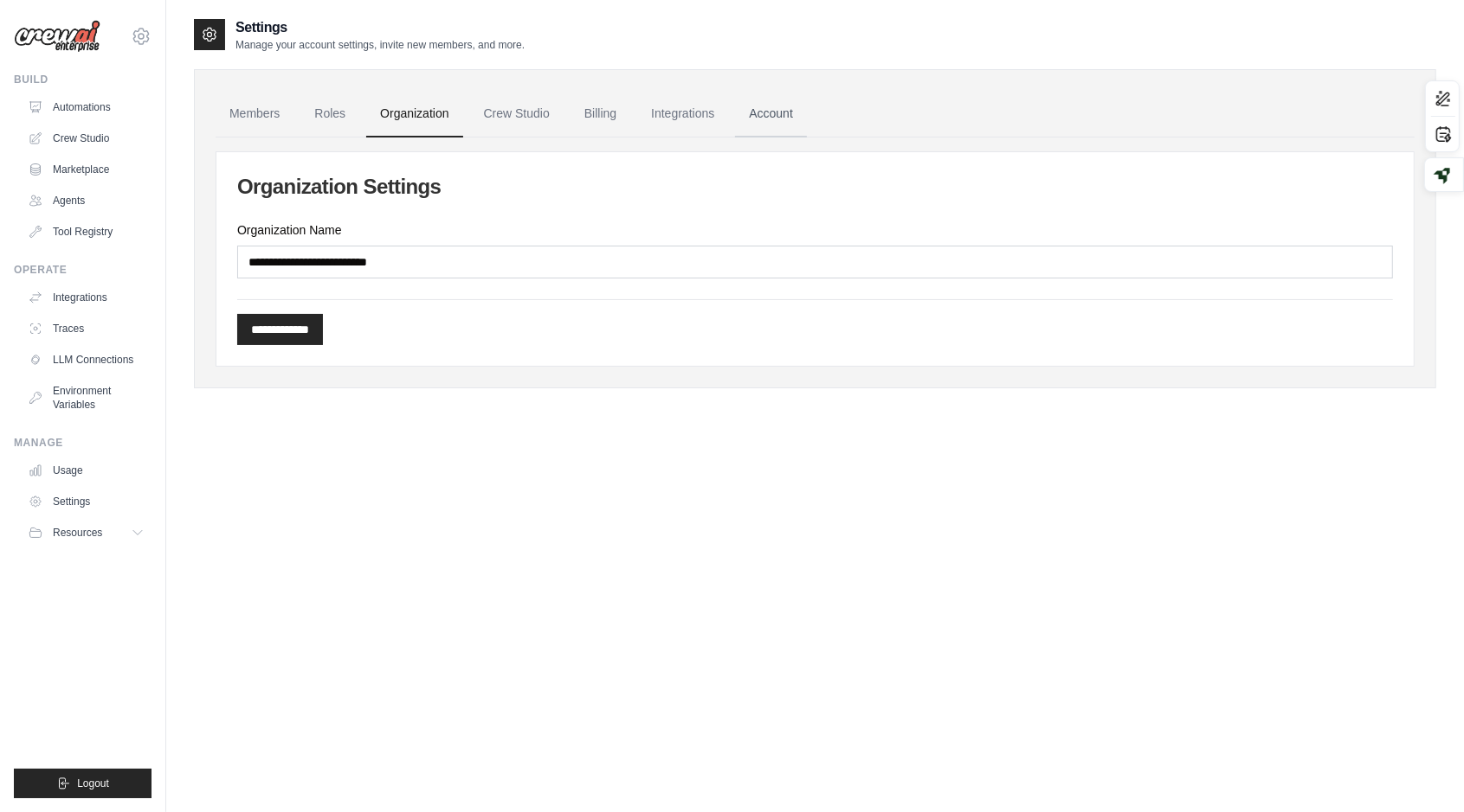
click at [756, 114] on link "Account" at bounding box center [770, 114] width 72 height 46
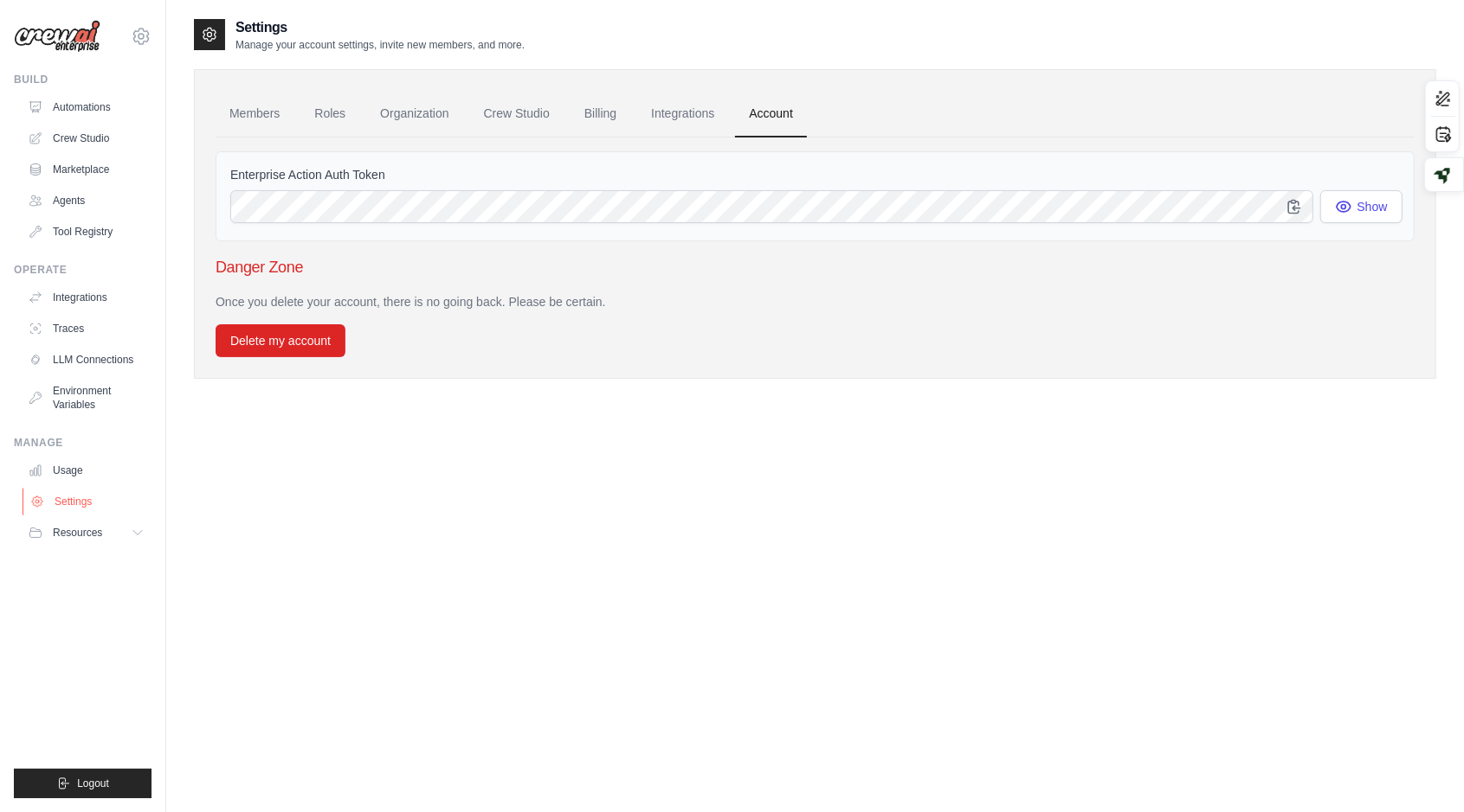
click at [85, 492] on link "Settings" at bounding box center [87, 502] width 130 height 28
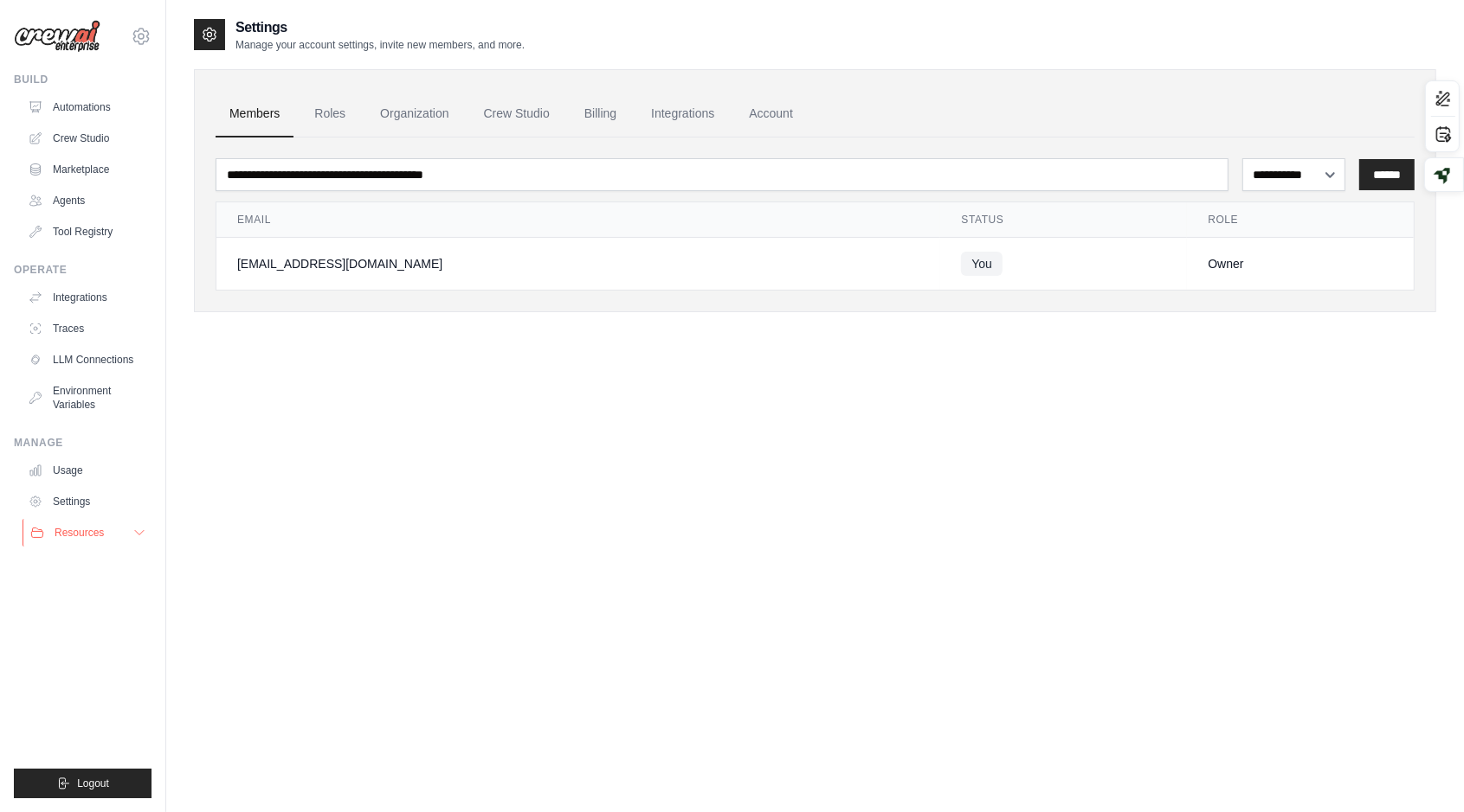
click at [85, 528] on span "Resources" at bounding box center [79, 533] width 49 height 14
click at [84, 571] on link "Documentation" at bounding box center [94, 562] width 121 height 24
click at [390, 106] on link "Organization" at bounding box center [415, 114] width 96 height 46
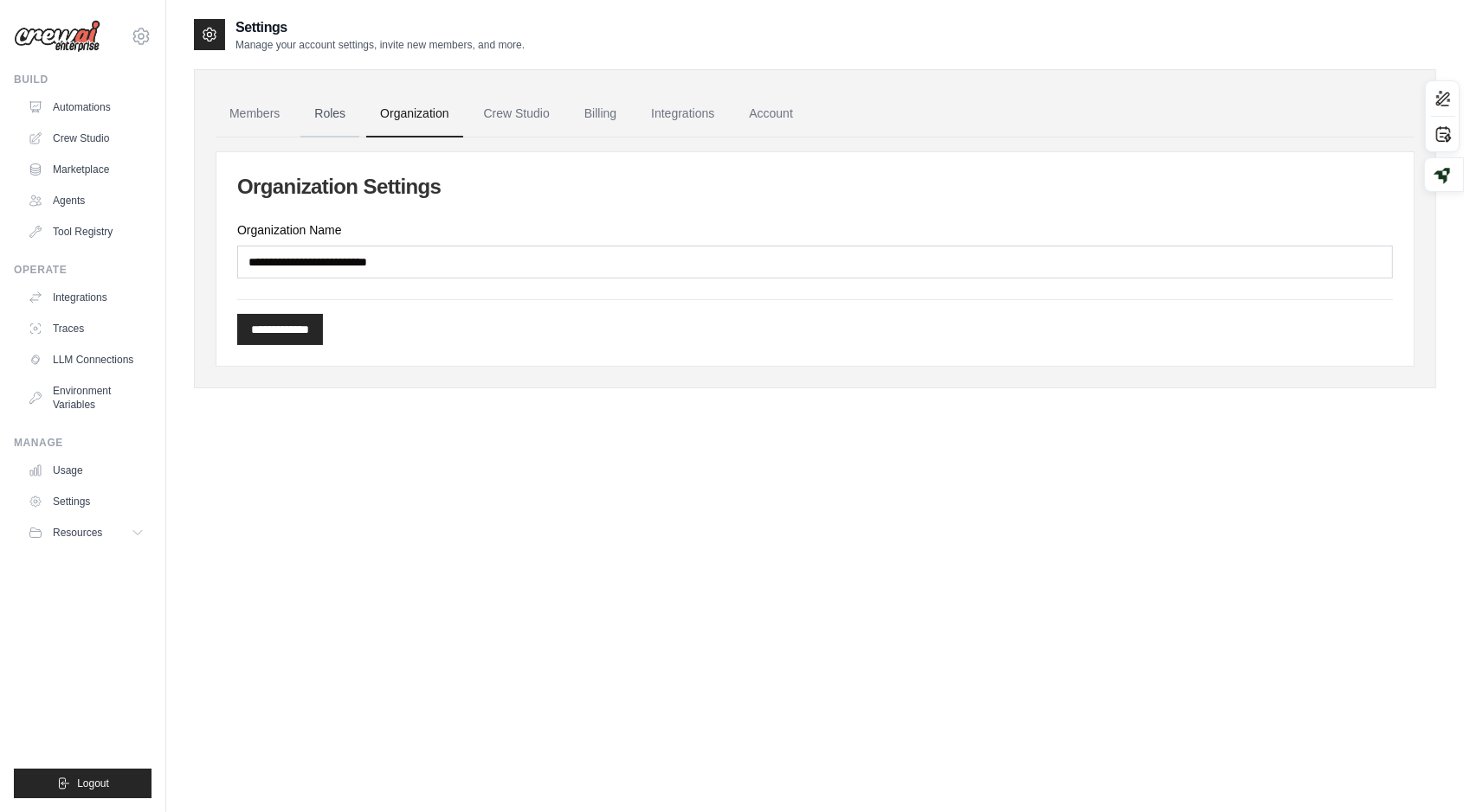
click at [331, 121] on link "Roles" at bounding box center [329, 114] width 59 height 46
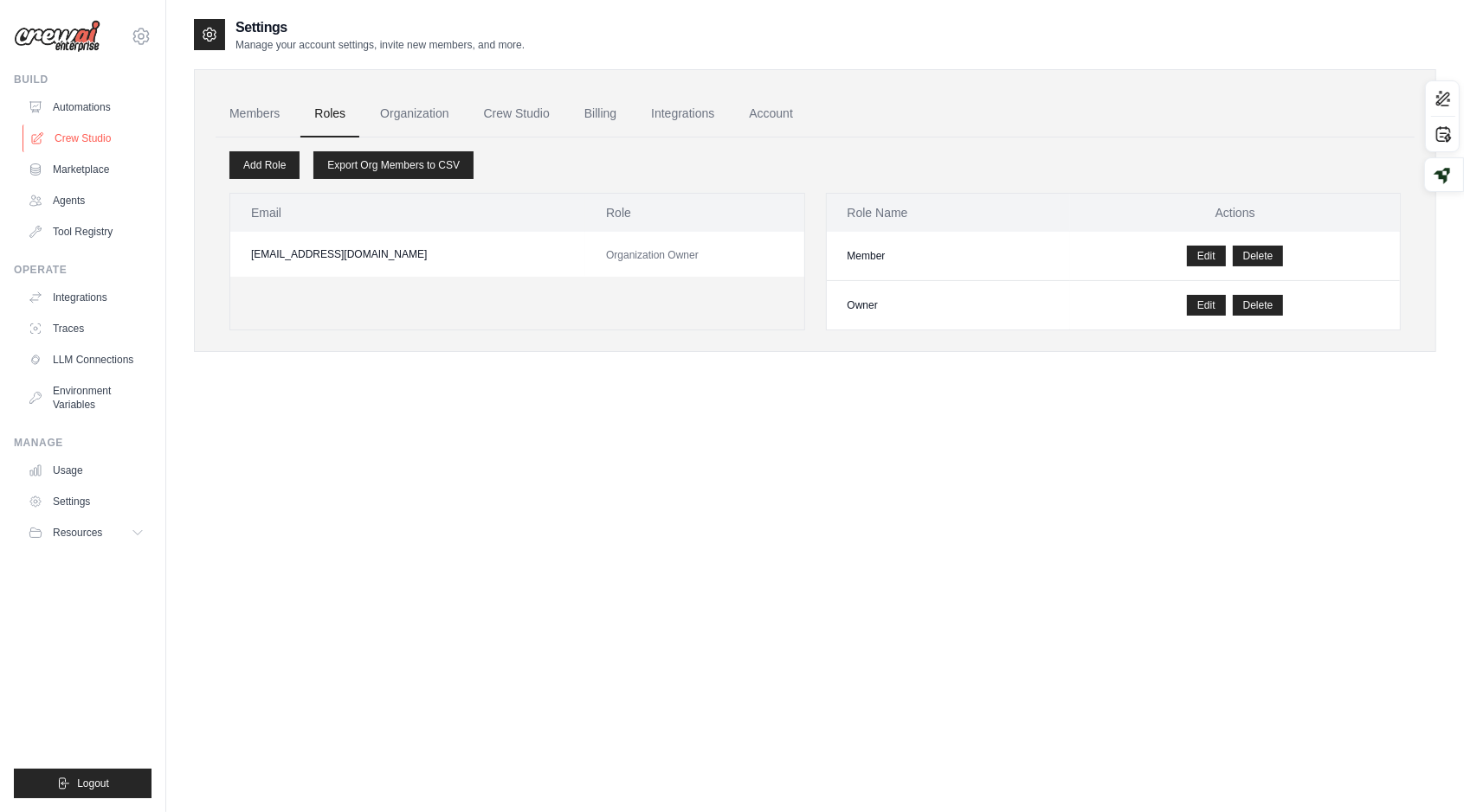
click at [94, 130] on link "Crew Studio" at bounding box center [87, 139] width 130 height 28
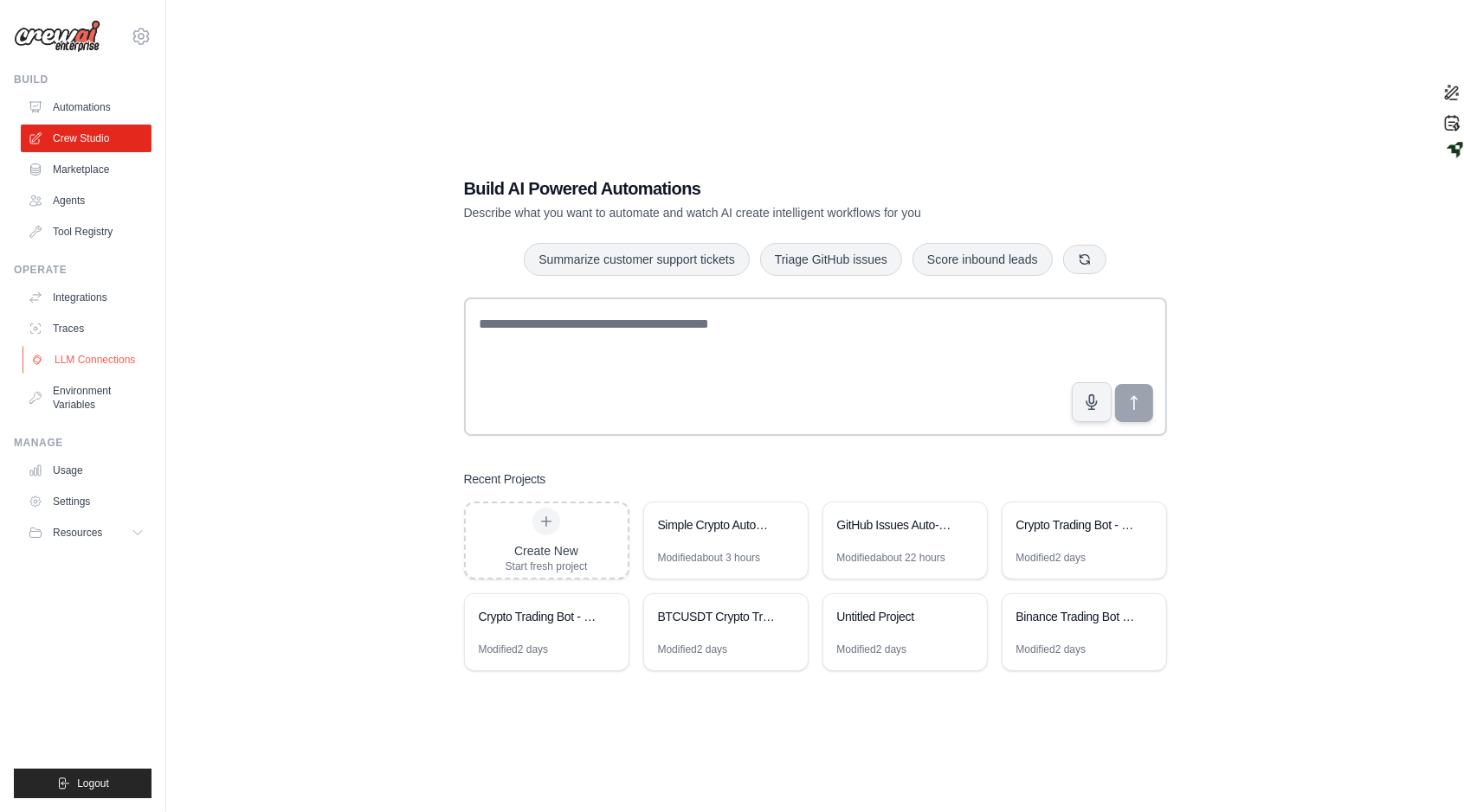
click at [88, 373] on link "LLM Connections" at bounding box center [87, 360] width 130 height 28
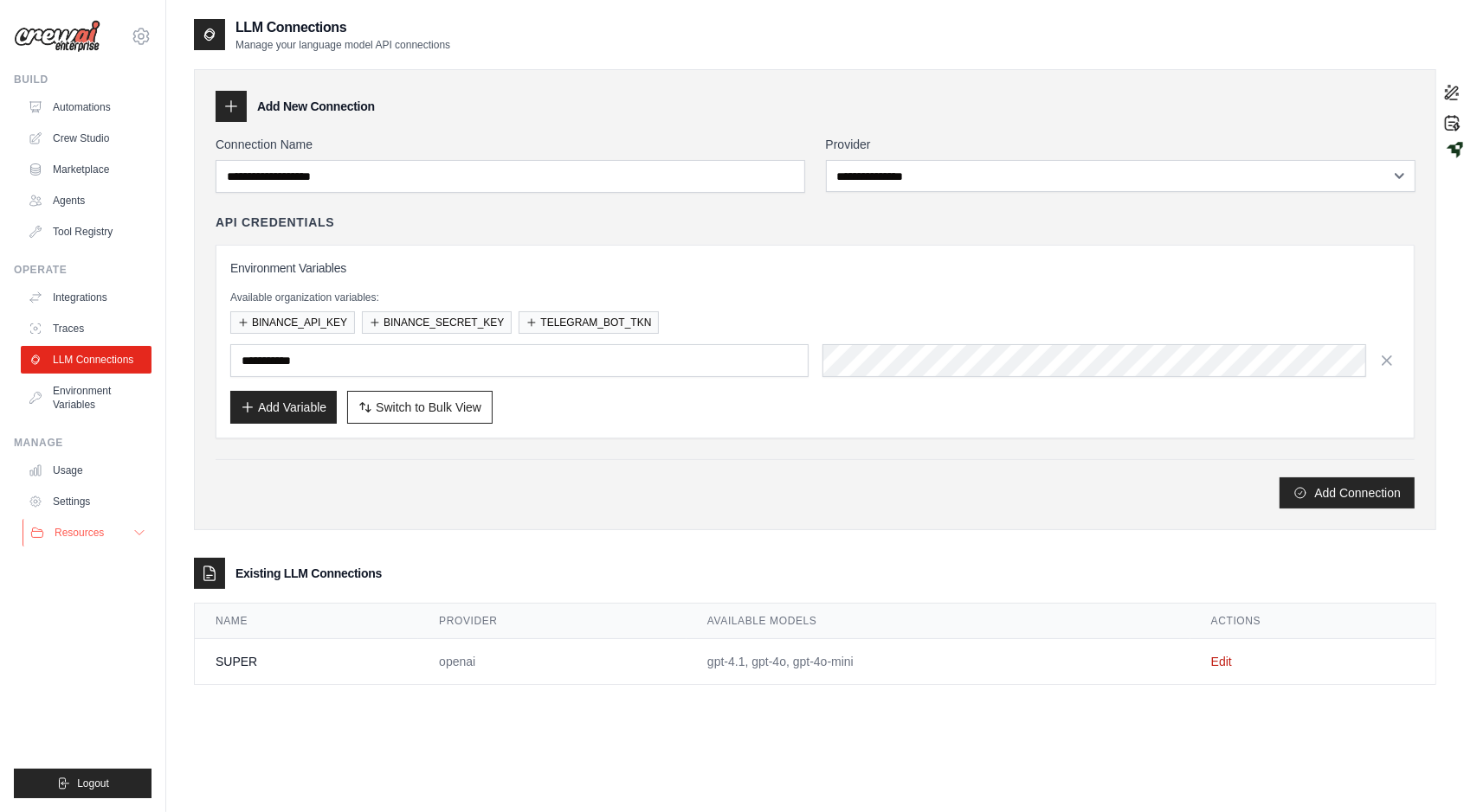
click at [95, 528] on span "Resources" at bounding box center [79, 533] width 49 height 14
click at [63, 610] on link "Blog" at bounding box center [94, 618] width 121 height 24
click at [85, 468] on link "Usage" at bounding box center [87, 471] width 130 height 28
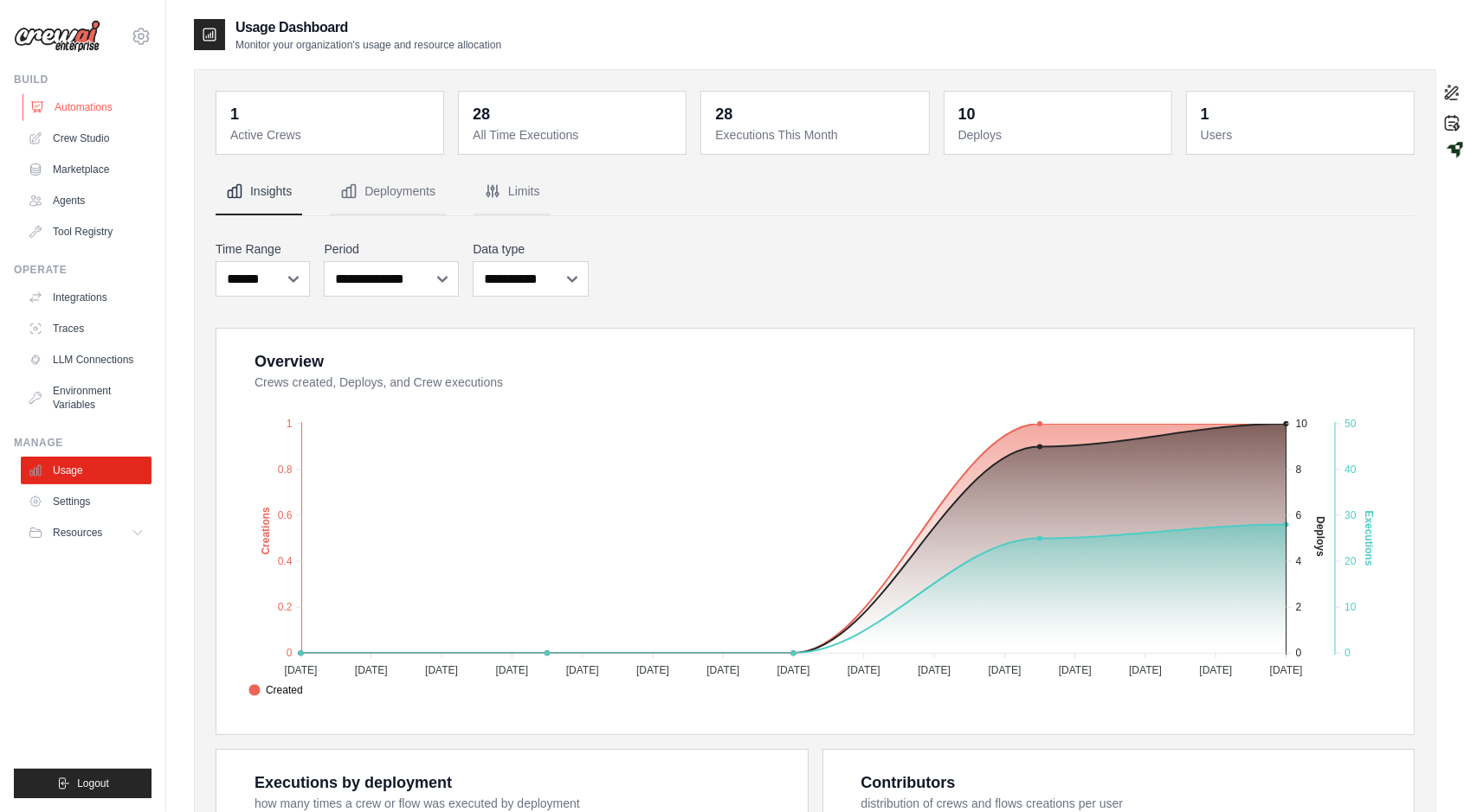
click at [120, 100] on link "Automations" at bounding box center [87, 108] width 130 height 28
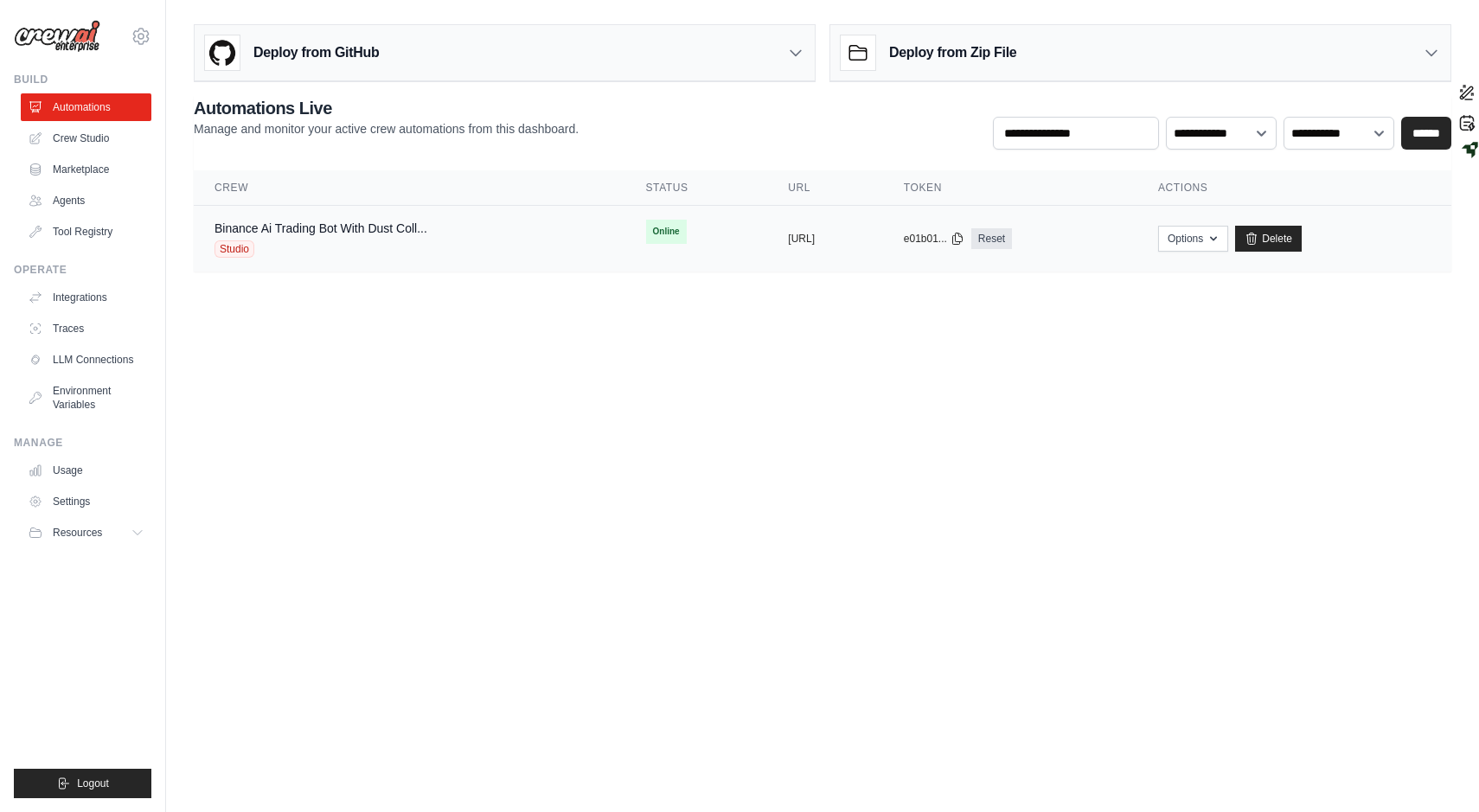
click at [271, 233] on div "Binance Ai Trading Bot With Dust Coll..." at bounding box center [320, 228] width 212 height 17
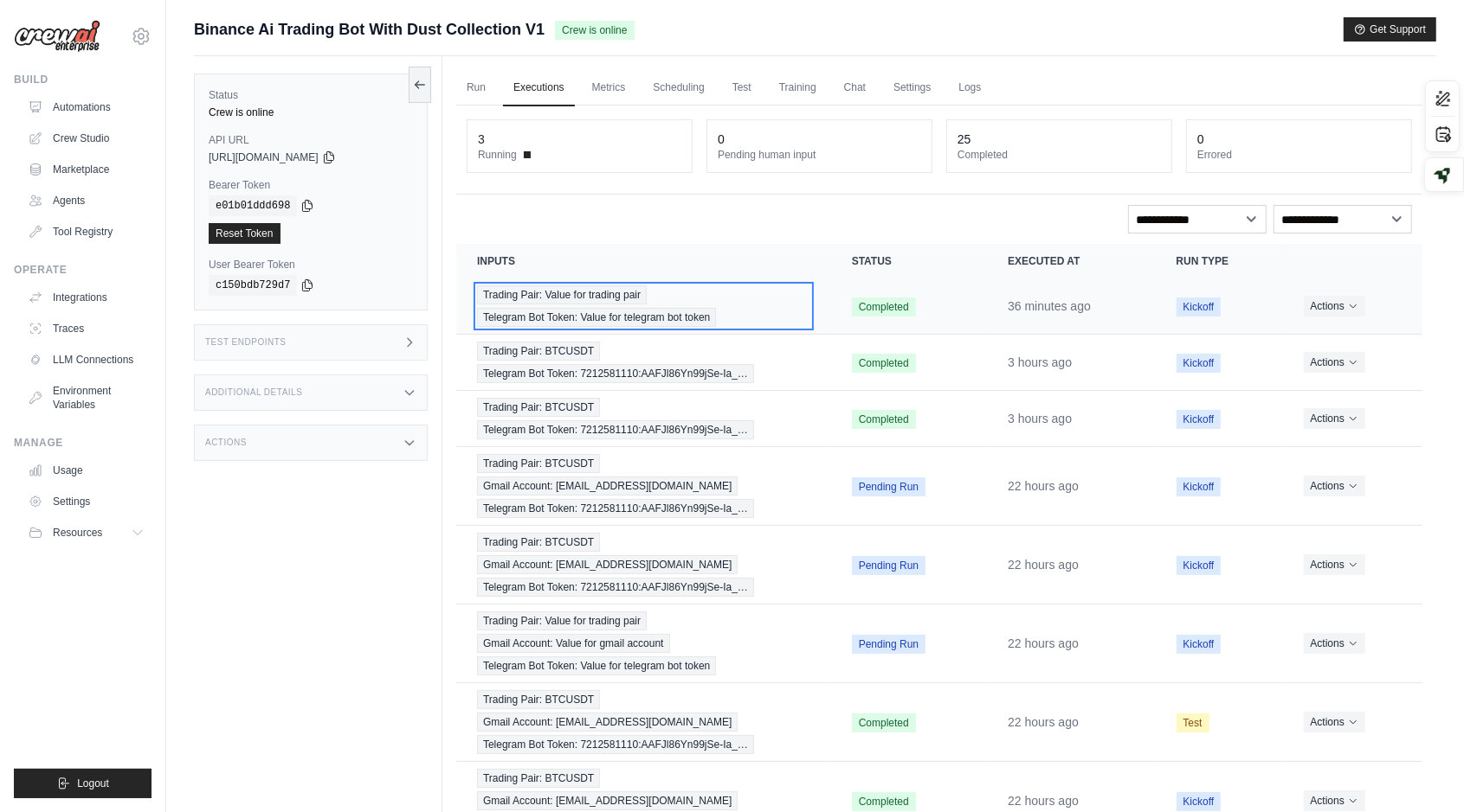
click at [671, 318] on span "Telegram Bot Token: Value for telegram bot token" at bounding box center [596, 317] width 239 height 19
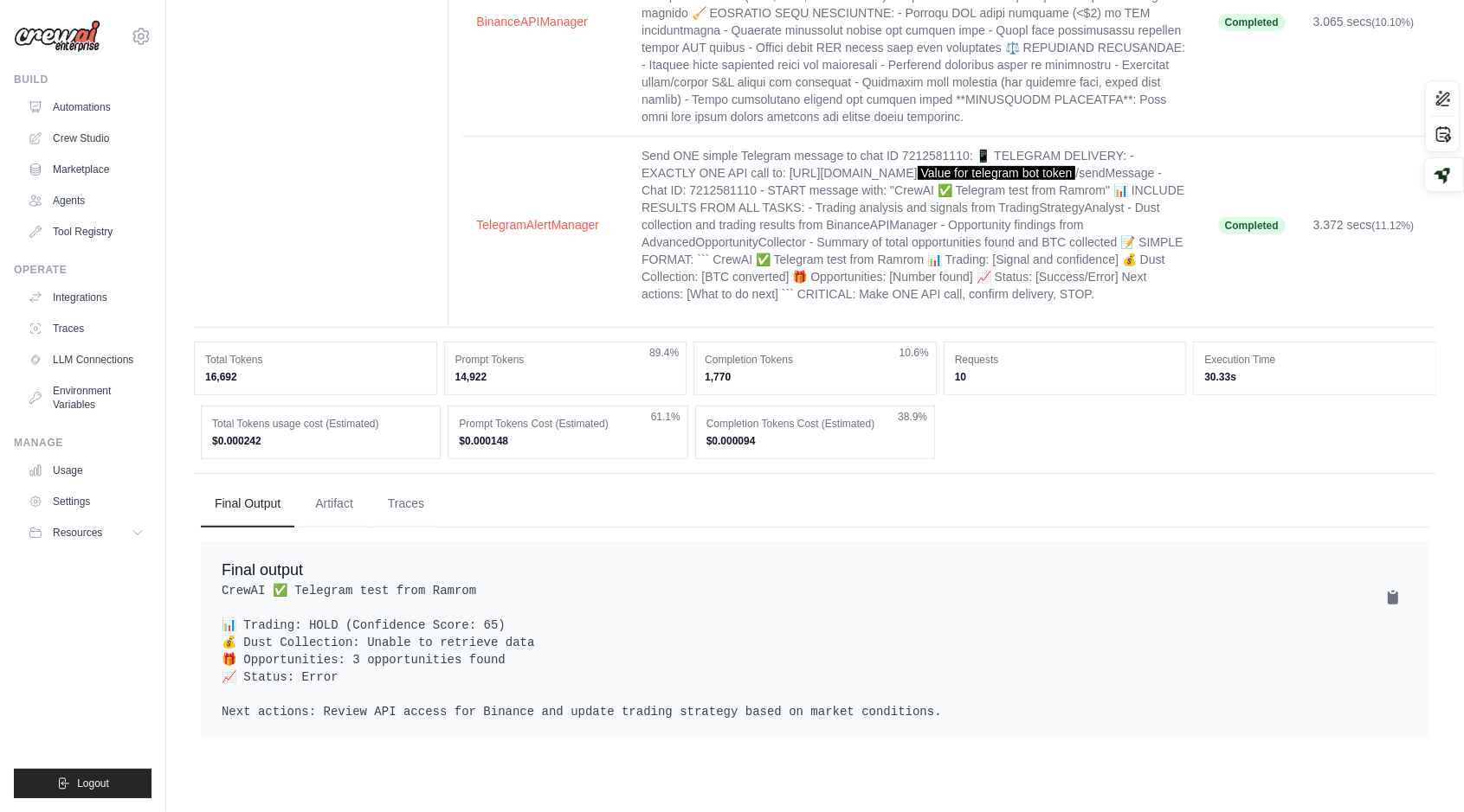
scroll to position [723, 0]
click at [346, 557] on div "Final Output Artifact Traces Final output EXECUTION TIMELINE" at bounding box center [815, 607] width 1242 height 272
click at [341, 526] on button "Artifact" at bounding box center [333, 502] width 66 height 46
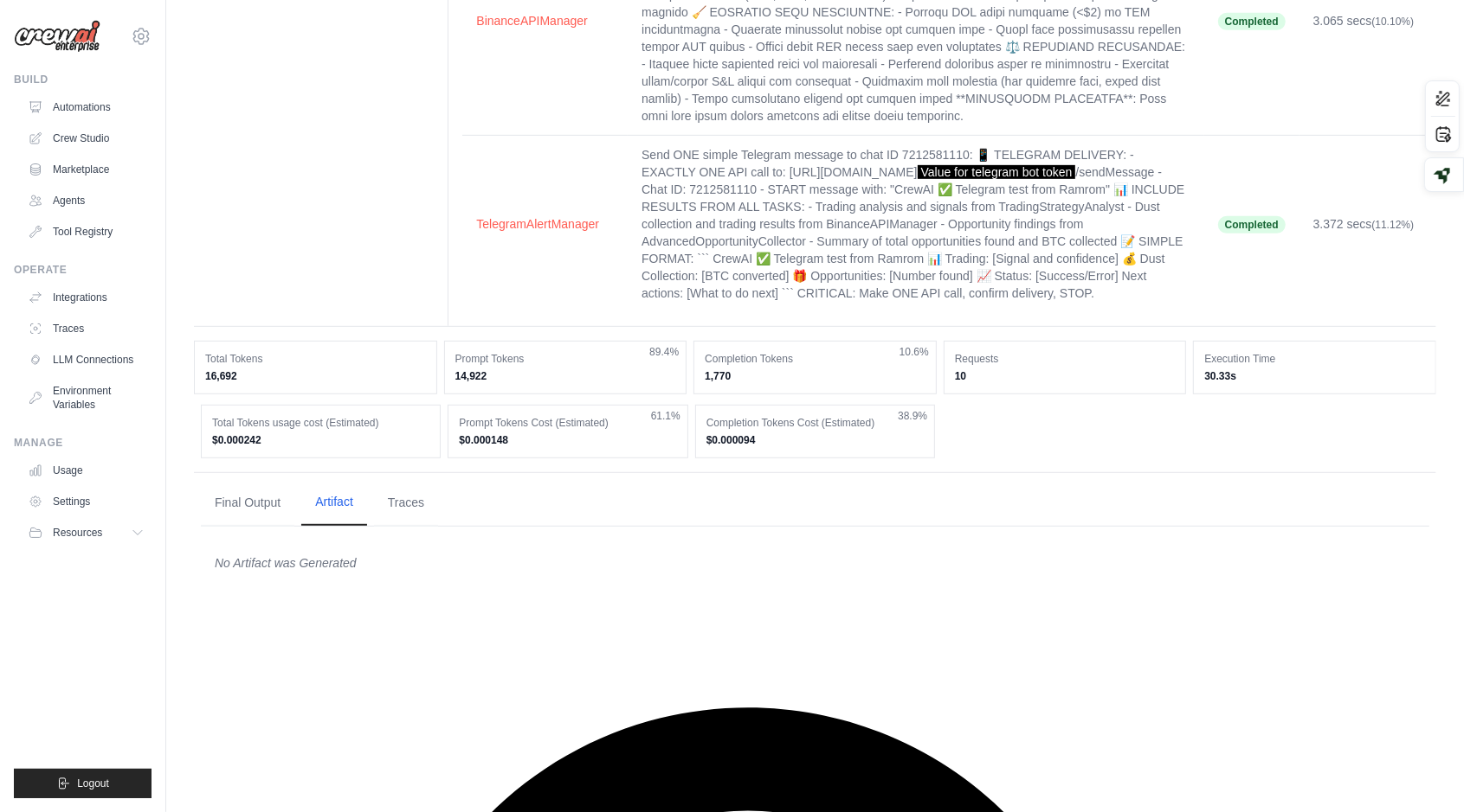
scroll to position [554, 0]
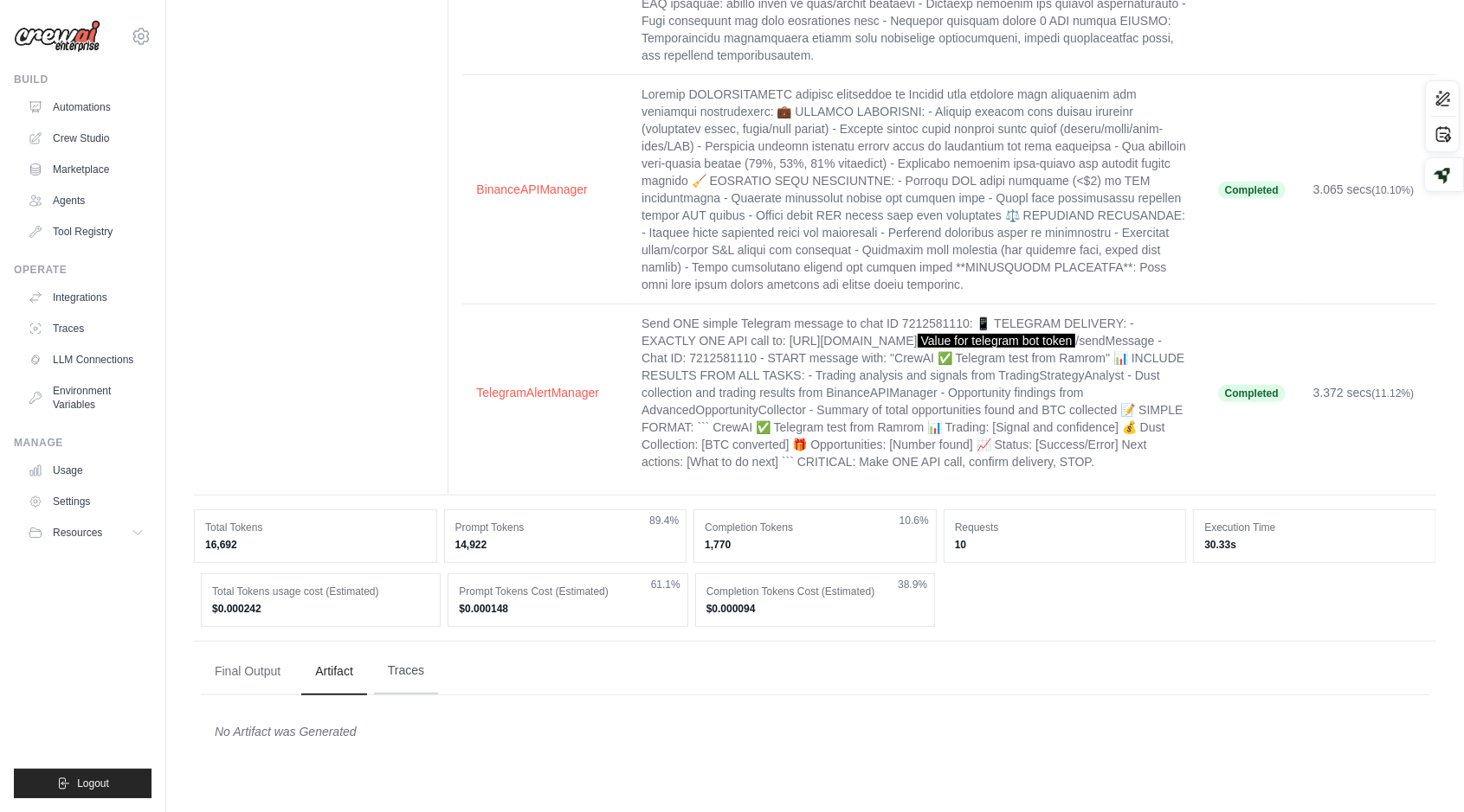
click at [395, 695] on button "Traces" at bounding box center [406, 670] width 64 height 46
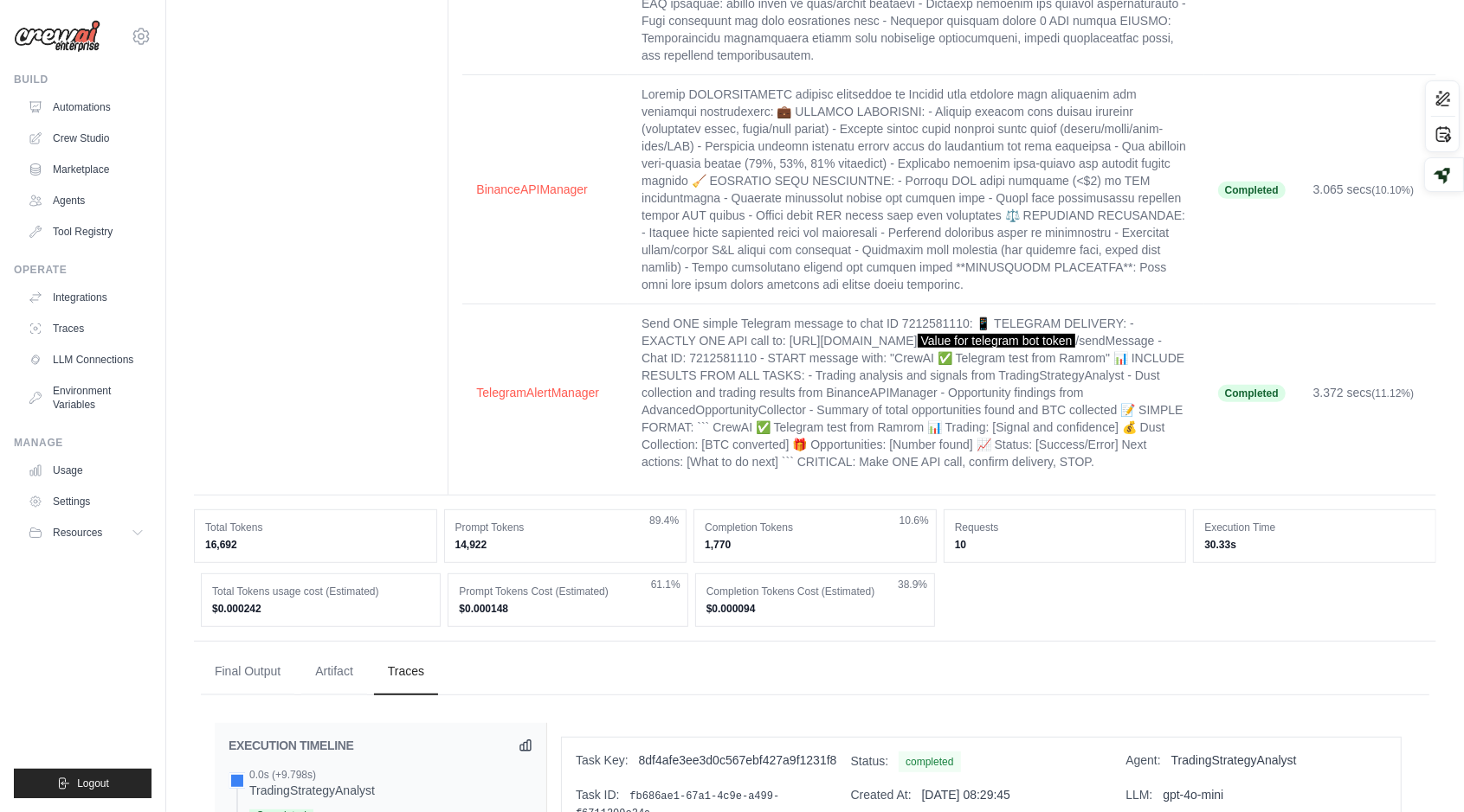
click at [565, 696] on ul "Final Output Artifact Traces" at bounding box center [815, 671] width 1228 height 46
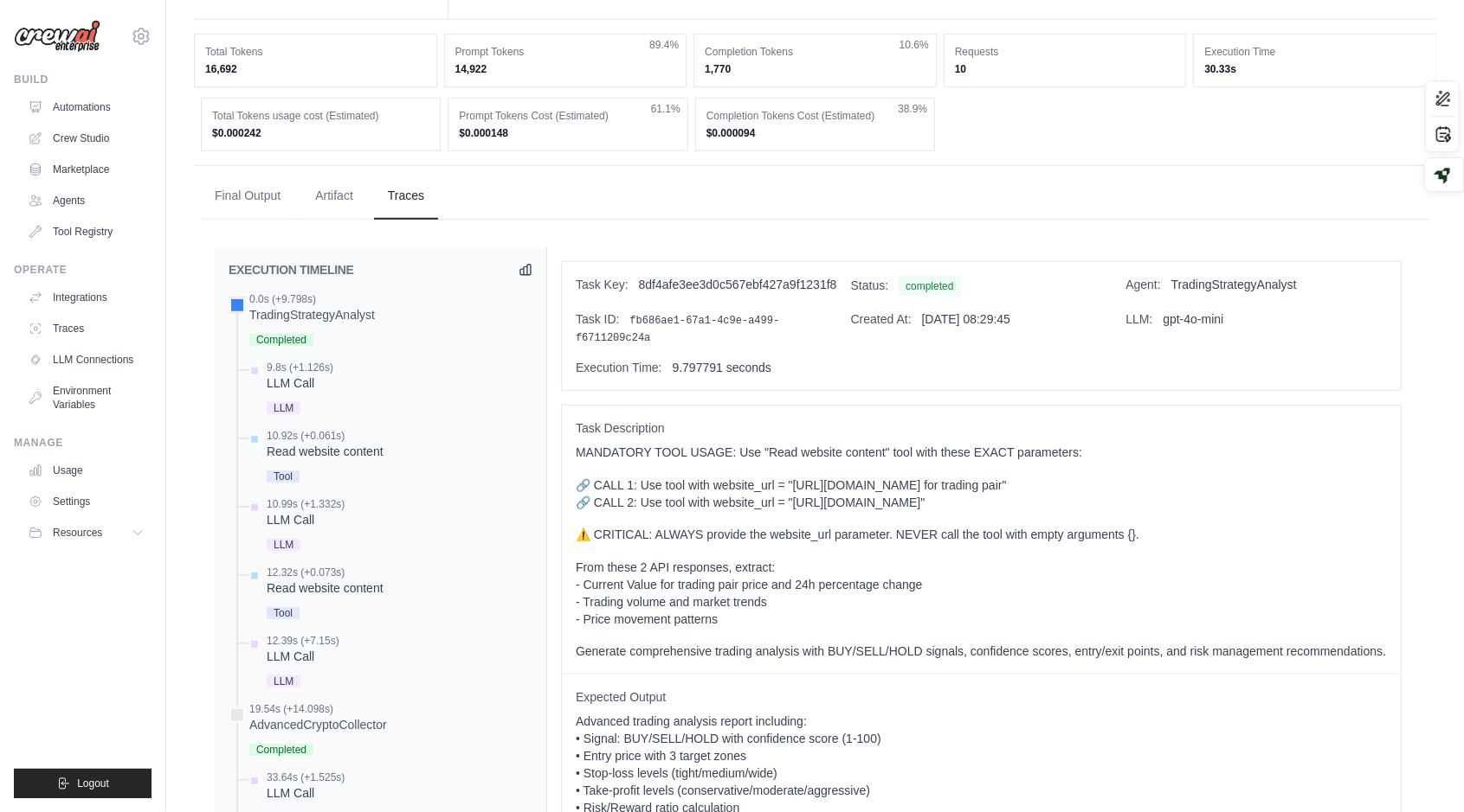
scroll to position [961, 0]
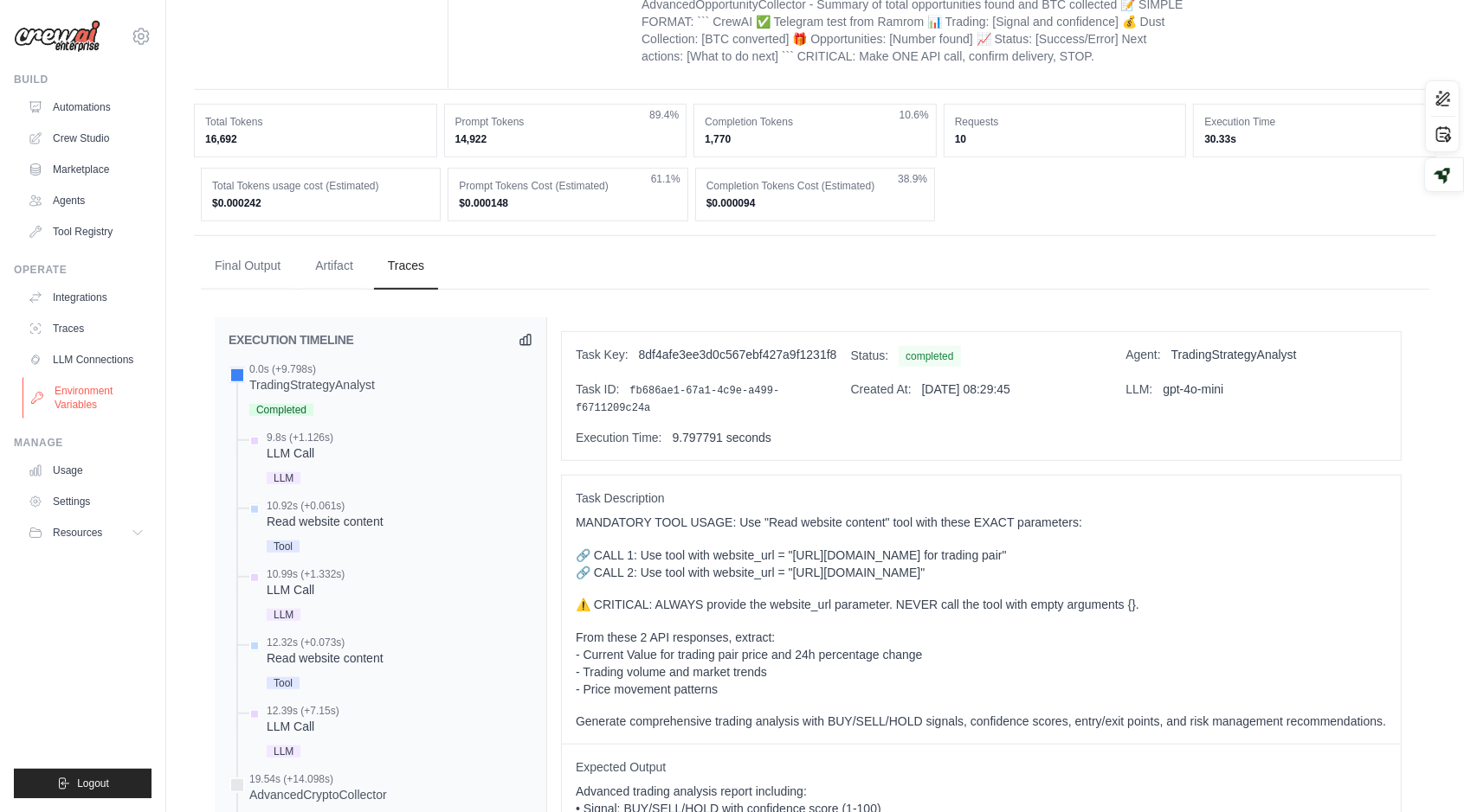
click at [84, 391] on link "Environment Variables" at bounding box center [87, 399] width 130 height 42
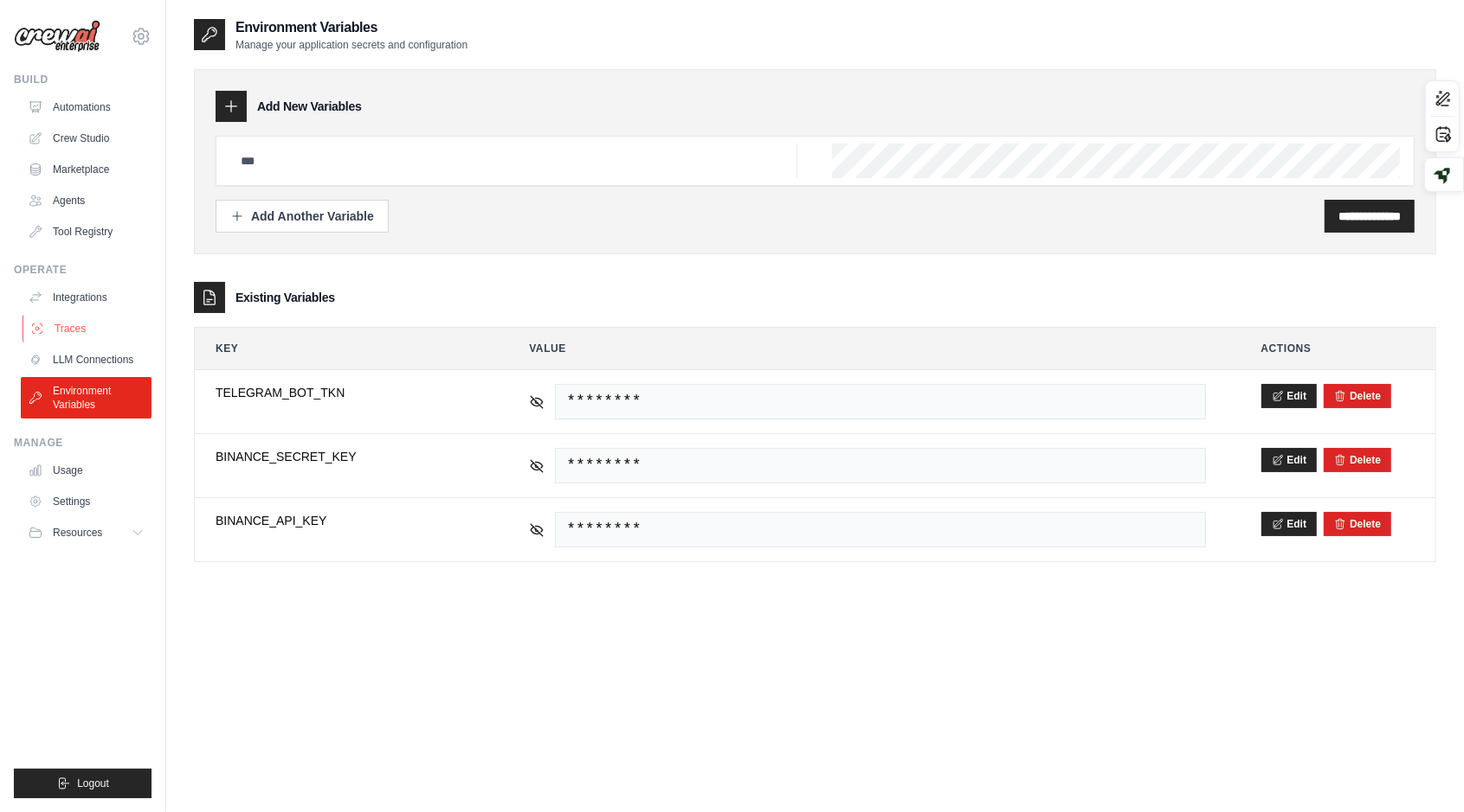
click at [91, 341] on link "Traces" at bounding box center [87, 329] width 130 height 28
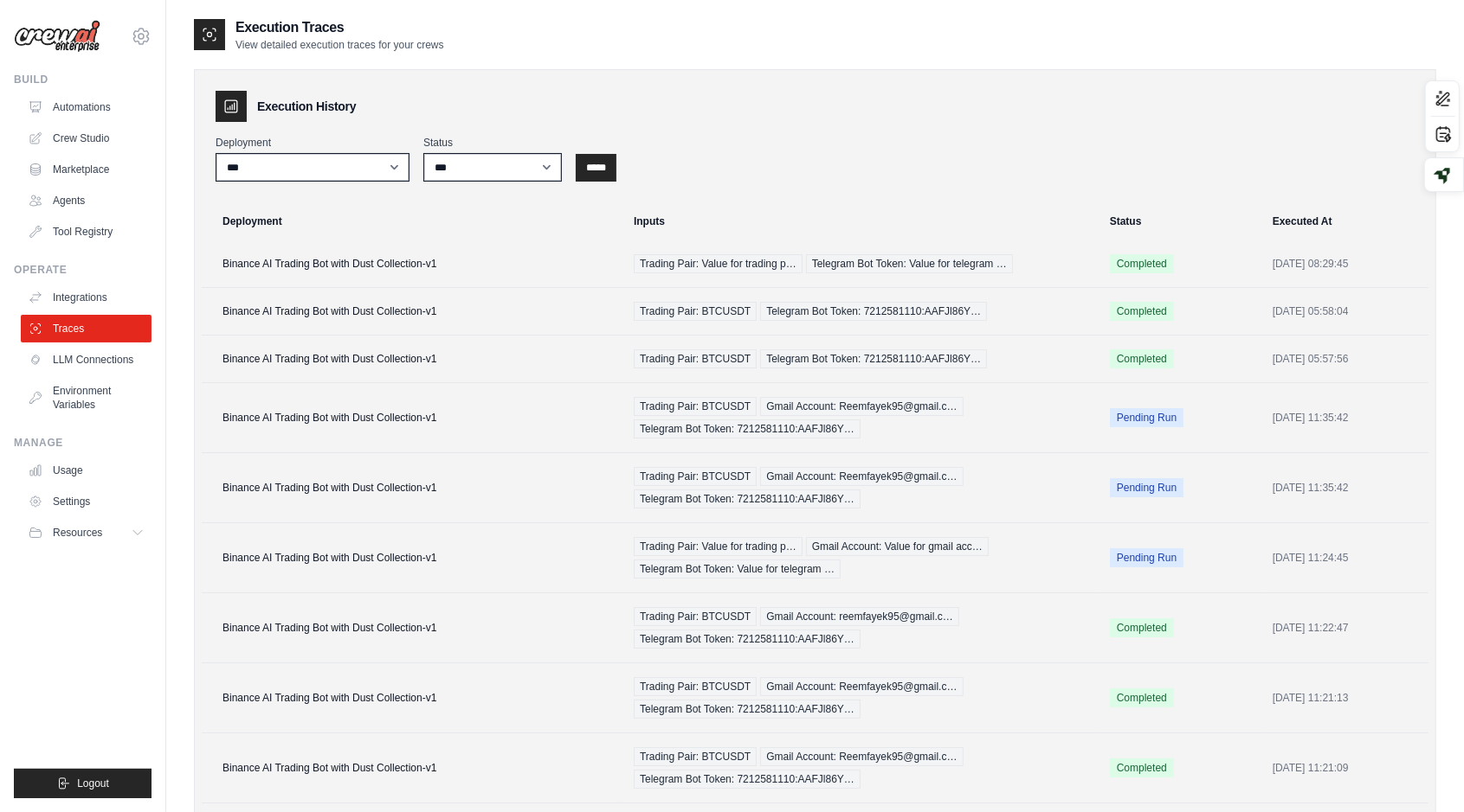
click at [581, 191] on div "**********" at bounding box center [815, 517] width 1242 height 898
click at [591, 179] on input "*****" at bounding box center [596, 168] width 41 height 28
click at [102, 379] on link "Environment Variables" at bounding box center [87, 399] width 130 height 42
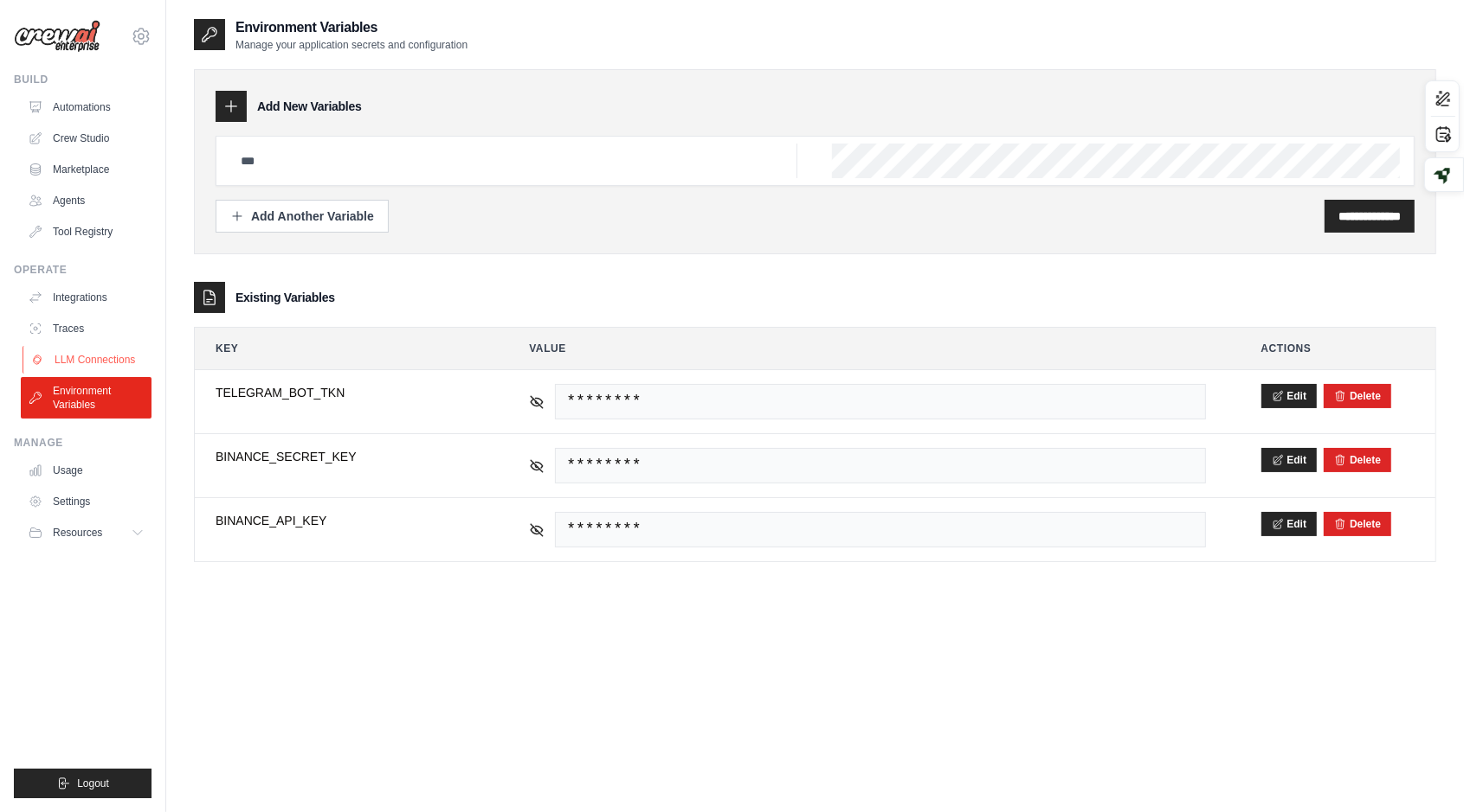
click at [92, 346] on link "LLM Connections" at bounding box center [87, 360] width 130 height 28
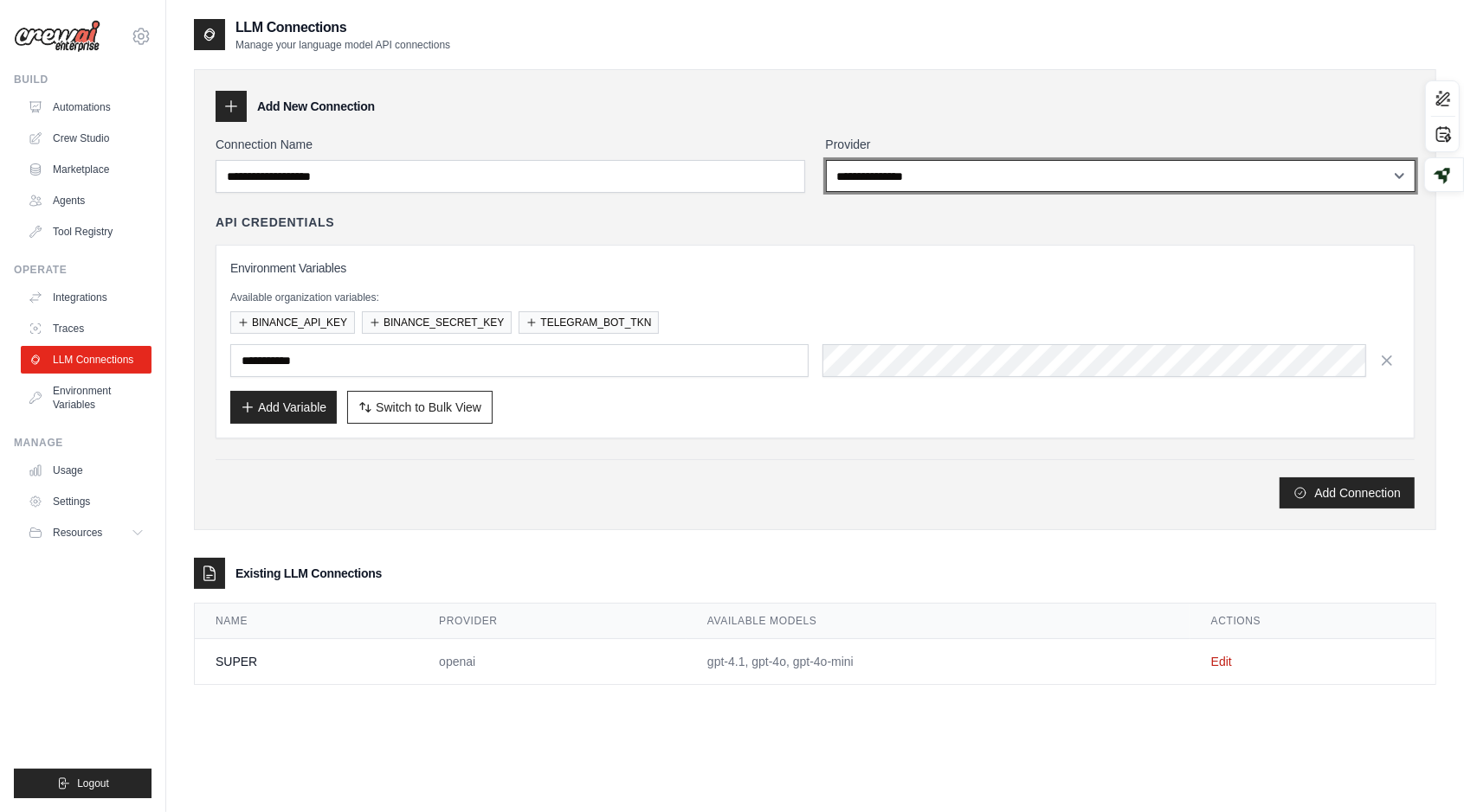
click at [860, 173] on select "**********" at bounding box center [1120, 176] width 589 height 32
select select "******"
click at [826, 160] on select "**********" at bounding box center [1120, 176] width 589 height 32
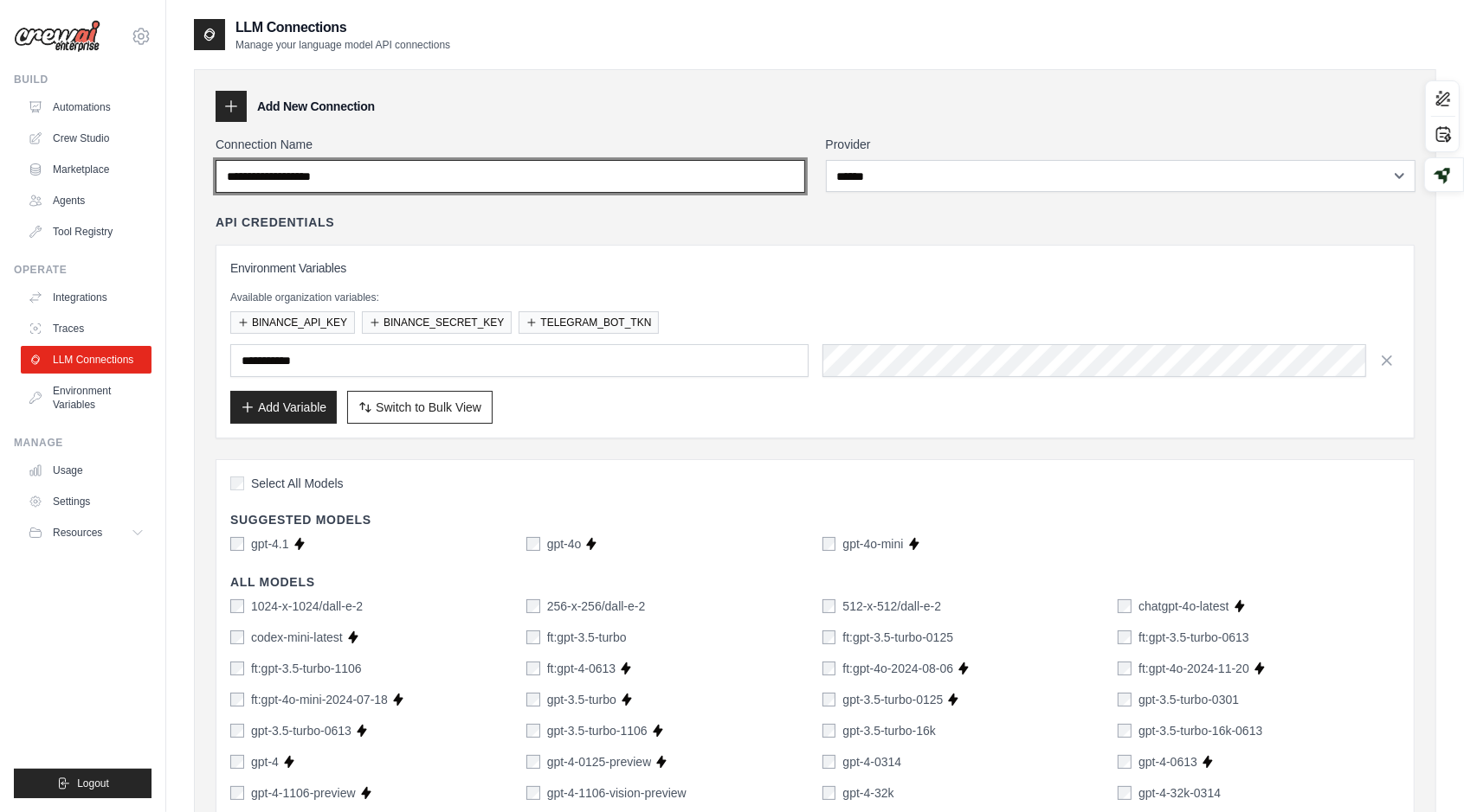
click at [643, 174] on input "Connection Name" at bounding box center [510, 177] width 589 height 33
type input "*****"
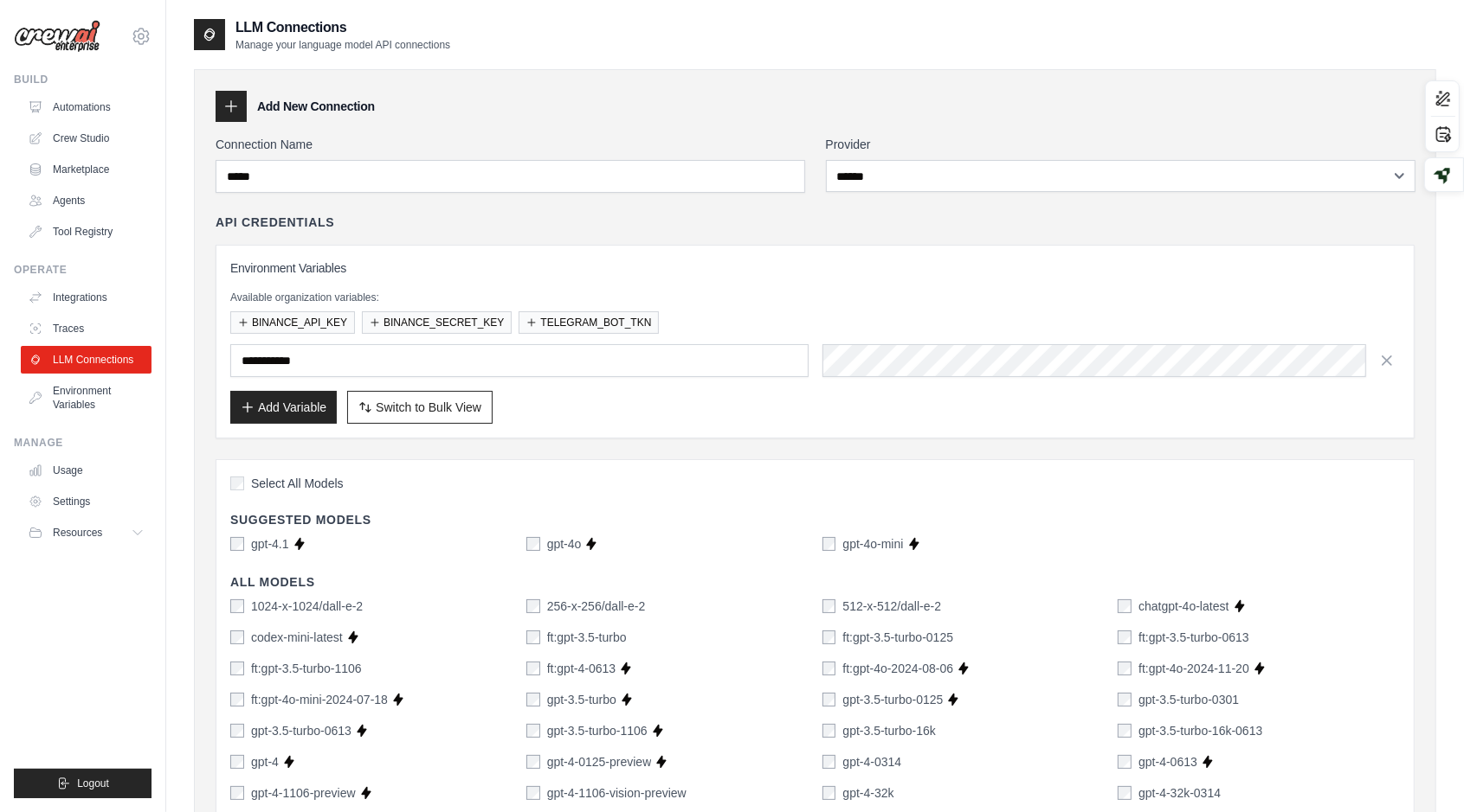
click at [282, 542] on label "gpt-4.1" at bounding box center [270, 545] width 38 height 17
click at [845, 536] on label "gpt-4o-mini" at bounding box center [872, 545] width 60 height 17
click at [70, 389] on link "Environment Variables" at bounding box center [87, 399] width 130 height 42
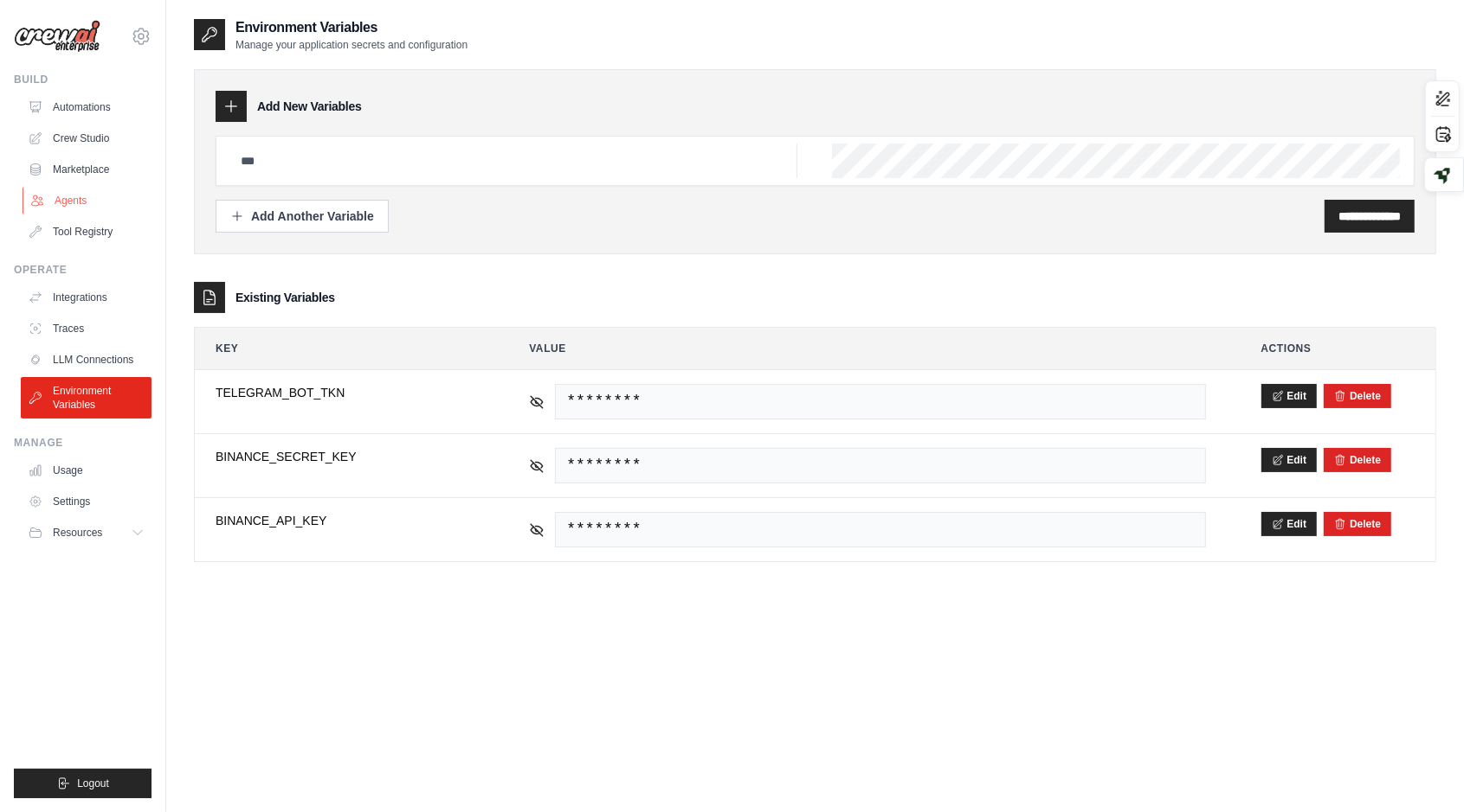
click at [76, 199] on link "Agents" at bounding box center [87, 201] width 130 height 28
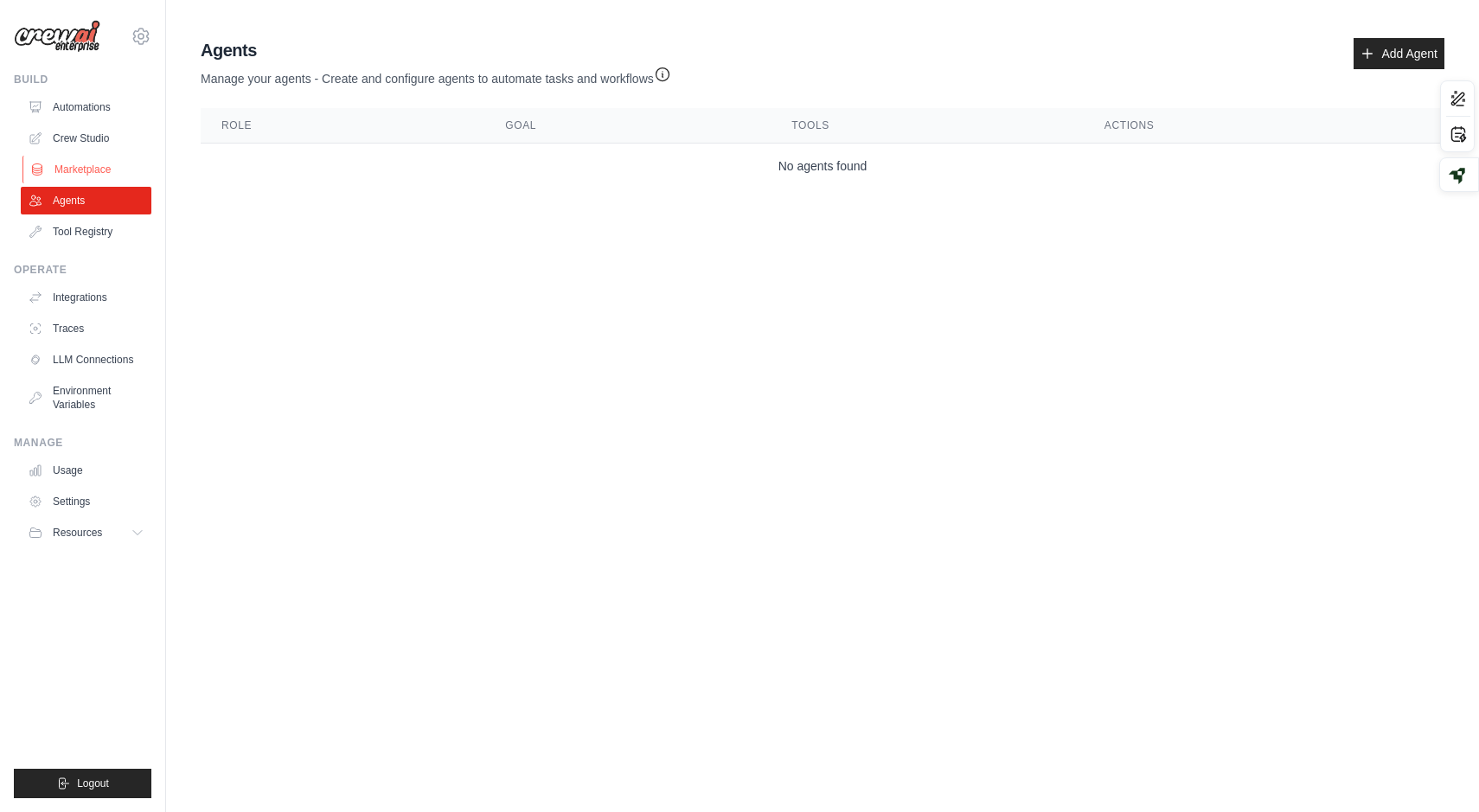
click at [84, 164] on link "Marketplace" at bounding box center [87, 170] width 130 height 28
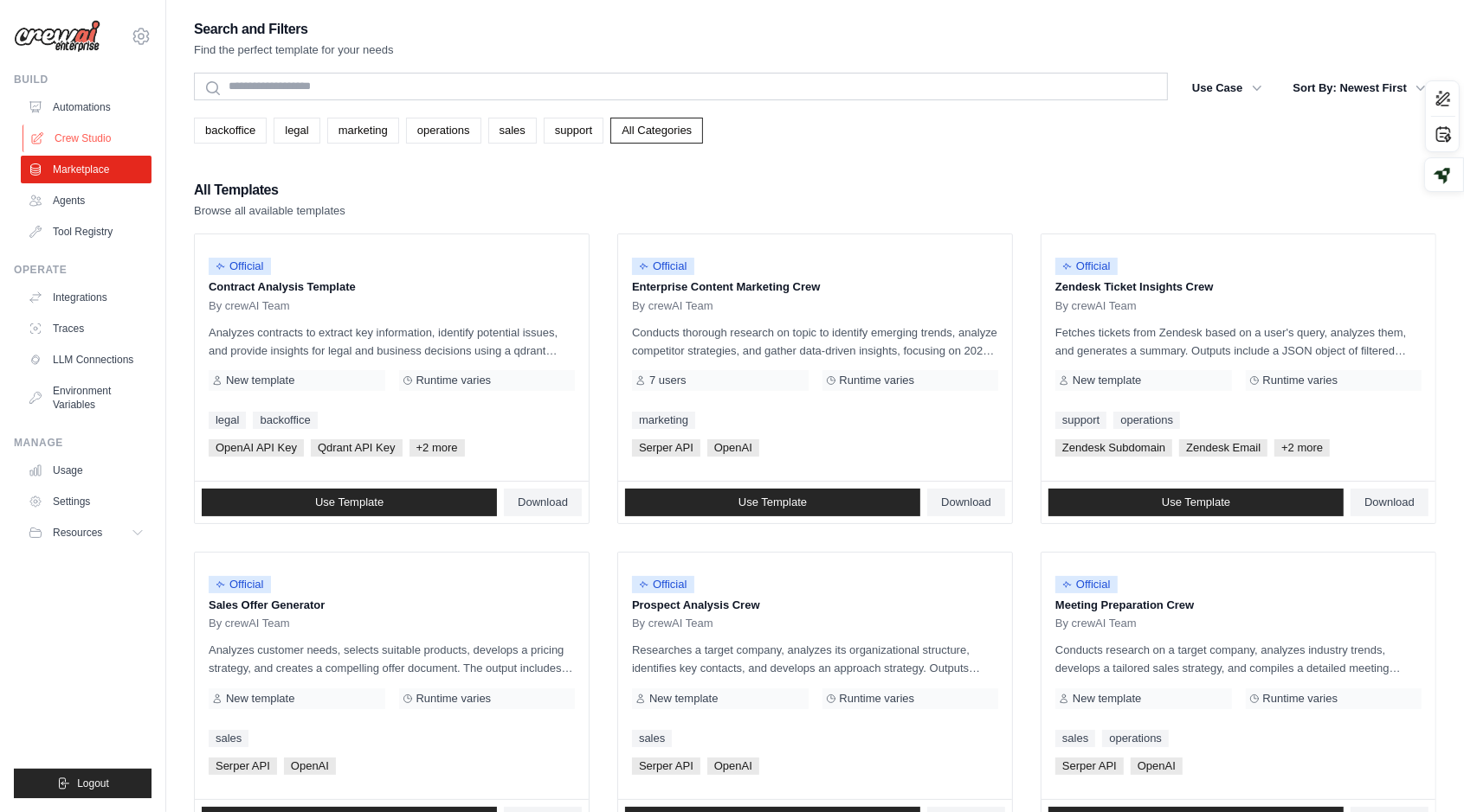
click at [99, 138] on link "Crew Studio" at bounding box center [87, 139] width 130 height 28
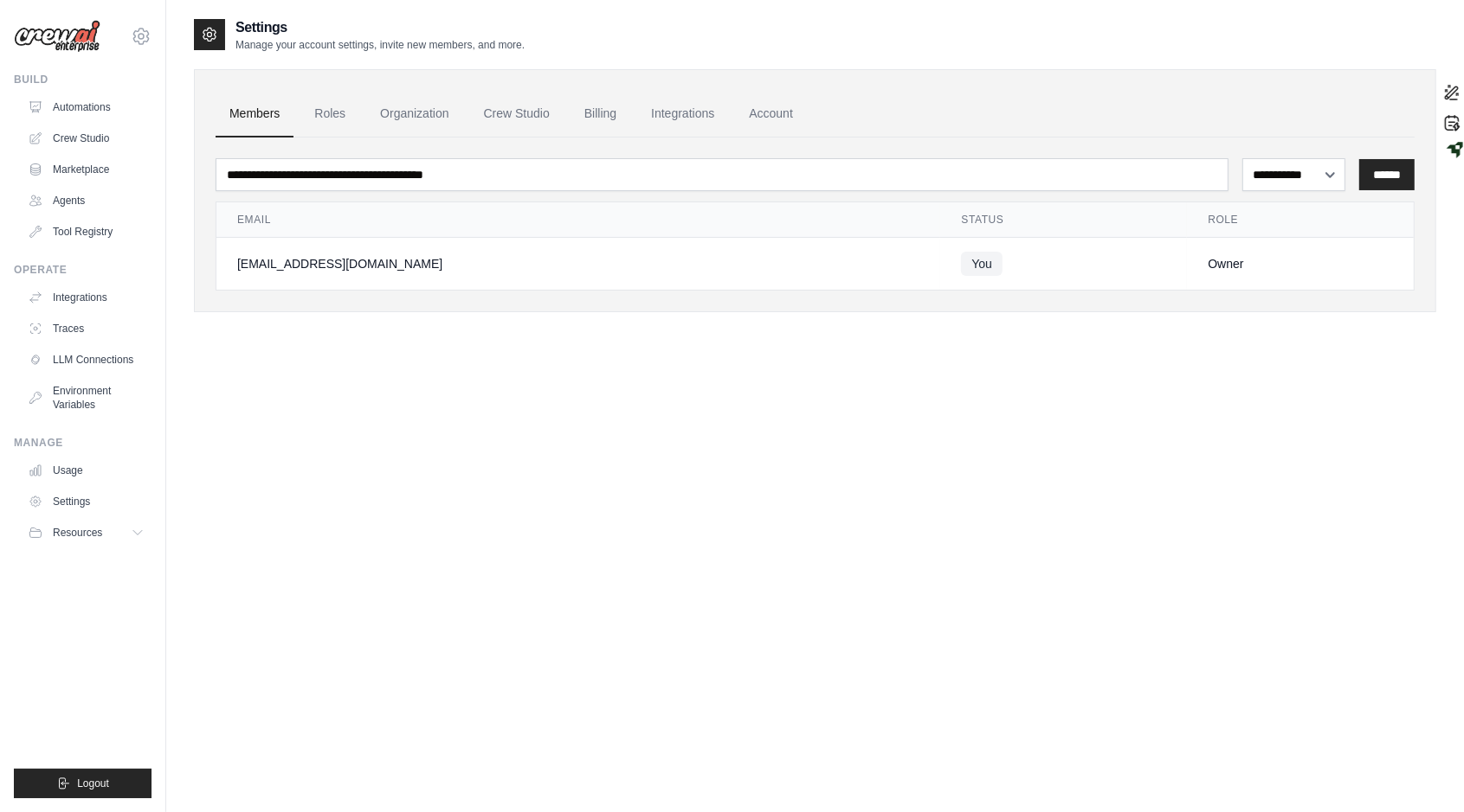
scroll to position [494, 0]
click at [777, 115] on link "Account" at bounding box center [770, 114] width 72 height 46
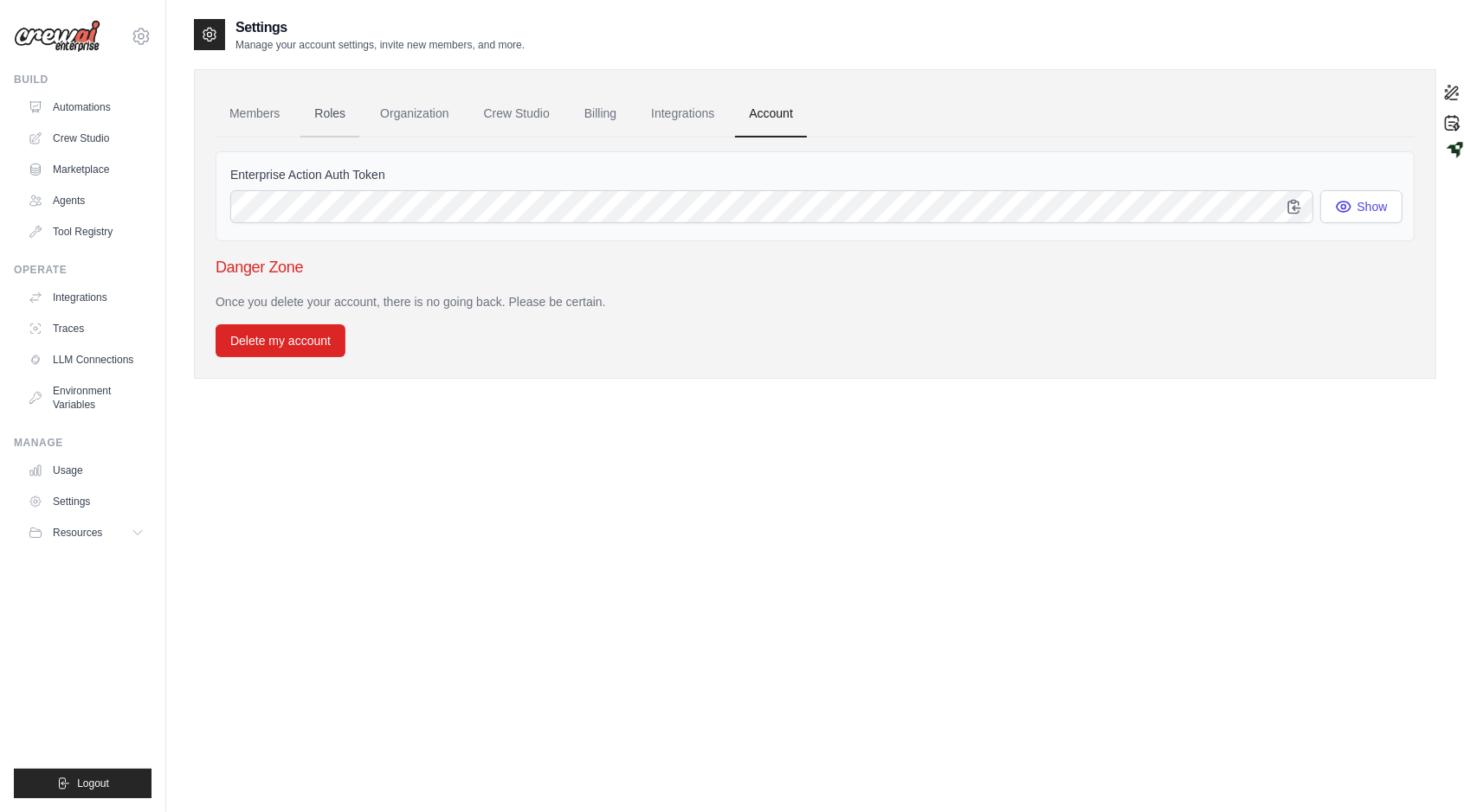
click at [345, 111] on link "Roles" at bounding box center [329, 114] width 59 height 46
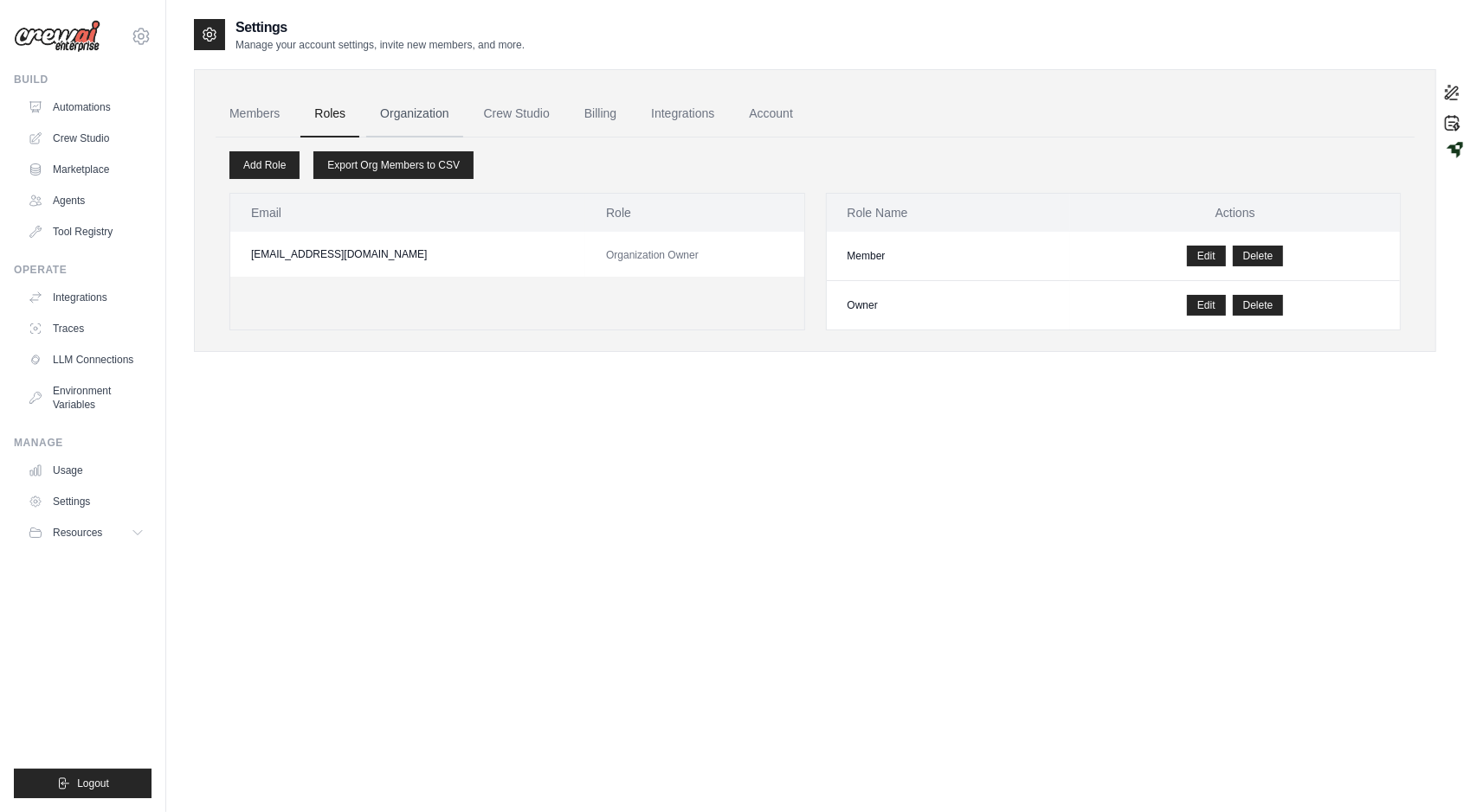
click at [422, 108] on link "Organization" at bounding box center [415, 114] width 96 height 46
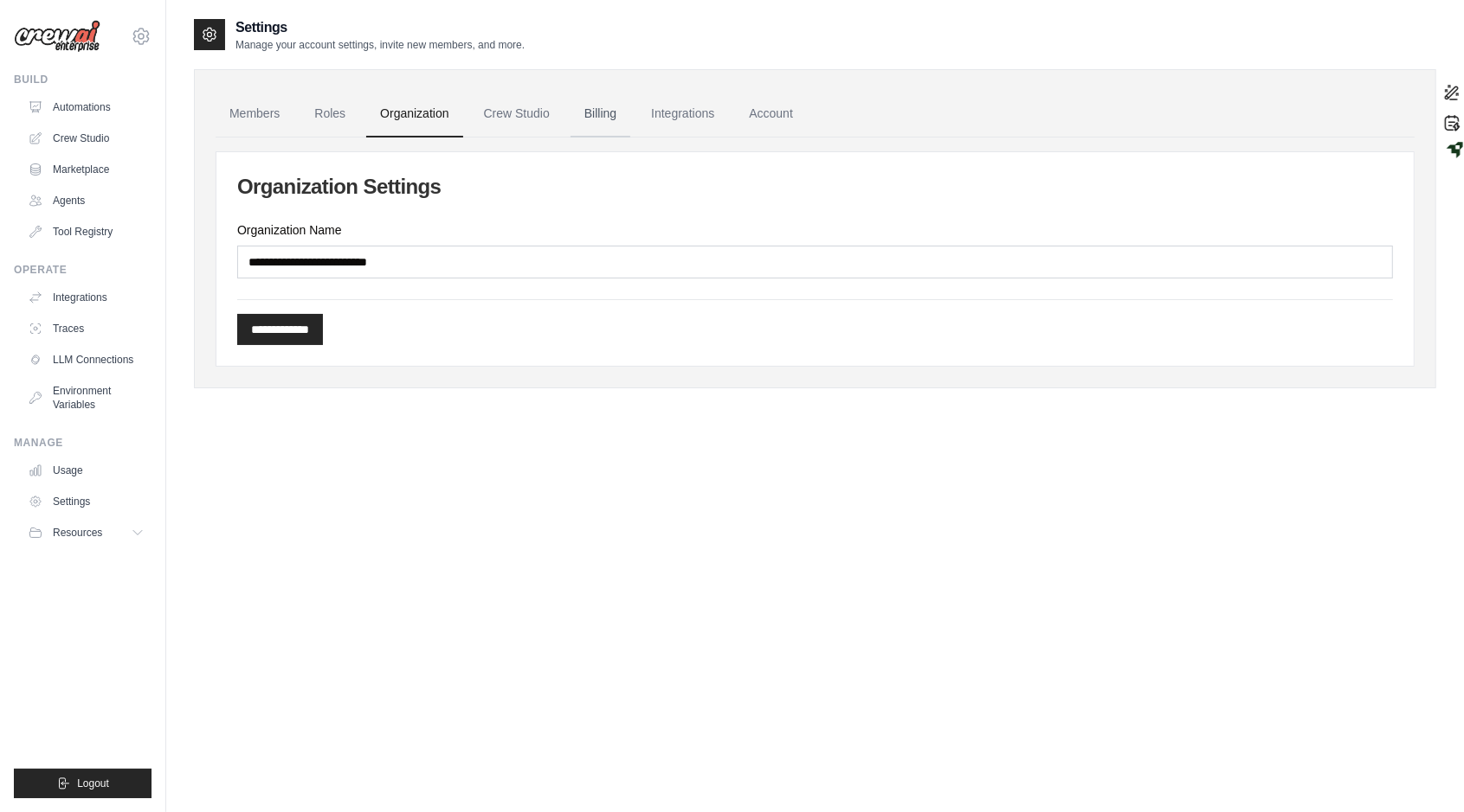
click at [622, 114] on link "Billing" at bounding box center [600, 114] width 59 height 46
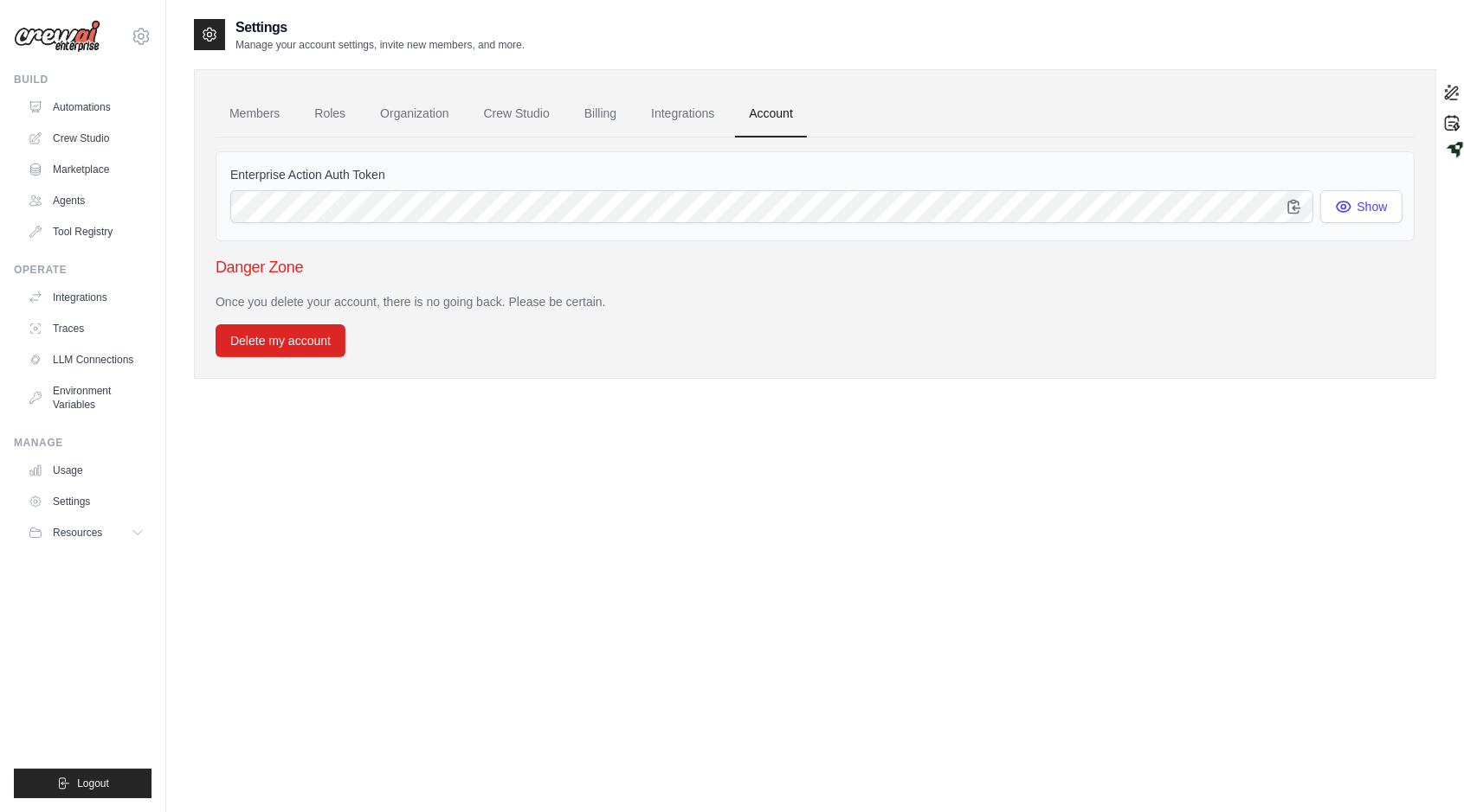
scroll to position [494, 0]
click at [56, 503] on link "Settings" at bounding box center [87, 502] width 130 height 28
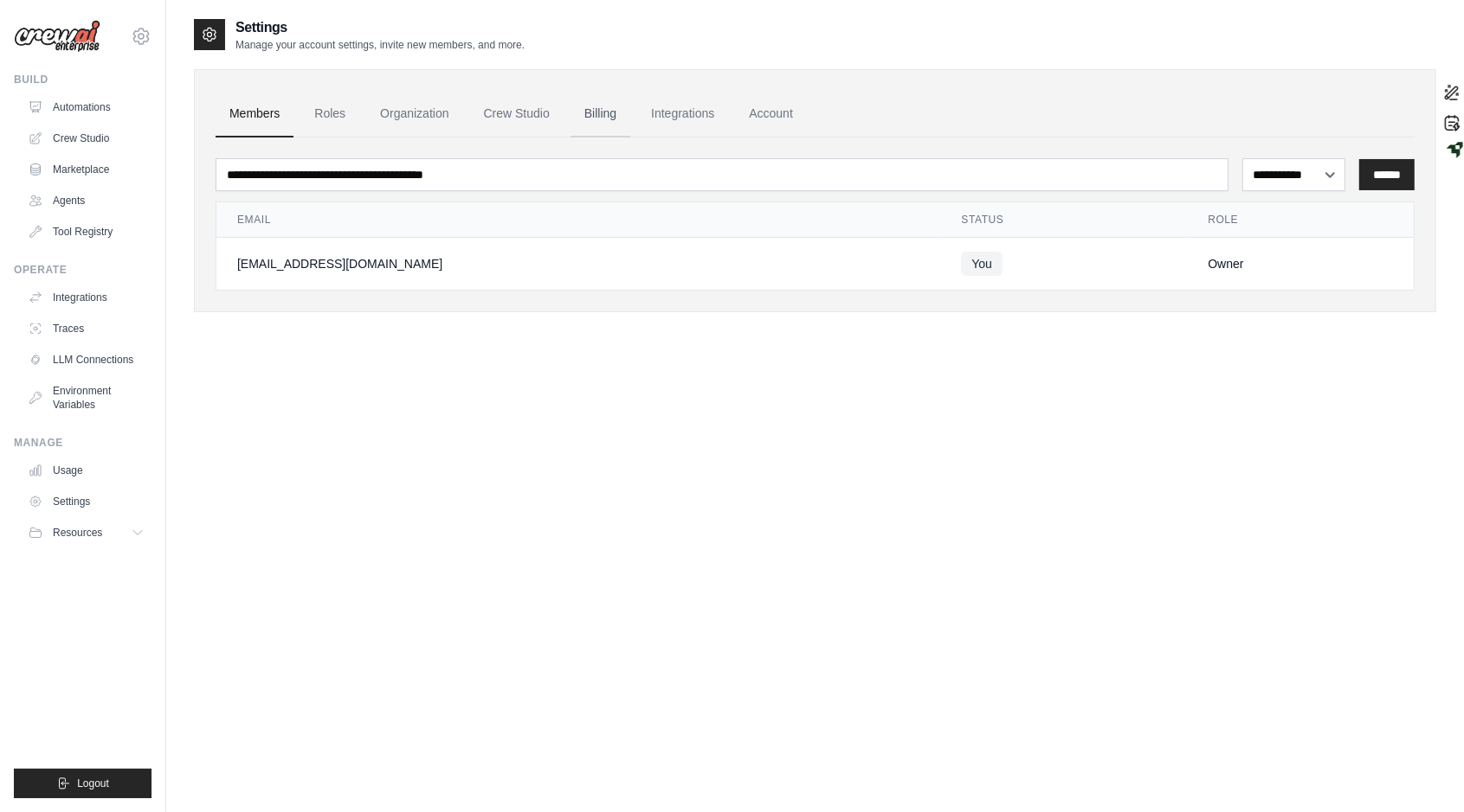
click at [600, 117] on link "Billing" at bounding box center [600, 114] width 59 height 46
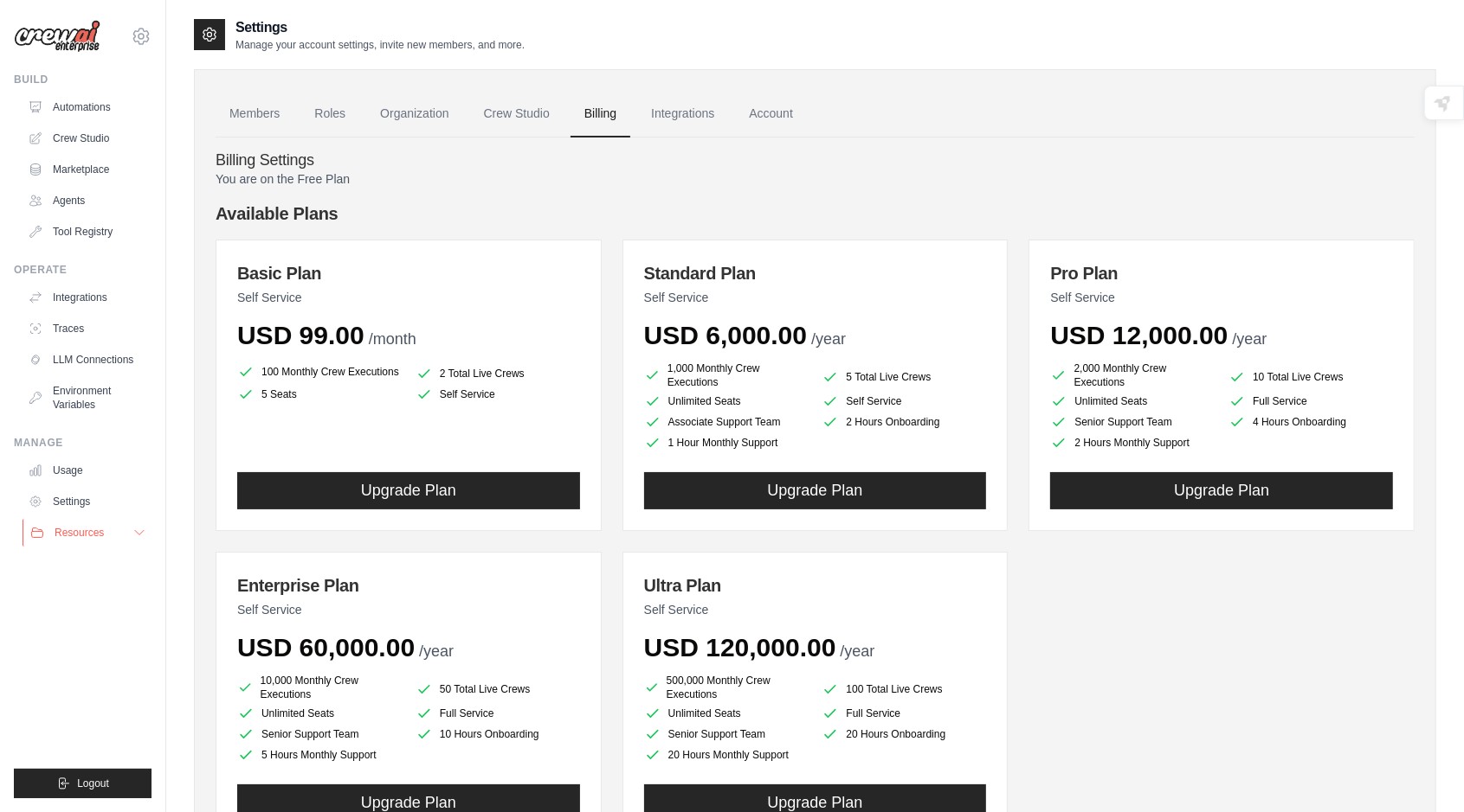
scroll to position [494, 0]
click at [87, 533] on span "Resources" at bounding box center [79, 533] width 49 height 14
click at [94, 566] on span "Documentation" at bounding box center [96, 562] width 70 height 14
click at [83, 114] on link "Automations" at bounding box center [87, 108] width 130 height 28
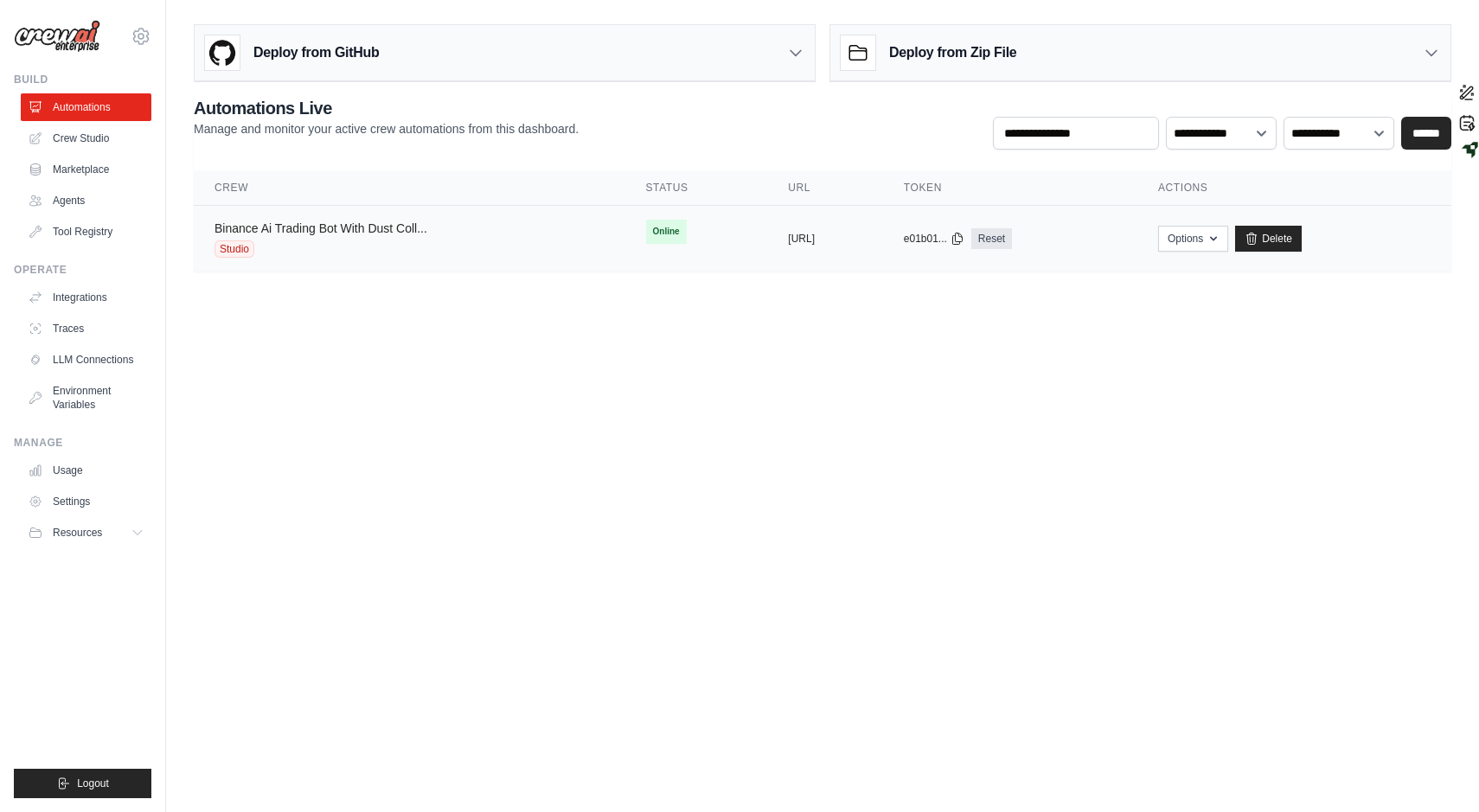
click at [379, 230] on link "Binance Ai Trading Bot With Dust Coll..." at bounding box center [320, 228] width 212 height 14
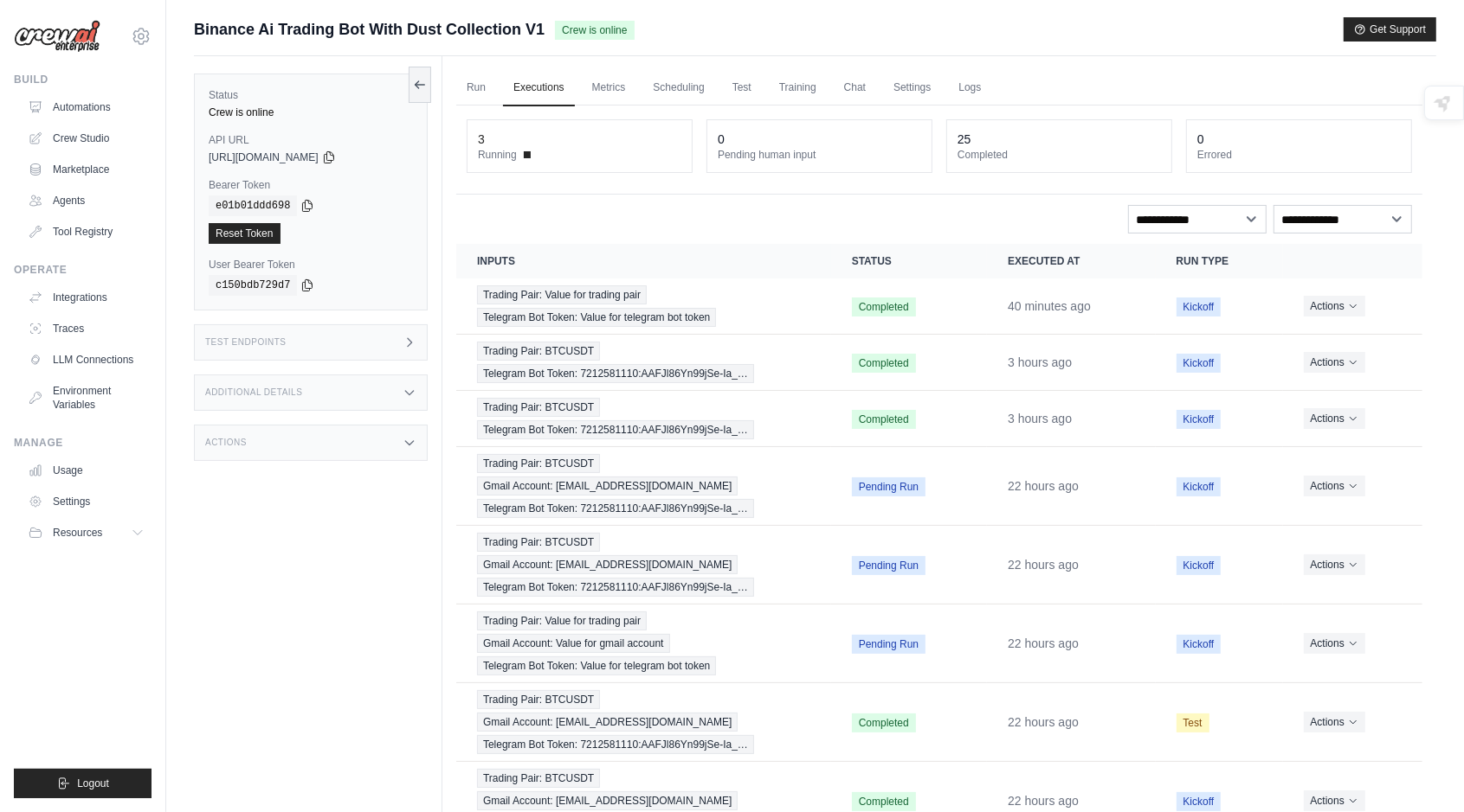
click at [289, 431] on div "Actions" at bounding box center [310, 443] width 234 height 37
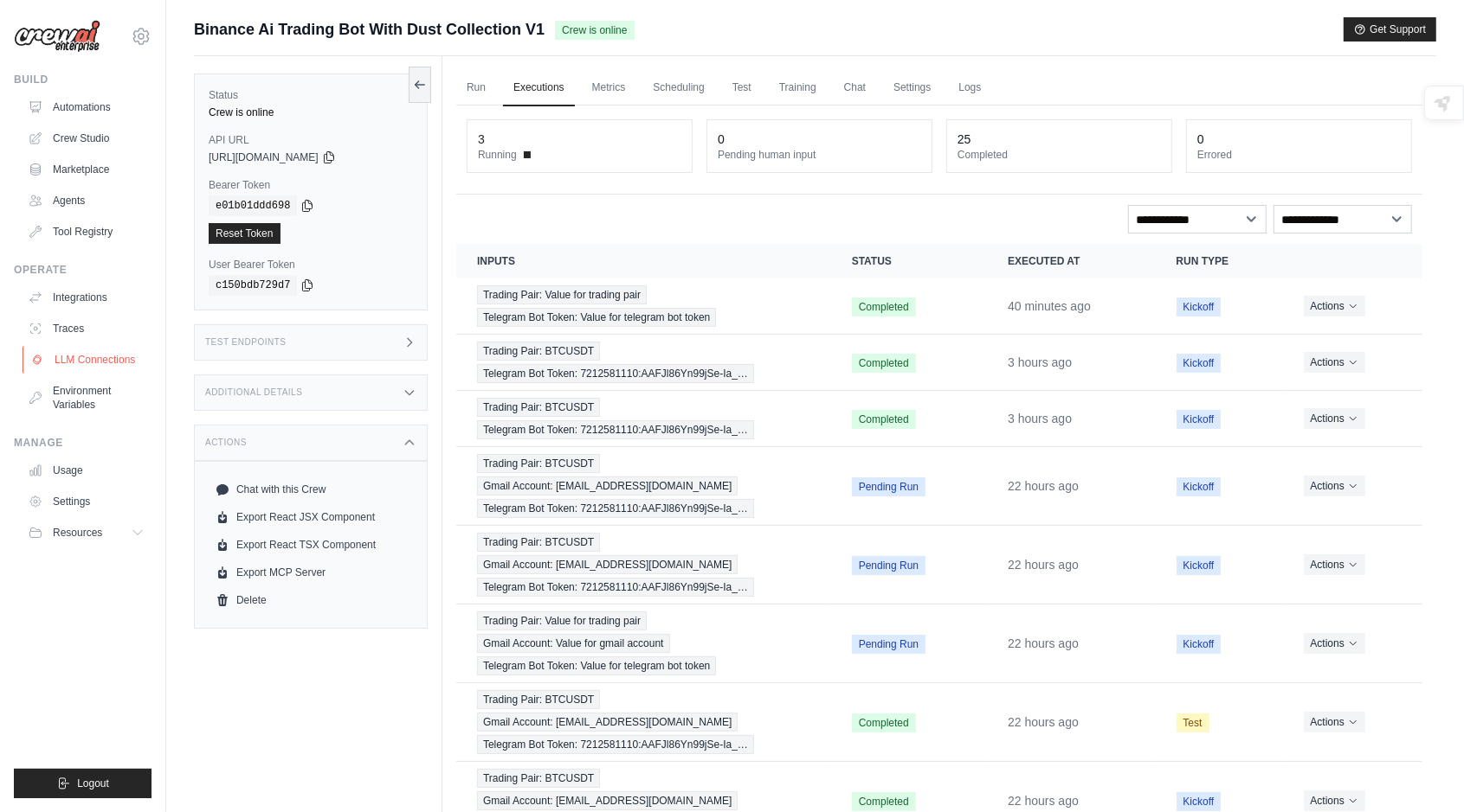
click at [76, 366] on link "LLM Connections" at bounding box center [87, 360] width 130 height 28
